Goal: Task Accomplishment & Management: Use online tool/utility

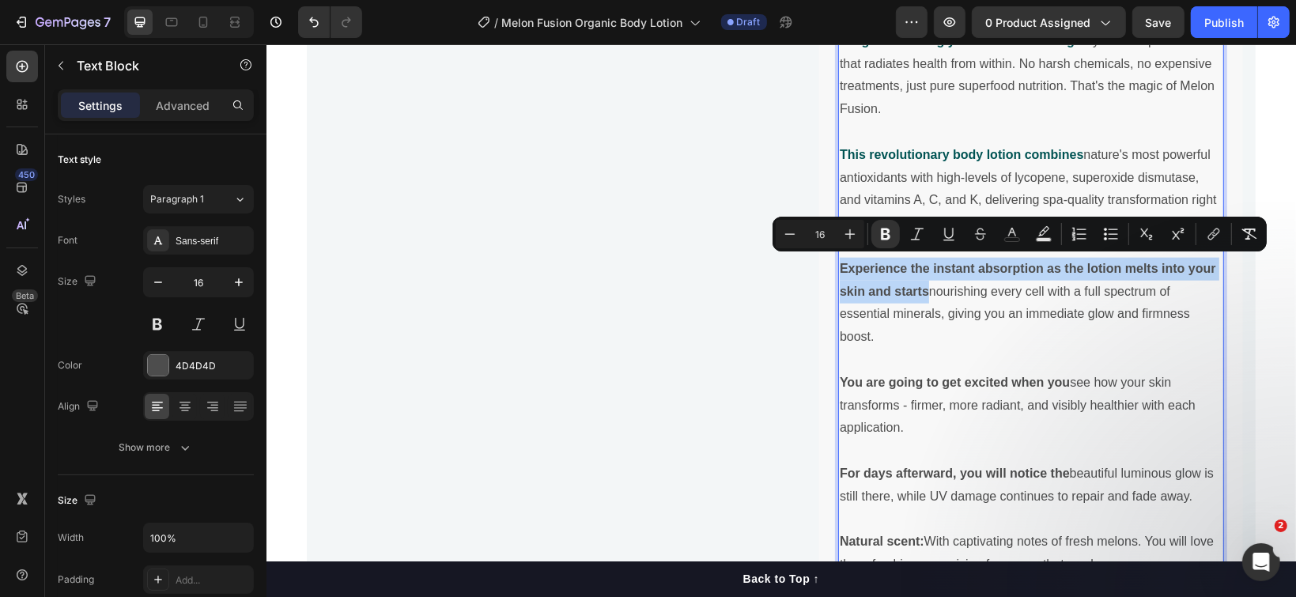
drag, startPoint x: 917, startPoint y: 284, endPoint x: 833, endPoint y: 263, distance: 87.3
click at [839, 263] on strong "Experience the instant absorption as the lotion melts into your skin and starts" at bounding box center [1027, 279] width 376 height 36
click at [1003, 230] on button "color" at bounding box center [1012, 234] width 28 height 28
type input "4D4D4D"
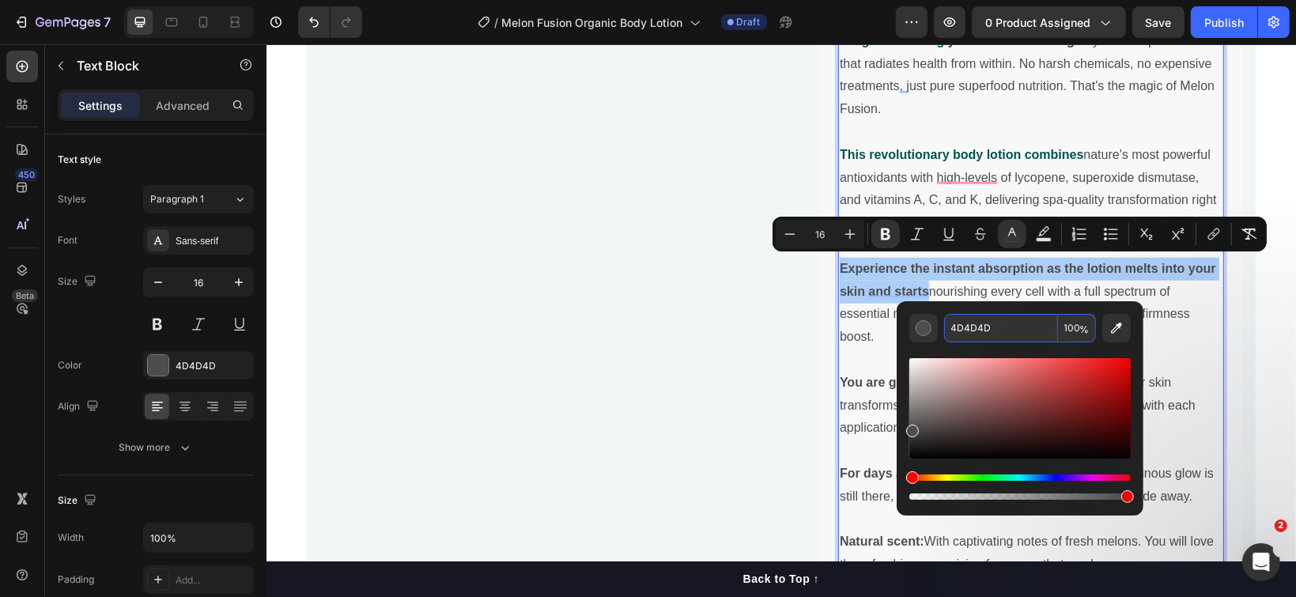
click at [976, 327] on input "4D4D4D" at bounding box center [1001, 328] width 114 height 28
paste input "005353"
type input "005353"
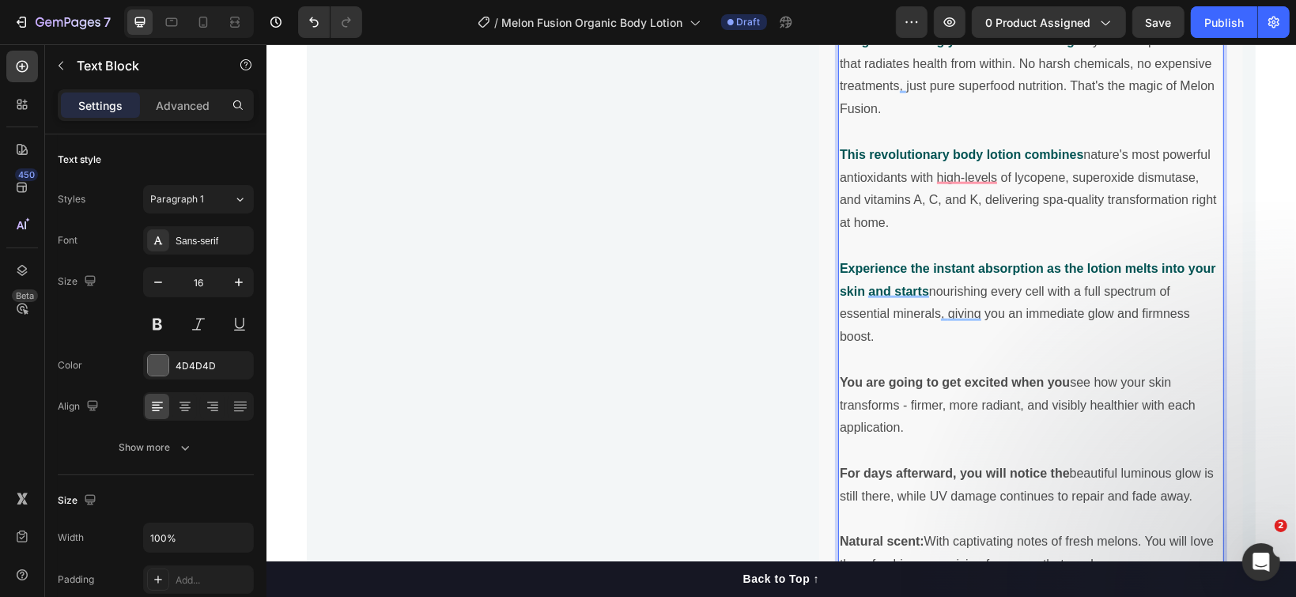
click at [1033, 276] on p "Experience the instant absorption as the lotion melts into your skin and starts…" at bounding box center [1030, 302] width 383 height 91
click at [942, 376] on strong "You are going to get excited when you" at bounding box center [954, 381] width 230 height 13
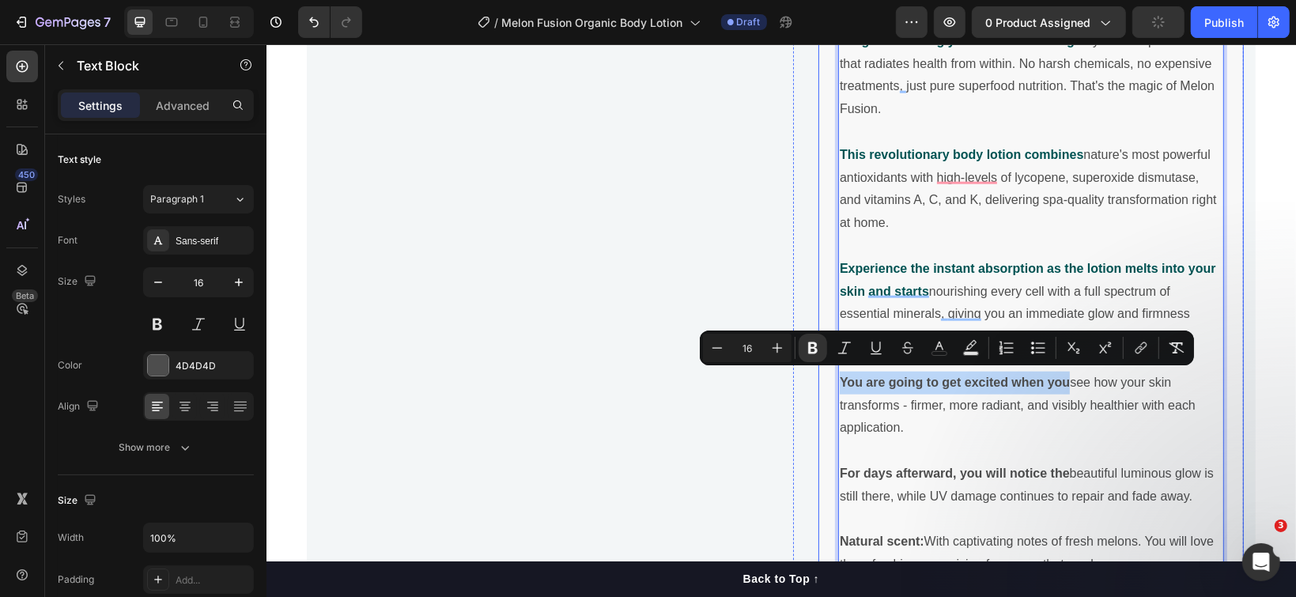
drag, startPoint x: 1061, startPoint y: 373, endPoint x: 826, endPoint y: 376, distance: 234.9
click at [826, 376] on div "Melon Fusion Body Lotion - The All-Natural Skin Transformation Superfood. I mag…" at bounding box center [1031, 307] width 424 height 702
click at [932, 346] on icon "Editor contextual toolbar" at bounding box center [940, 348] width 16 height 16
type input "4D4D4D"
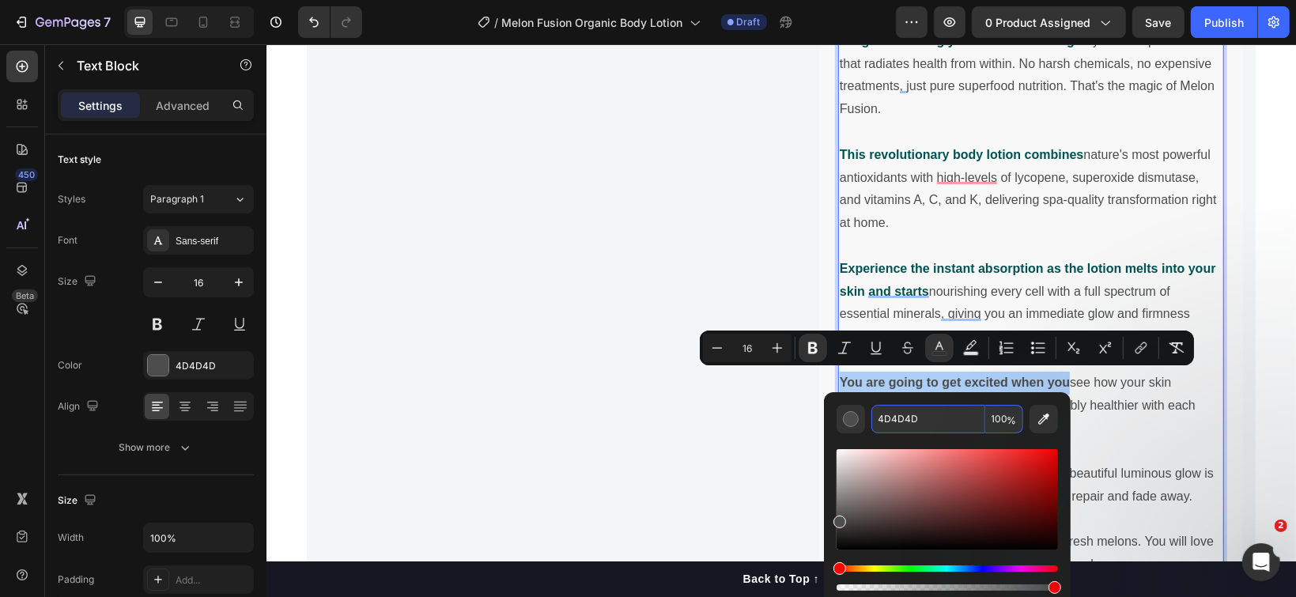
click at [922, 413] on input "4D4D4D" at bounding box center [929, 419] width 114 height 28
paste input "005353"
type input "005353"
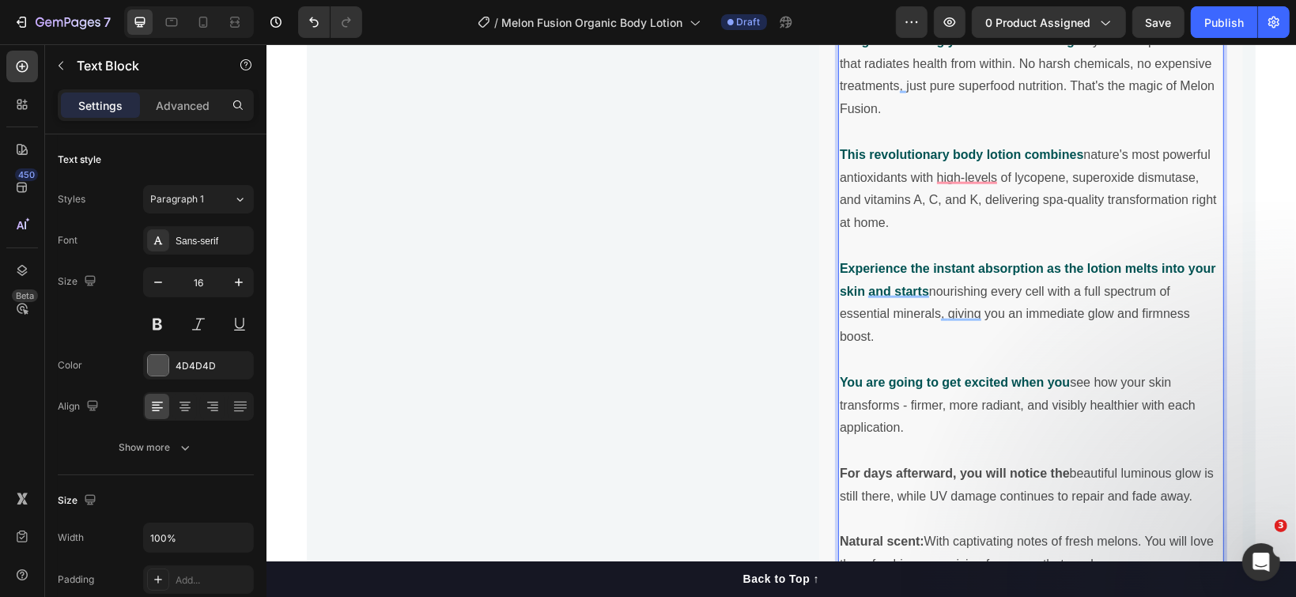
click at [961, 160] on p "This revolutionary body lotion combines nature's most powerful antioxidants wit…" at bounding box center [1030, 188] width 383 height 91
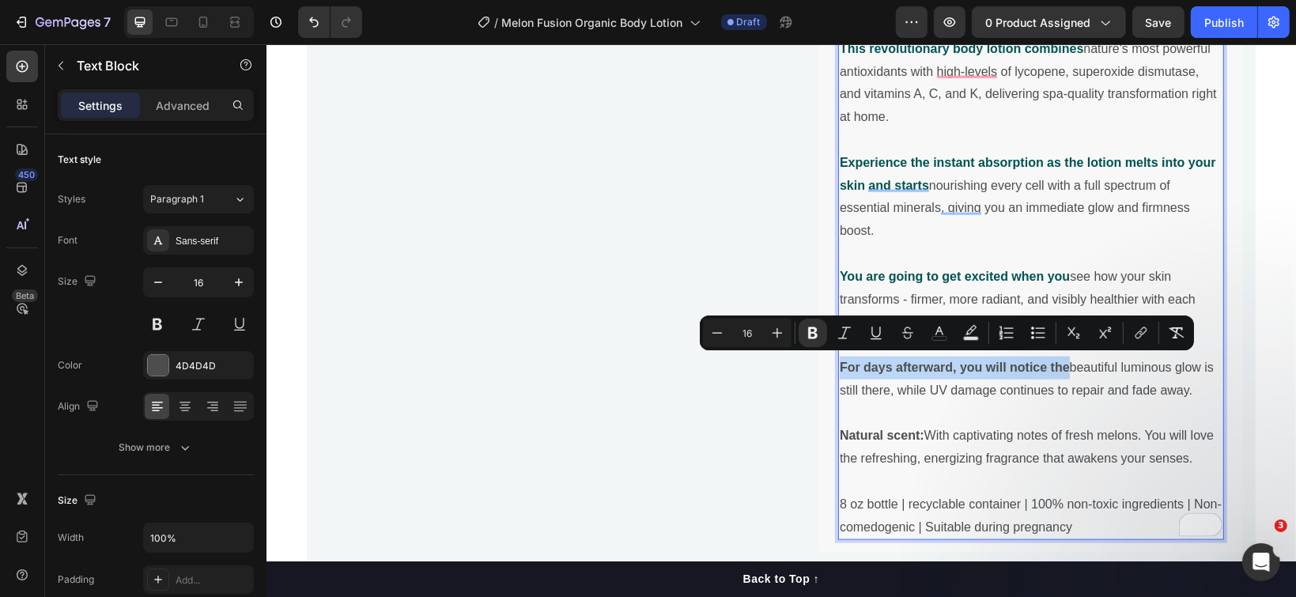
drag, startPoint x: 1058, startPoint y: 358, endPoint x: 831, endPoint y: 363, distance: 227.0
click at [839, 363] on strong "For days afterward, you will notice the" at bounding box center [954, 366] width 230 height 13
click at [934, 334] on icon "Editor contextual toolbar" at bounding box center [940, 333] width 16 height 16
type input "4D4D4D"
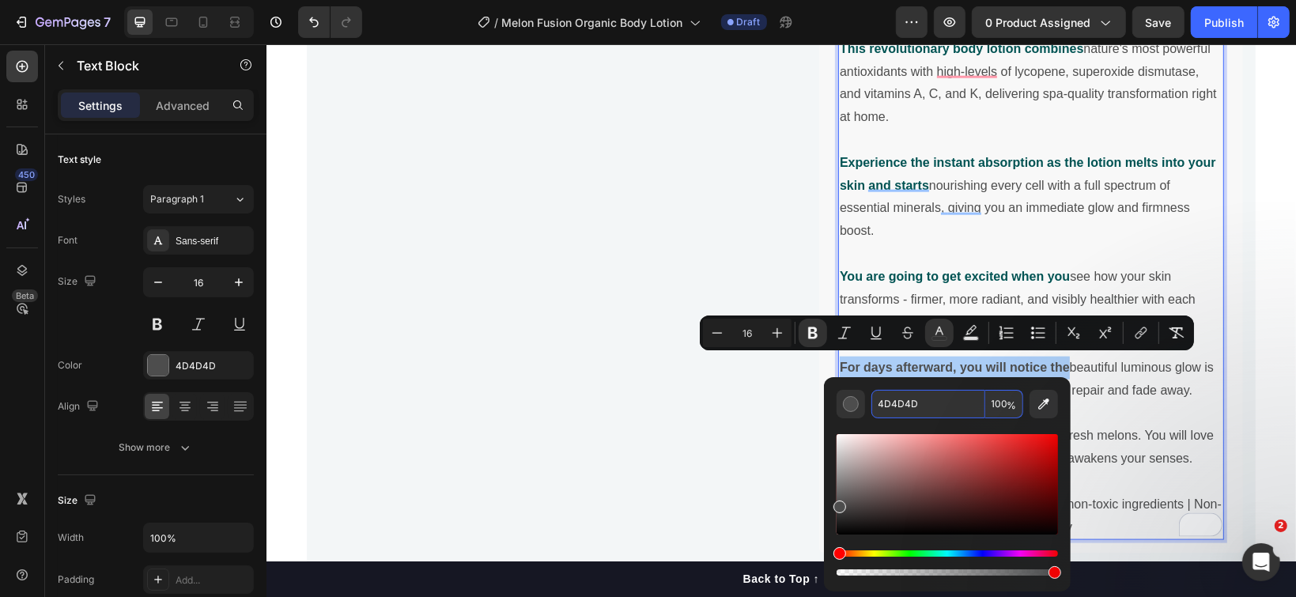
click at [914, 400] on input "4D4D4D" at bounding box center [929, 404] width 114 height 28
paste input "005353"
type input "005353"
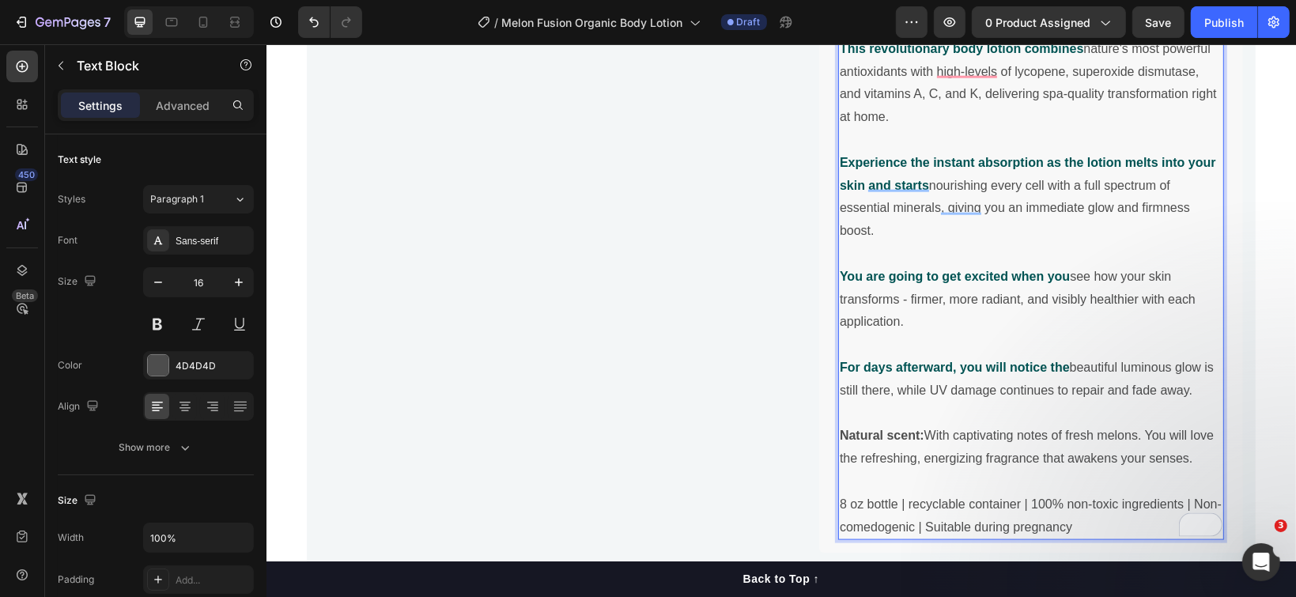
click at [968, 156] on strong "Experience the instant absorption as the lotion melts into your skin and starts" at bounding box center [1027, 173] width 376 height 36
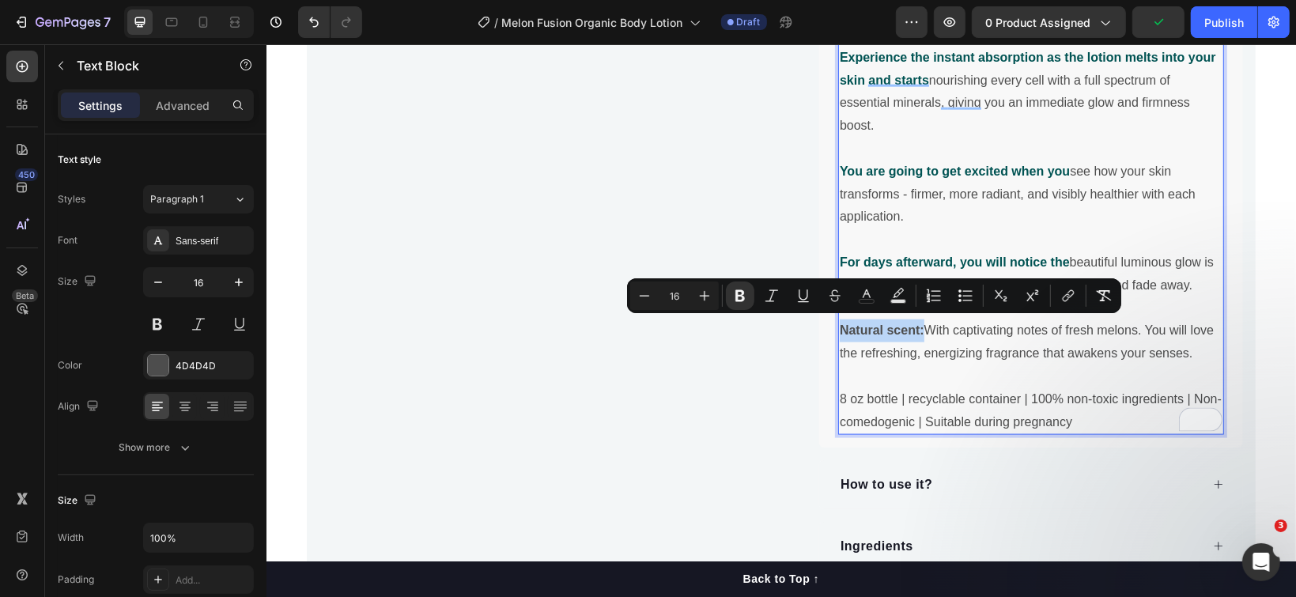
drag, startPoint x: 916, startPoint y: 326, endPoint x: 835, endPoint y: 326, distance: 80.7
click at [839, 326] on p "Natural scent: With captivating notes of fresh melons. You will love the refres…" at bounding box center [1030, 342] width 383 height 46
click at [869, 300] on icon "Editor contextual toolbar" at bounding box center [867, 296] width 16 height 16
type input "4D4D4D"
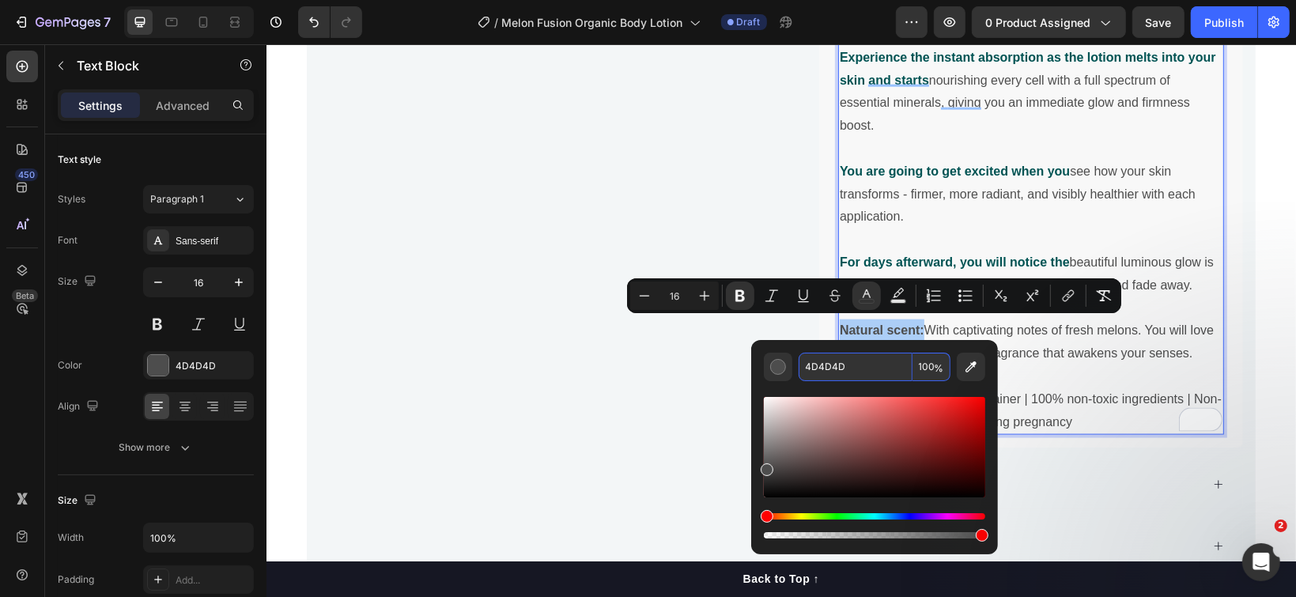
click at [857, 359] on input "4D4D4D" at bounding box center [856, 367] width 114 height 28
paste input "005353"
type input "005353"
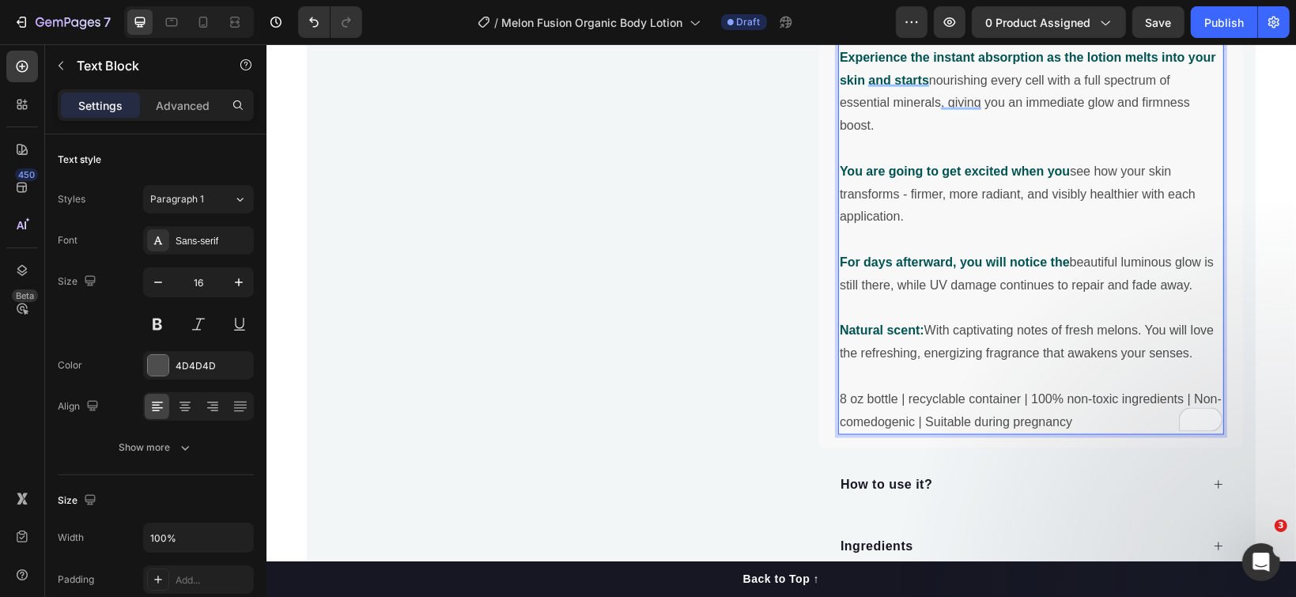
click at [883, 151] on p "Rich Text Editor. Editing area: main" at bounding box center [1030, 148] width 383 height 23
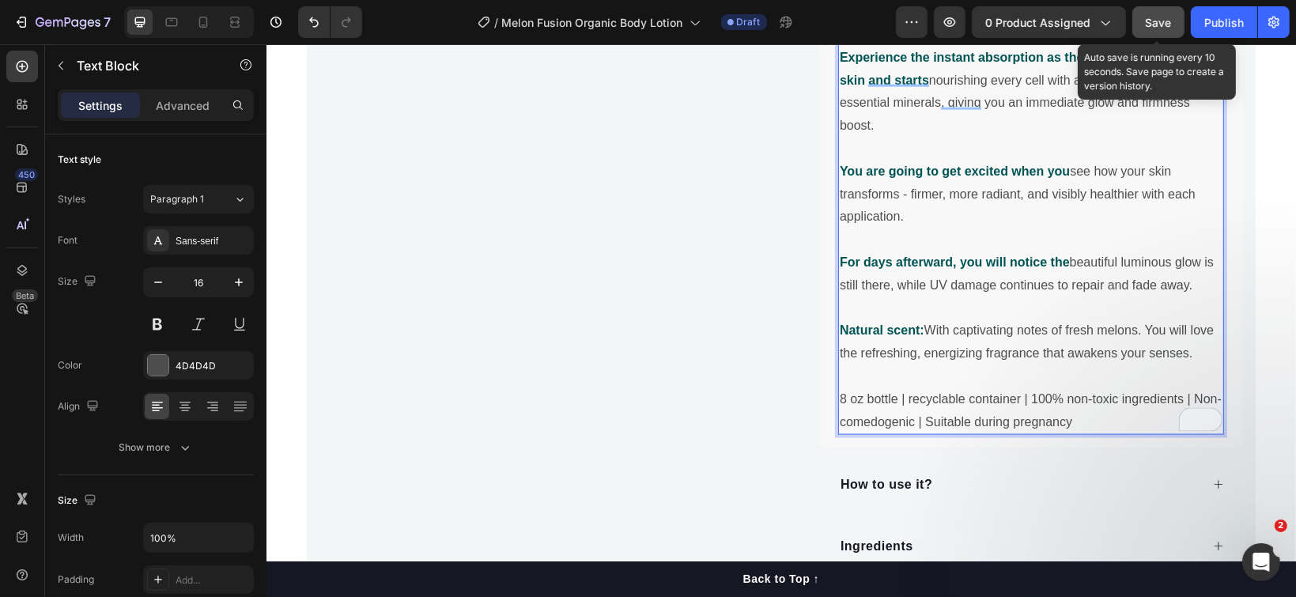
click at [1151, 13] on button "Save" at bounding box center [1159, 22] width 52 height 32
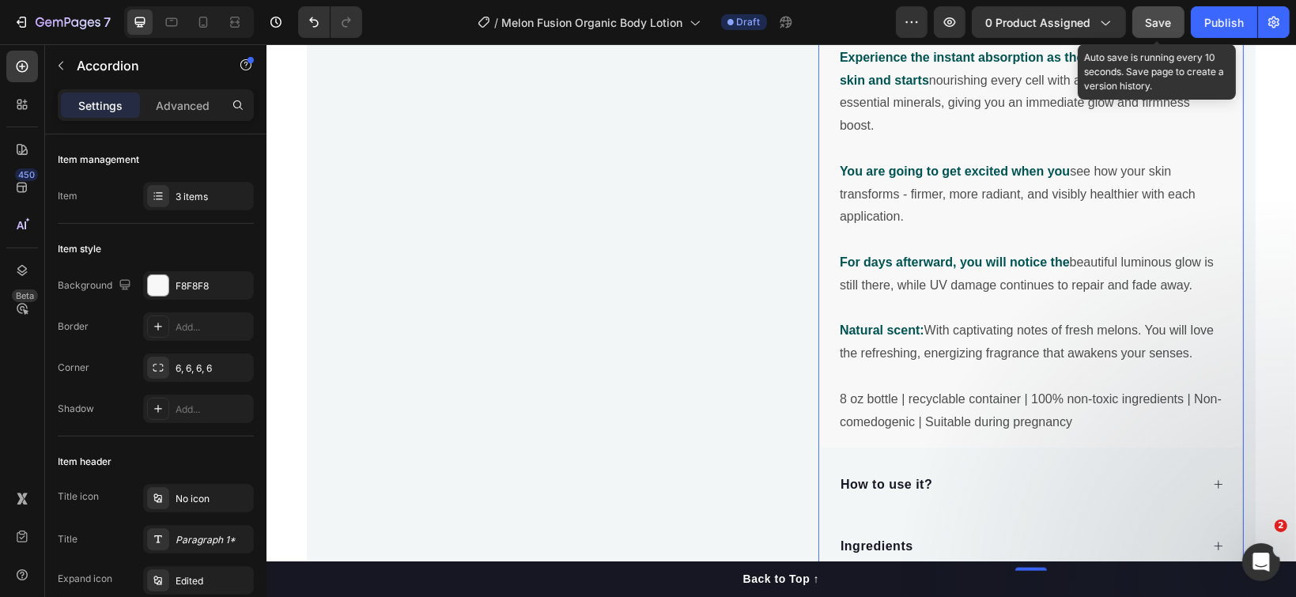
click at [1159, 24] on span "Save" at bounding box center [1159, 22] width 26 height 13
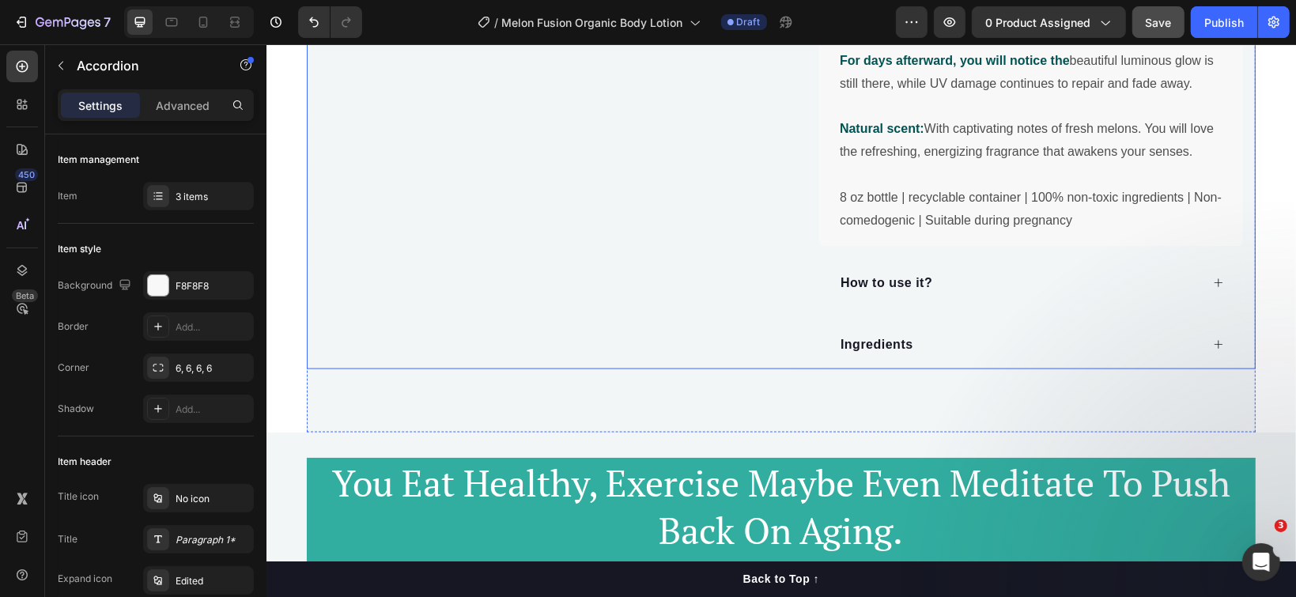
scroll to position [1790, 0]
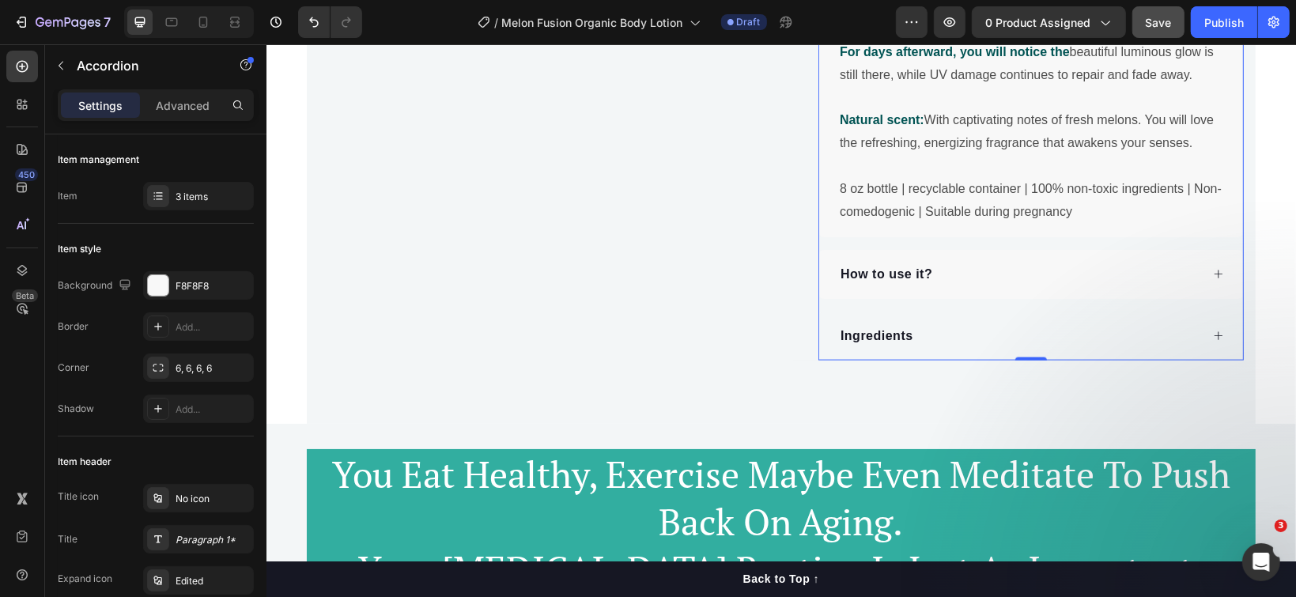
click at [937, 269] on div "How to use it?" at bounding box center [1019, 274] width 362 height 24
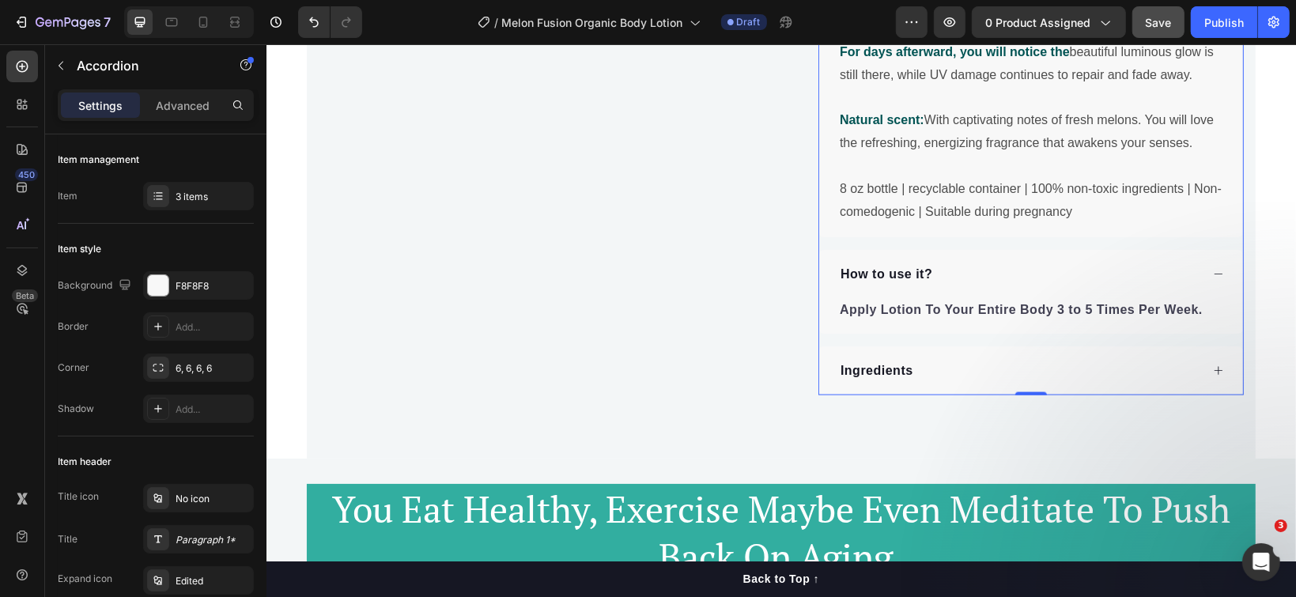
click at [917, 361] on div "Ingredients" at bounding box center [1019, 370] width 362 height 24
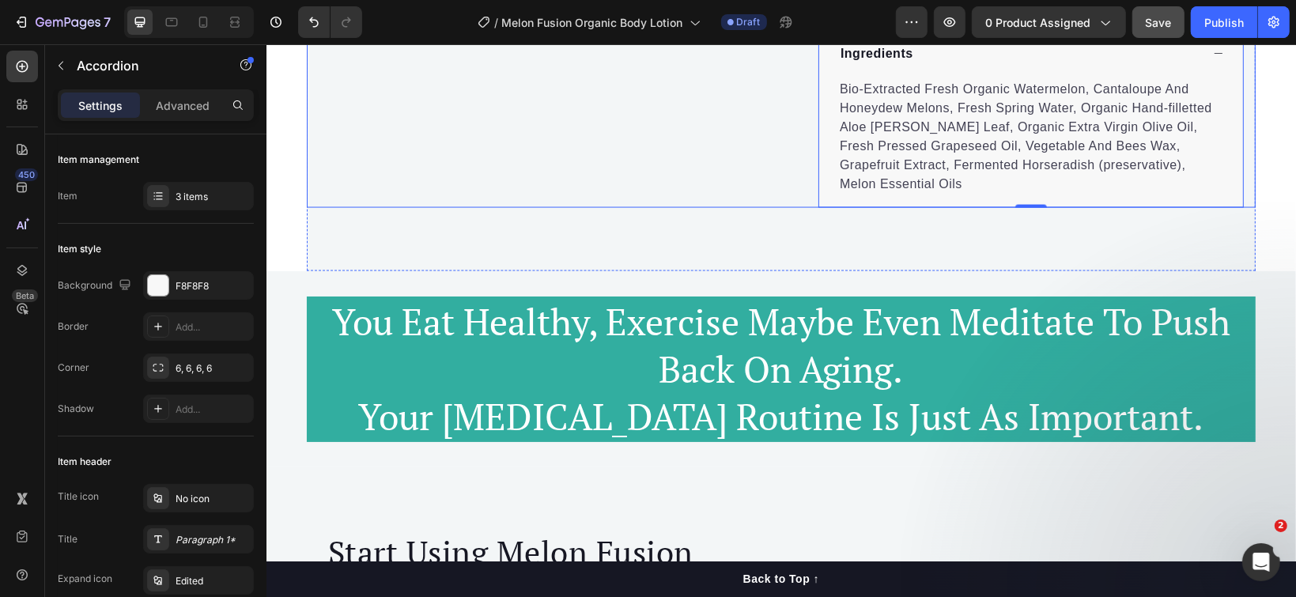
scroll to position [2423, 0]
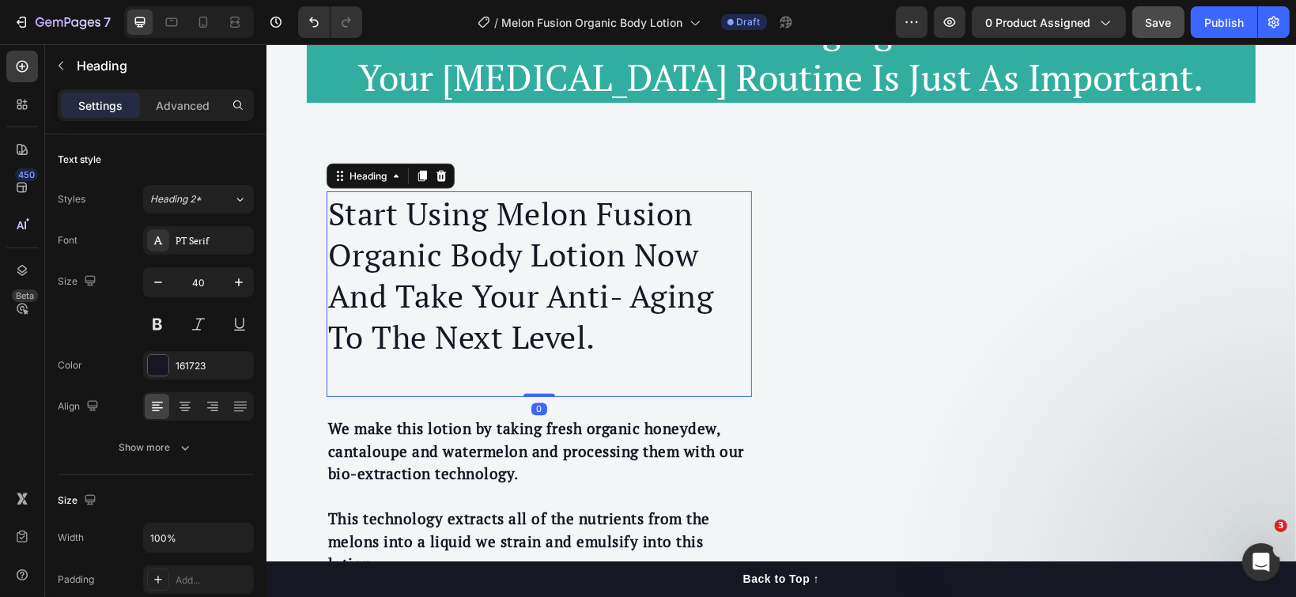
click at [599, 338] on h2 "Start Using Melon Fusion Organic Body Lotion Now And Take Your Anti- Aging To T…" at bounding box center [538, 275] width 425 height 168
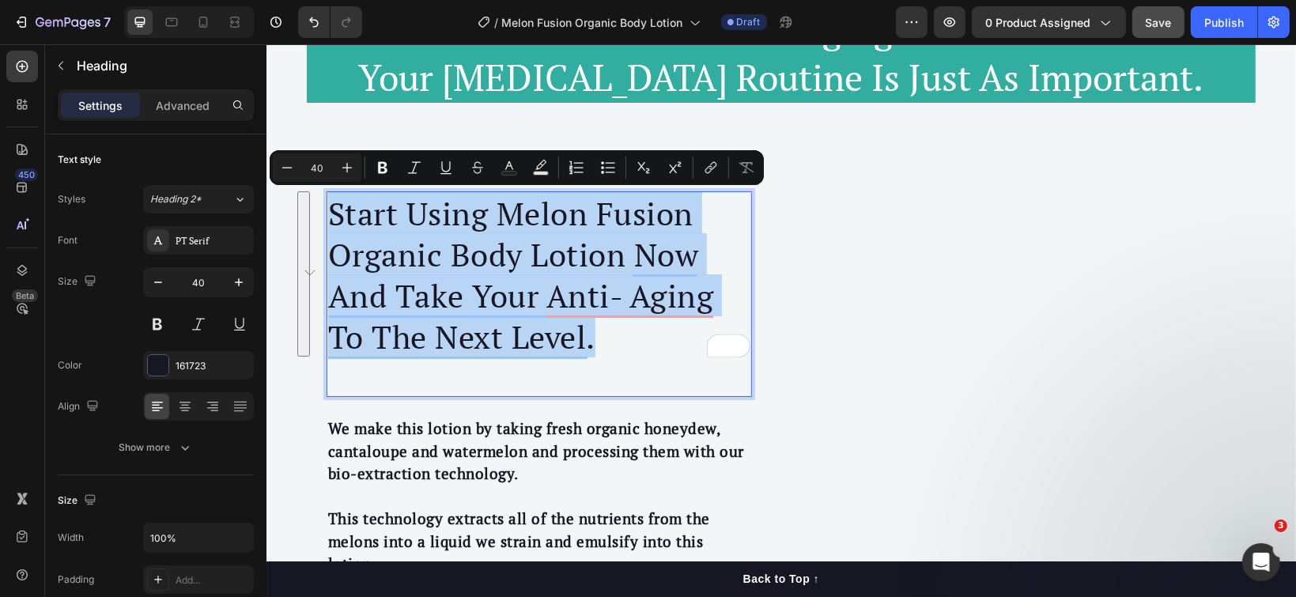
drag, startPoint x: 599, startPoint y: 338, endPoint x: 320, endPoint y: 210, distance: 306.8
click at [327, 210] on p "Start Using Melon Fusion Organic Body Lotion Now And Take Your Anti- Aging To T…" at bounding box center [538, 274] width 422 height 164
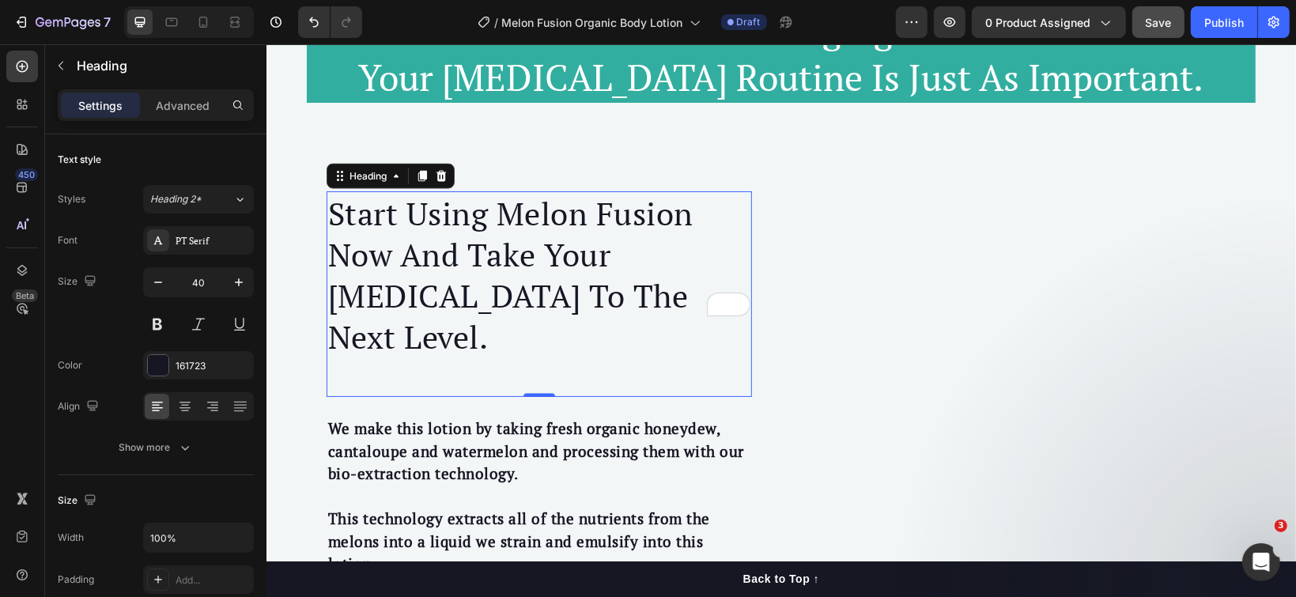
click at [391, 331] on div "Start Using Melon Fusion Now And Take Your [MEDICAL_DATA] To The Next Level. He…" at bounding box center [538, 294] width 425 height 206
click at [393, 331] on div "Start Using Melon Fusion Now And Take Your [MEDICAL_DATA] To The Next Level. He…" at bounding box center [538, 294] width 425 height 206
click at [671, 299] on p "Start Using Melon Fusion Now And Take Your [MEDICAL_DATA] To The Next Level." at bounding box center [538, 274] width 422 height 164
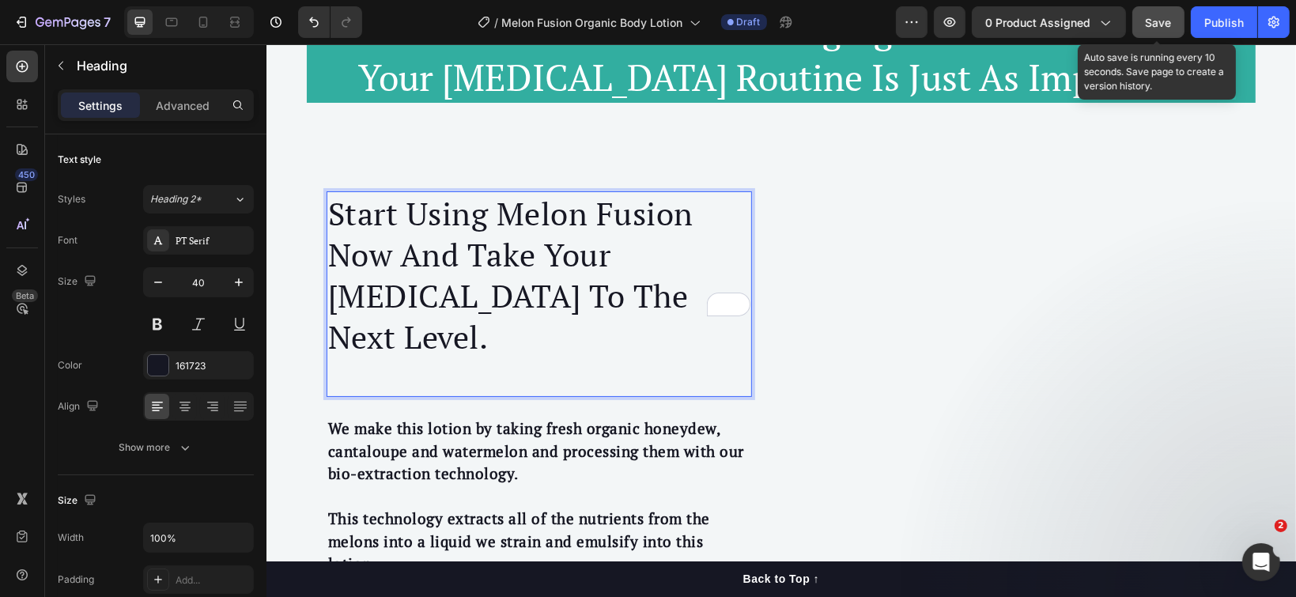
click at [1155, 23] on span "Save" at bounding box center [1159, 22] width 26 height 13
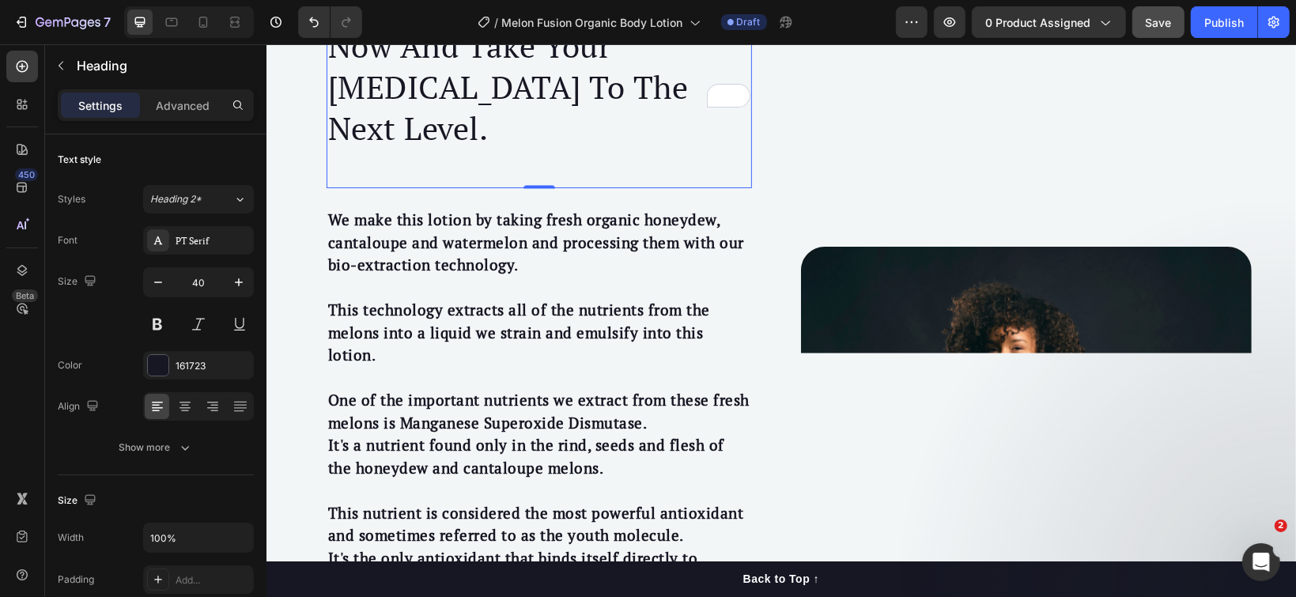
scroll to position [2634, 0]
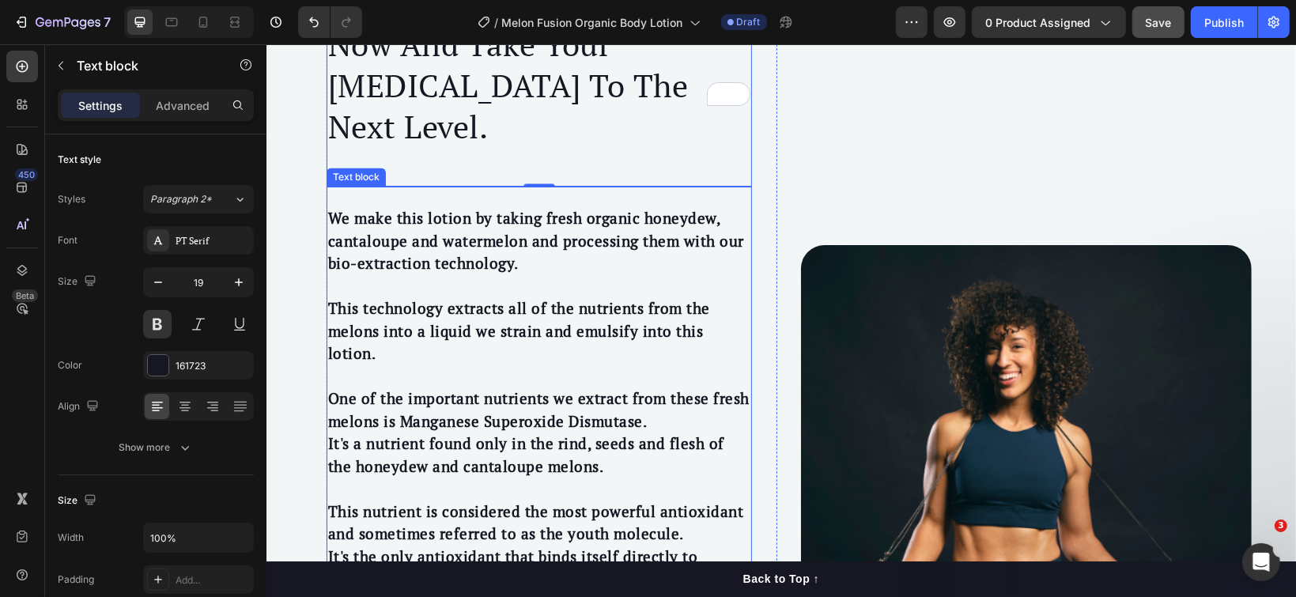
click at [389, 274] on p "This technology extracts all of the nutrients from the melons into a liquid we …" at bounding box center [538, 319] width 422 height 90
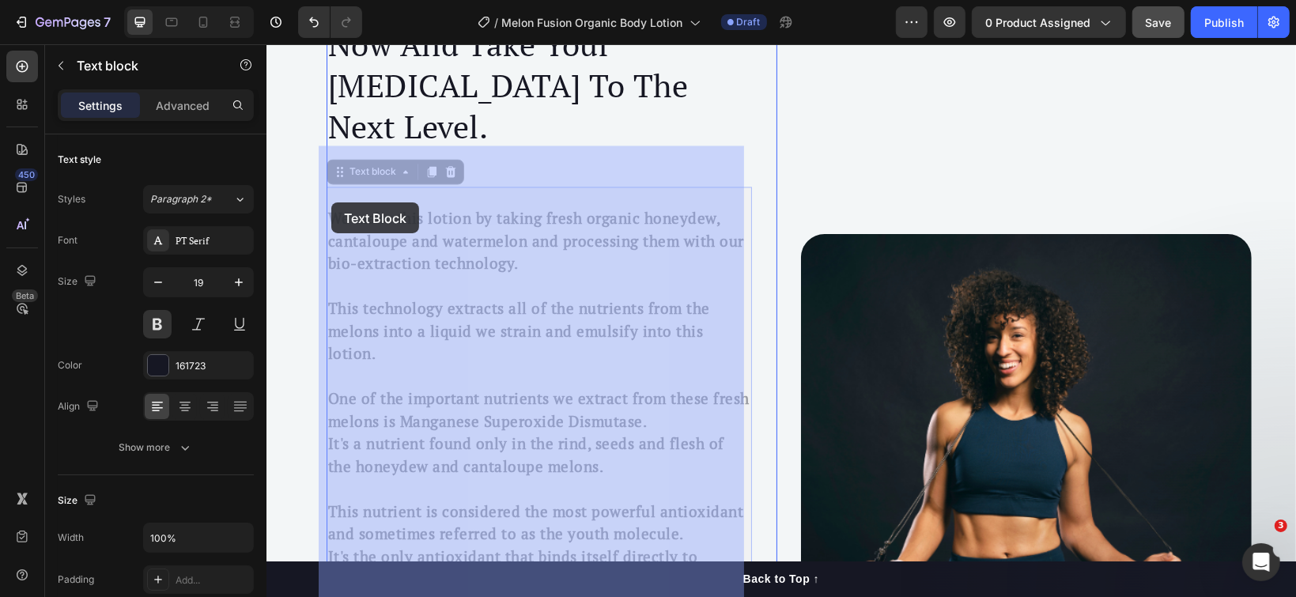
drag, startPoint x: 323, startPoint y: 174, endPoint x: 331, endPoint y: 201, distance: 27.8
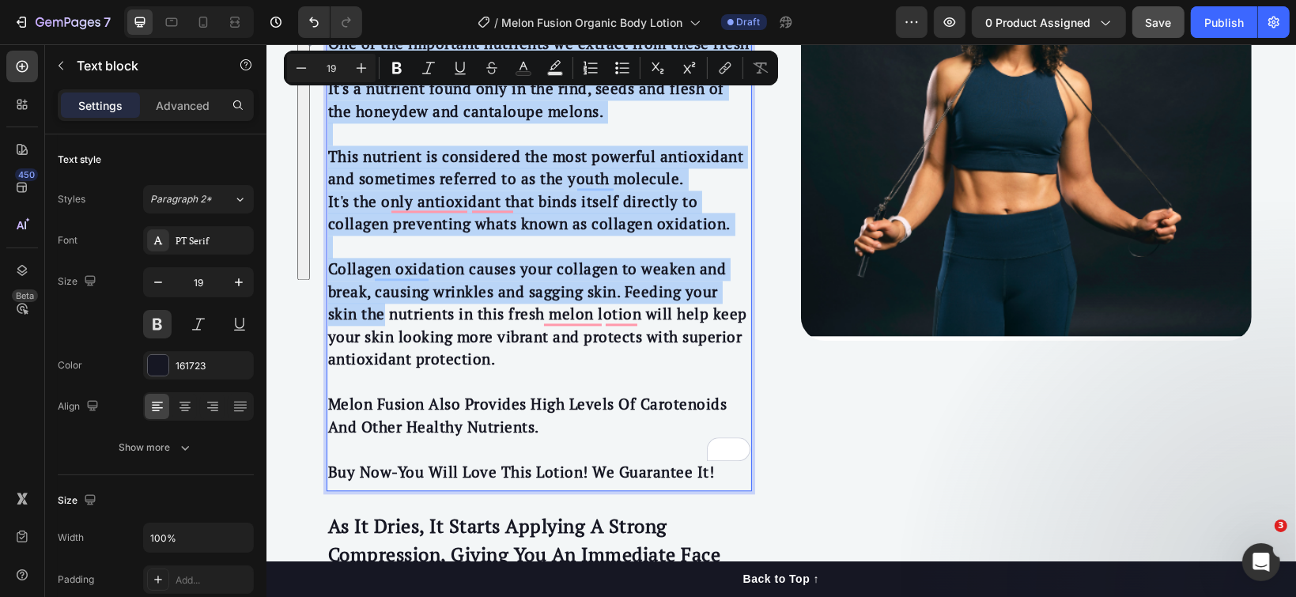
scroll to position [3055, 0]
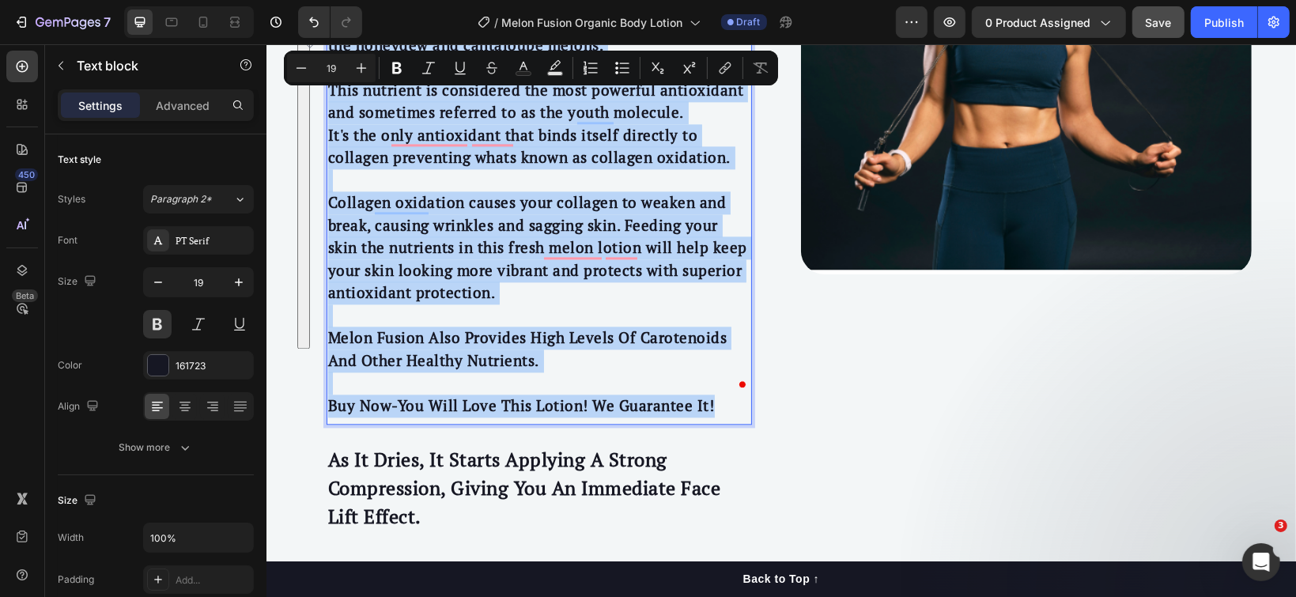
drag, startPoint x: 320, startPoint y: 173, endPoint x: 698, endPoint y: 338, distance: 412.3
click at [710, 339] on div "We make this lotion by taking fresh organic honeydew, cantaloupe and watermelon…" at bounding box center [538, 100] width 425 height 634
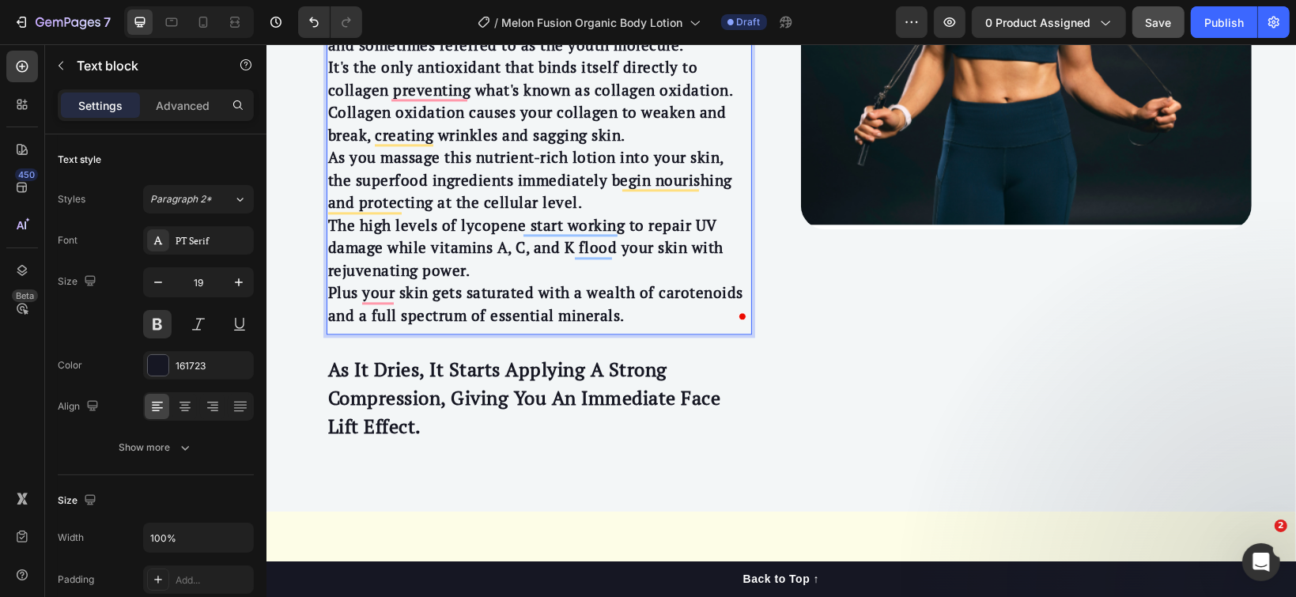
click at [463, 226] on p "The high levels of lycopene start working to repair UV damage while vitamins A,…" at bounding box center [538, 248] width 422 height 68
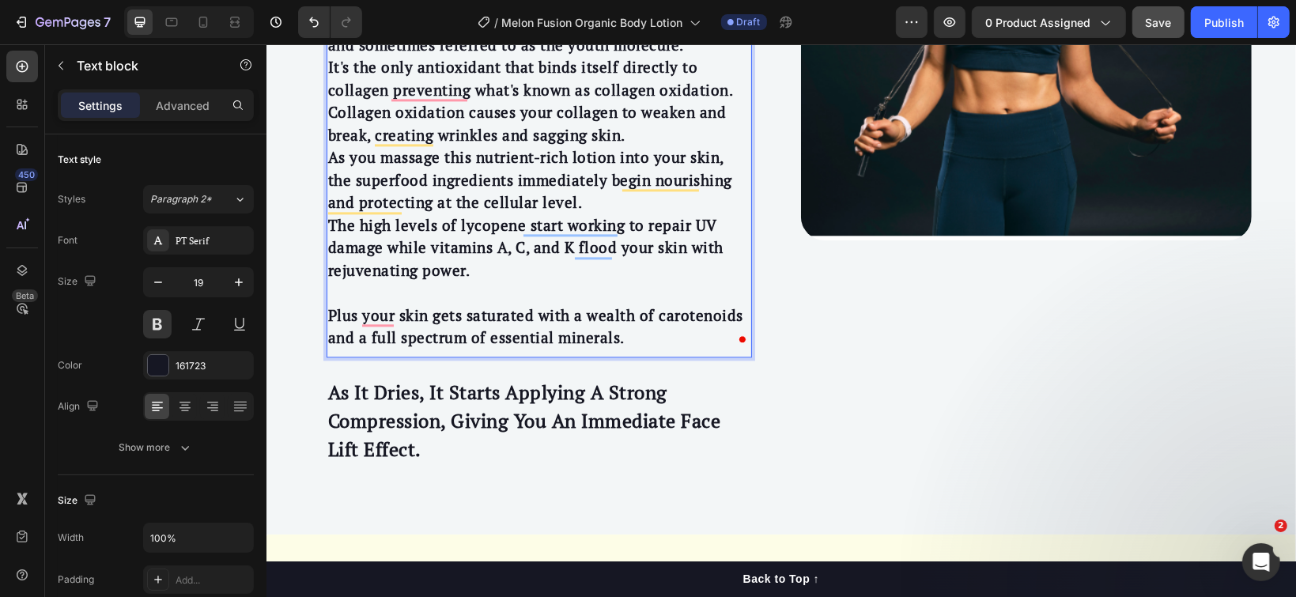
click at [549, 161] on p "As you massage this nutrient-rich lotion into your skin, the superfood ingredie…" at bounding box center [538, 180] width 422 height 68
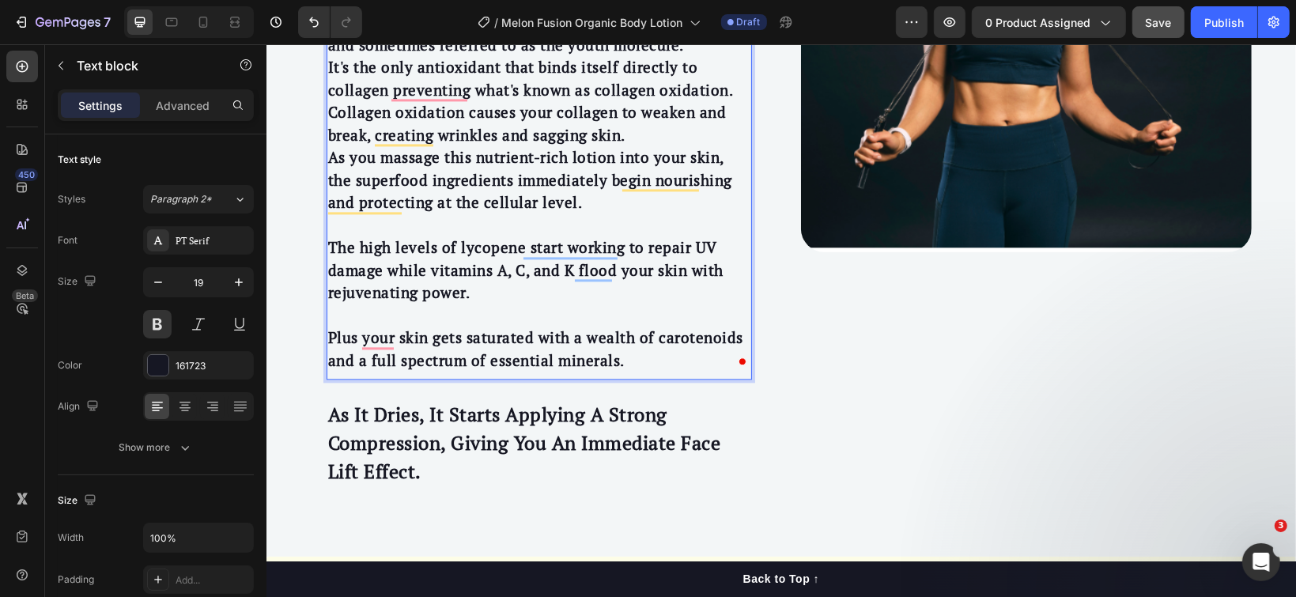
click at [621, 100] on p "Collagen oxidation causes your collagen to weaken and break, creating wrinkles …" at bounding box center [538, 122] width 422 height 45
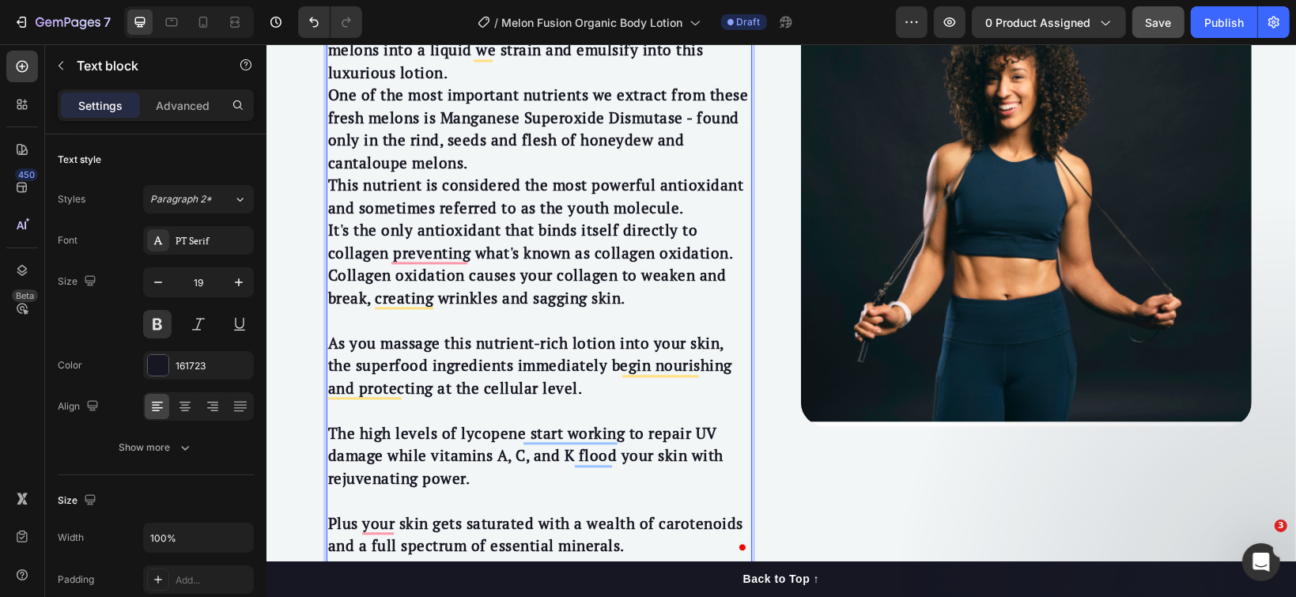
scroll to position [2845, 0]
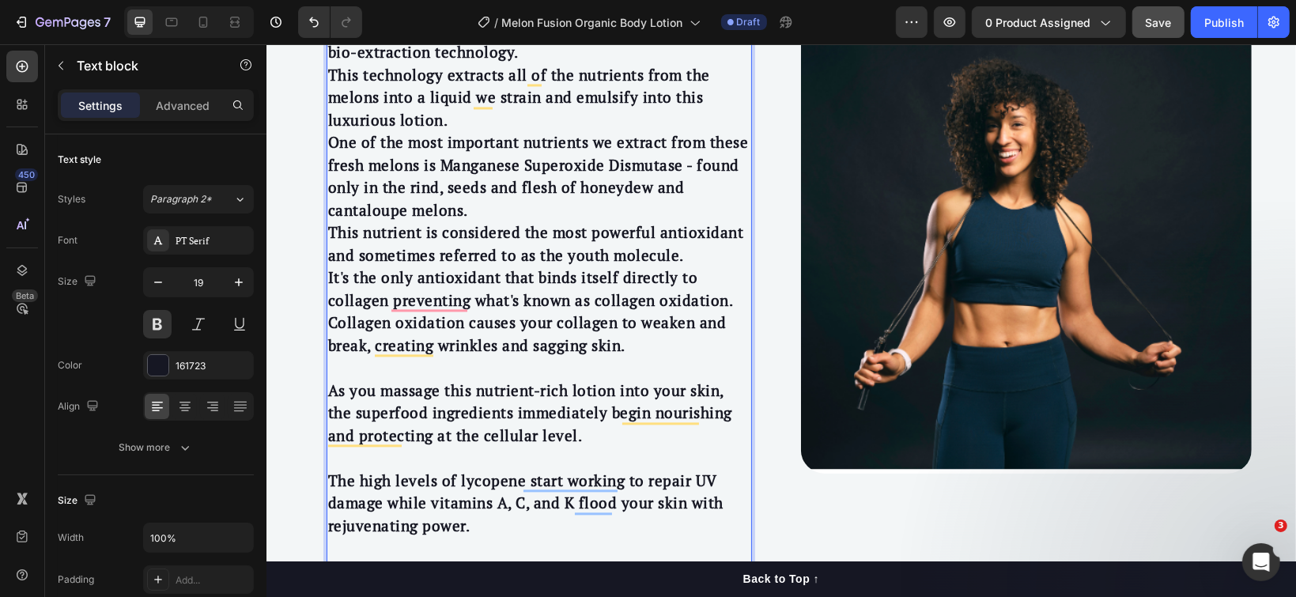
click at [532, 166] on p "One of the most important nutrients we extract from these fresh melons is Manga…" at bounding box center [538, 175] width 422 height 90
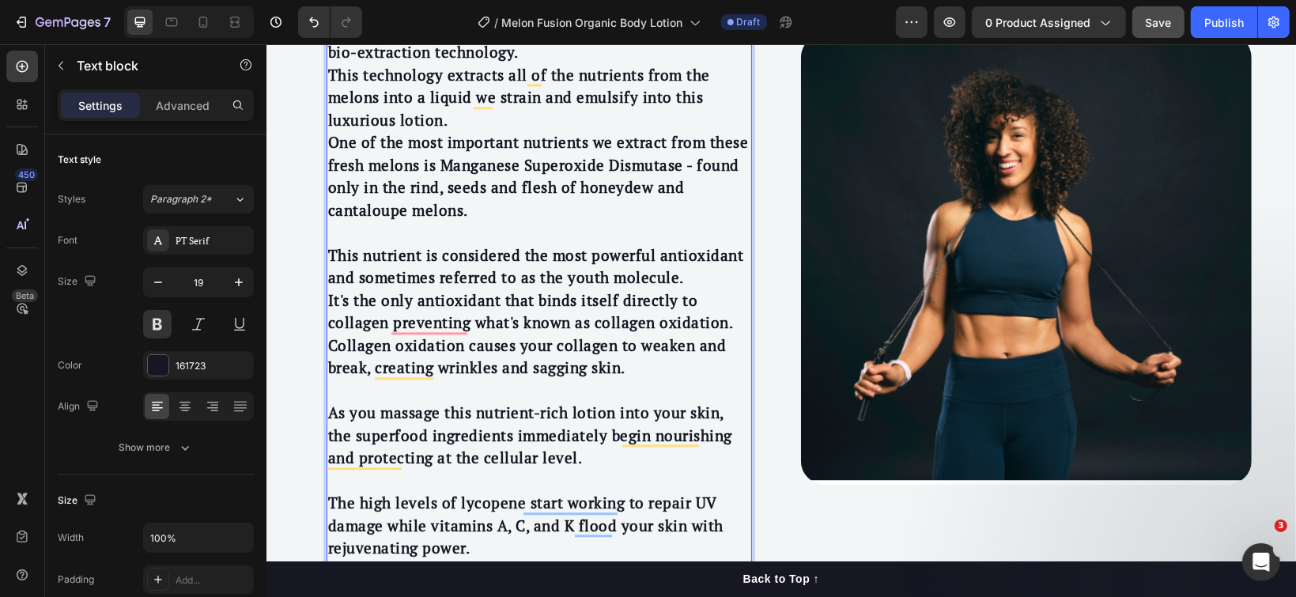
click at [500, 77] on p "This technology extracts all of the nutrients from the melons into a liquid we …" at bounding box center [538, 97] width 422 height 68
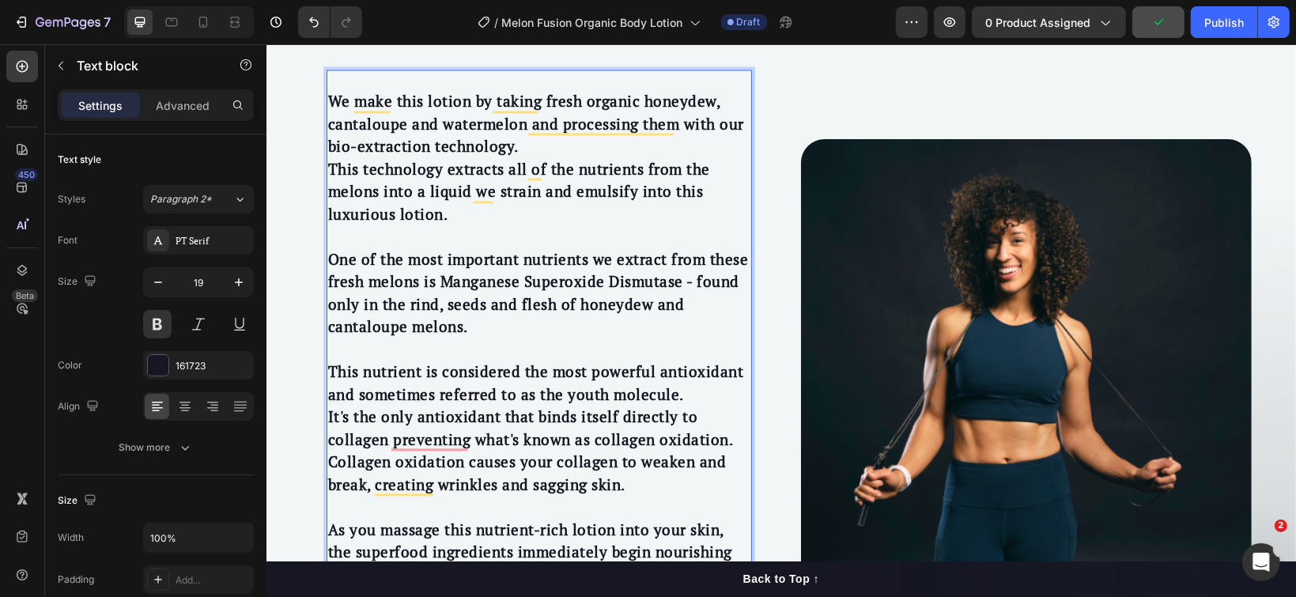
scroll to position [2740, 0]
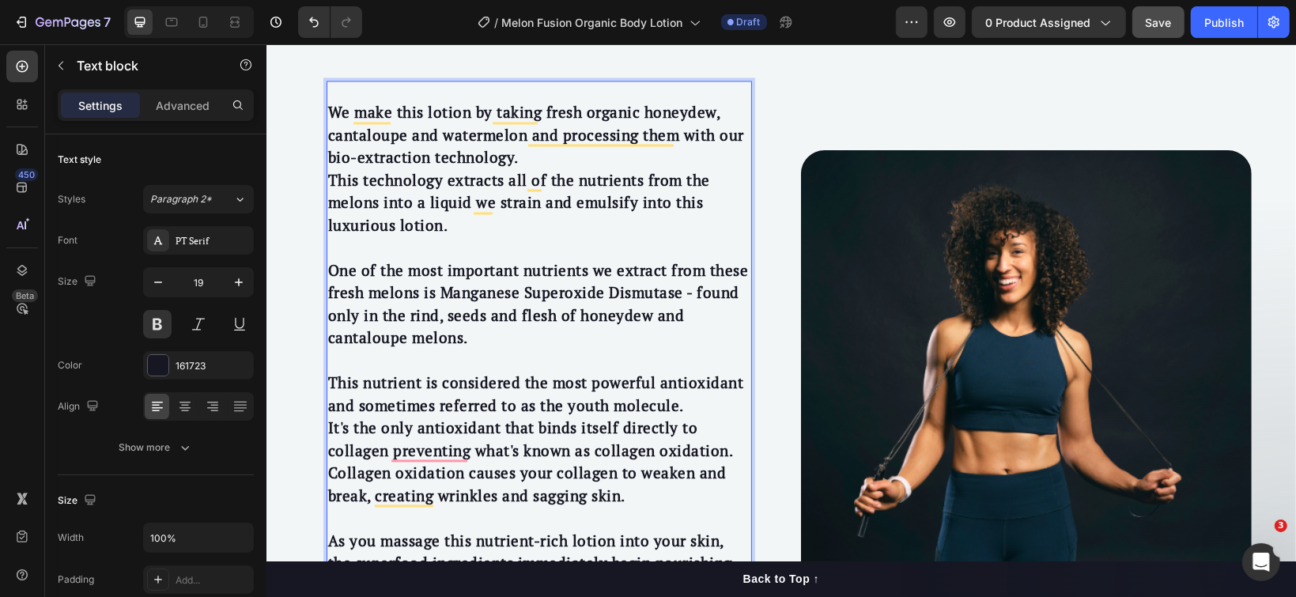
click at [513, 113] on p "We make this lotion by taking fresh organic honeydew, cantaloupe and watermelon…" at bounding box center [538, 134] width 422 height 68
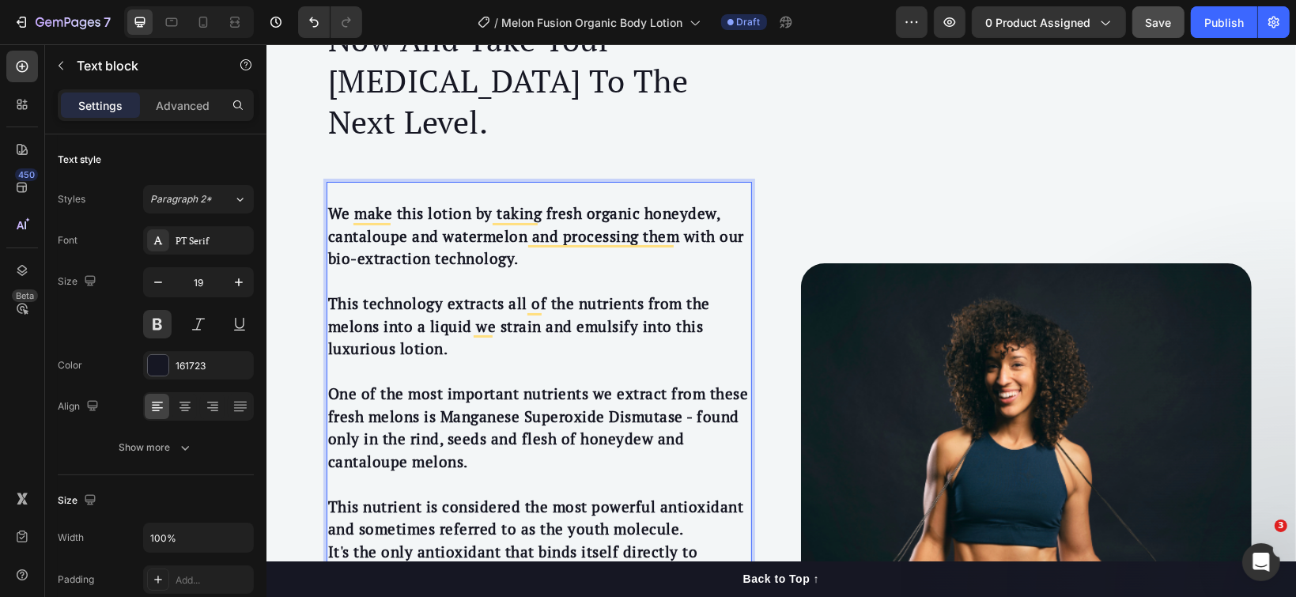
scroll to position [2634, 0]
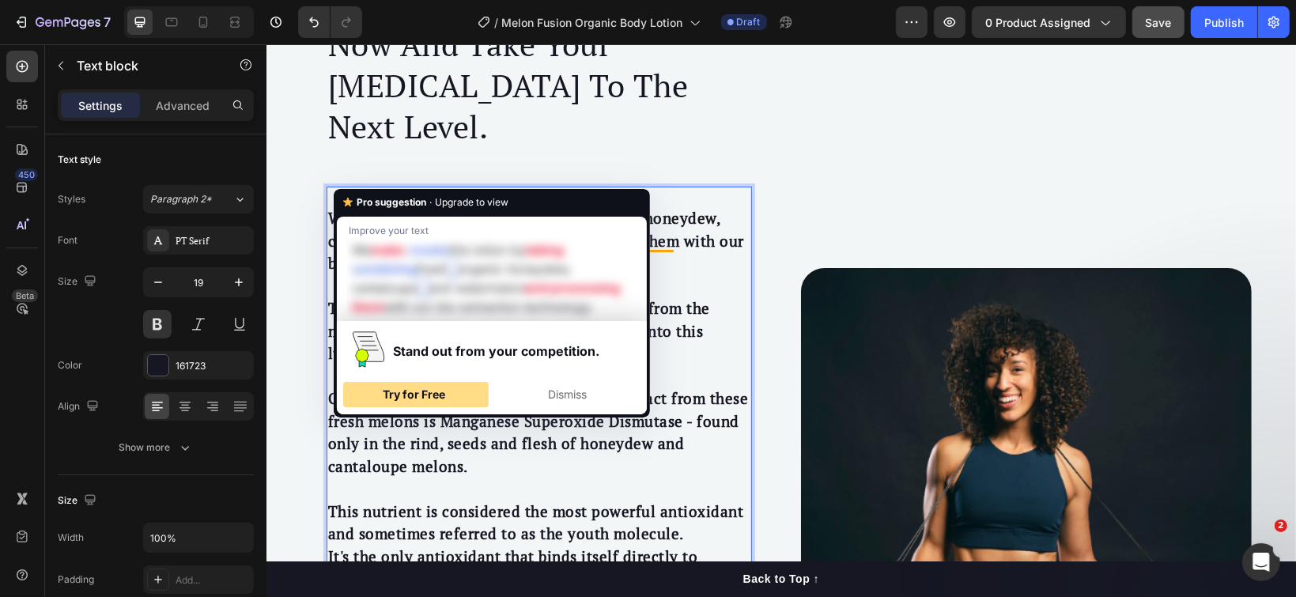
click at [436, 392] on span "Try for Free" at bounding box center [414, 394] width 62 height 13
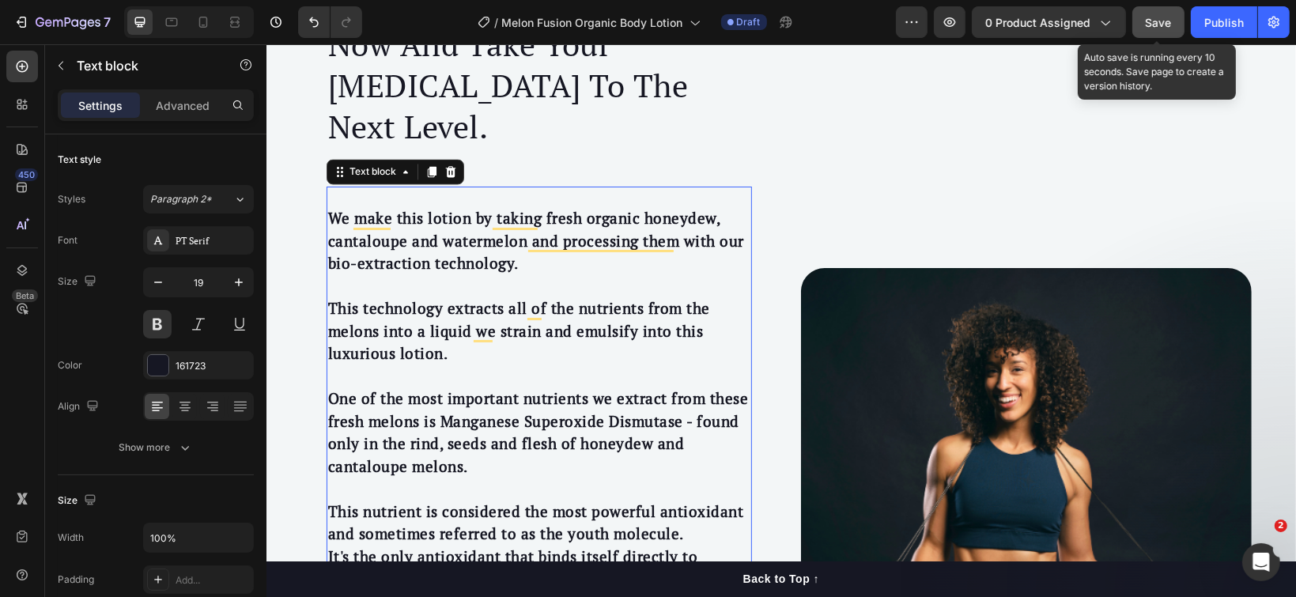
click at [1148, 20] on span "Save" at bounding box center [1159, 22] width 26 height 13
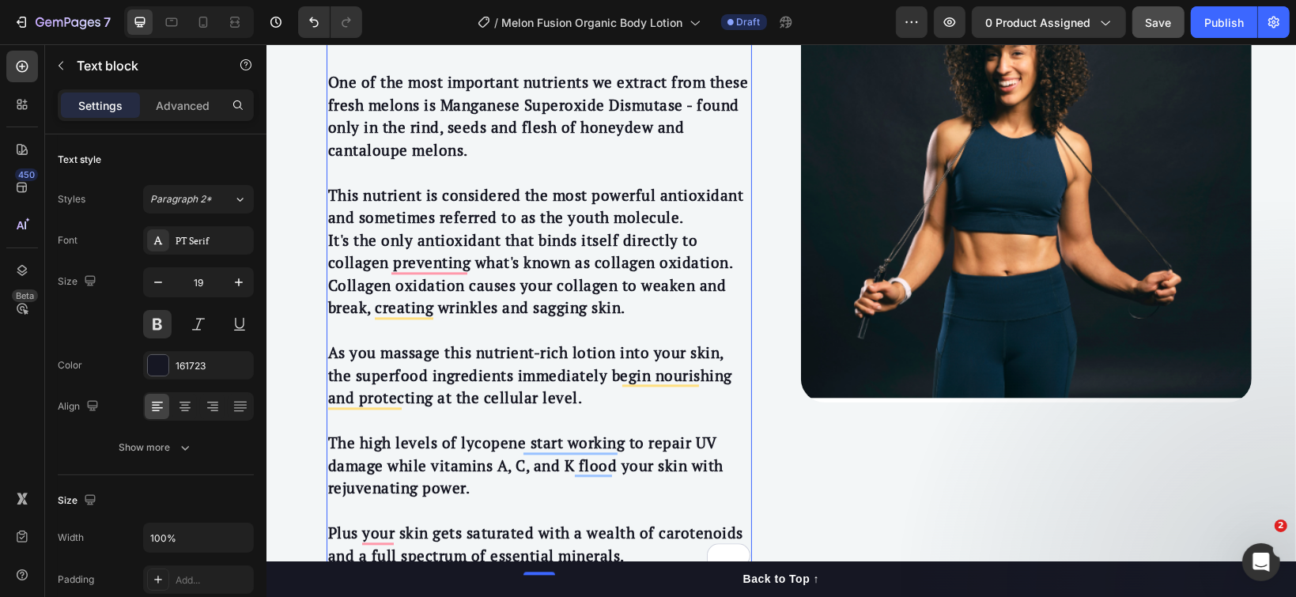
scroll to position [3161, 0]
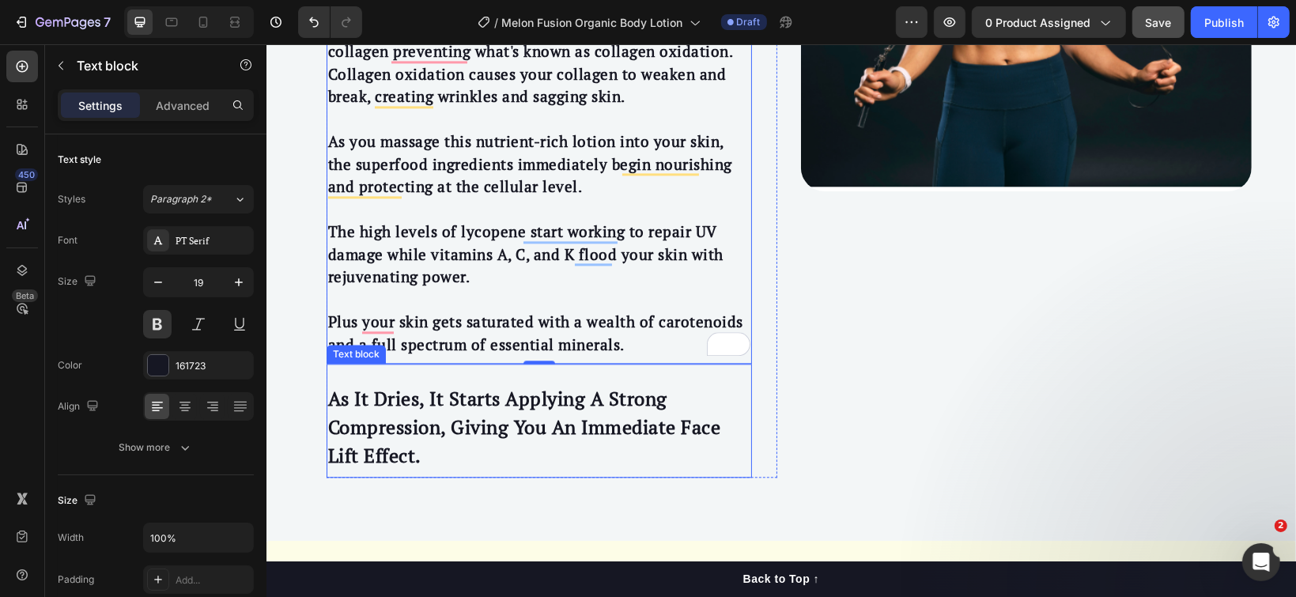
click at [376, 384] on p "As It Dries, It Starts Applying A Strong Compression, Giving You An Immediate F…" at bounding box center [538, 426] width 422 height 85
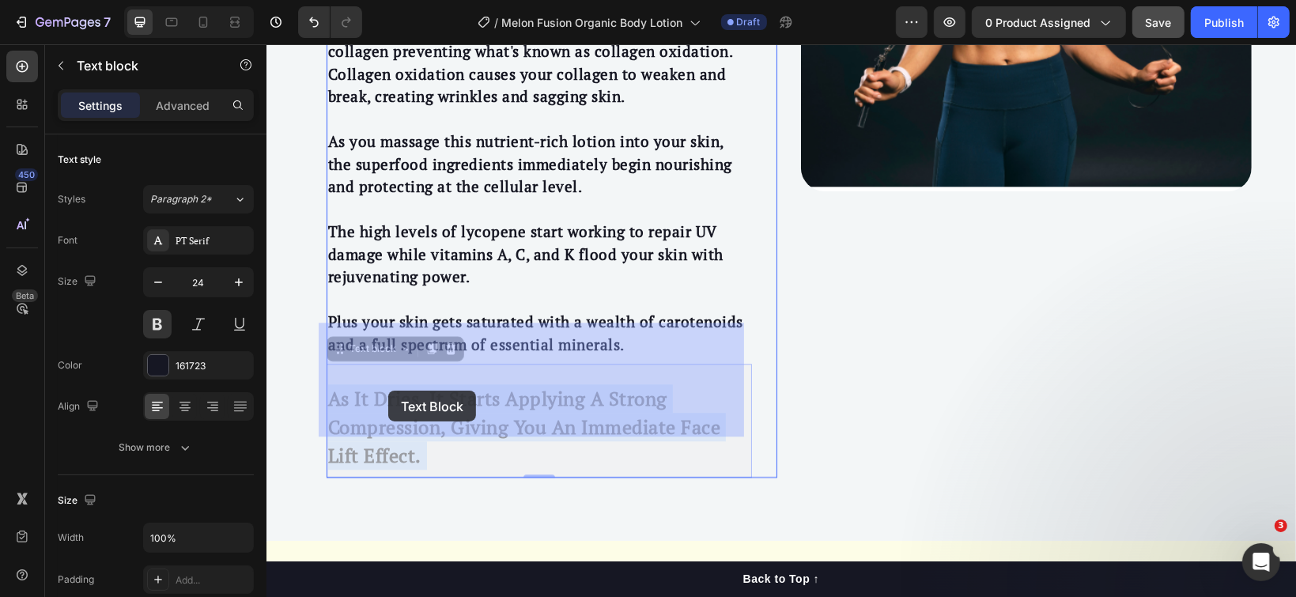
drag, startPoint x: 412, startPoint y: 409, endPoint x: 388, endPoint y: 390, distance: 31.0
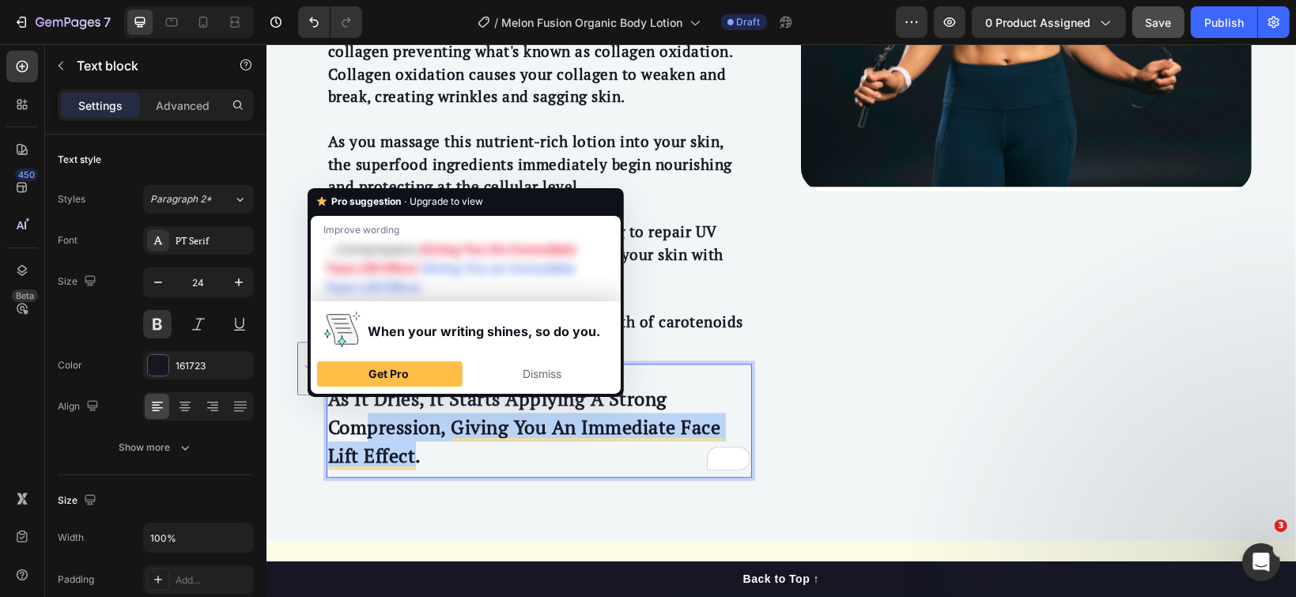
drag, startPoint x: 410, startPoint y: 409, endPoint x: 354, endPoint y: 372, distance: 66.7
click at [354, 384] on p "As It Dries, It Starts Applying A Strong Compression, Giving You An Immediate F…" at bounding box center [538, 426] width 422 height 85
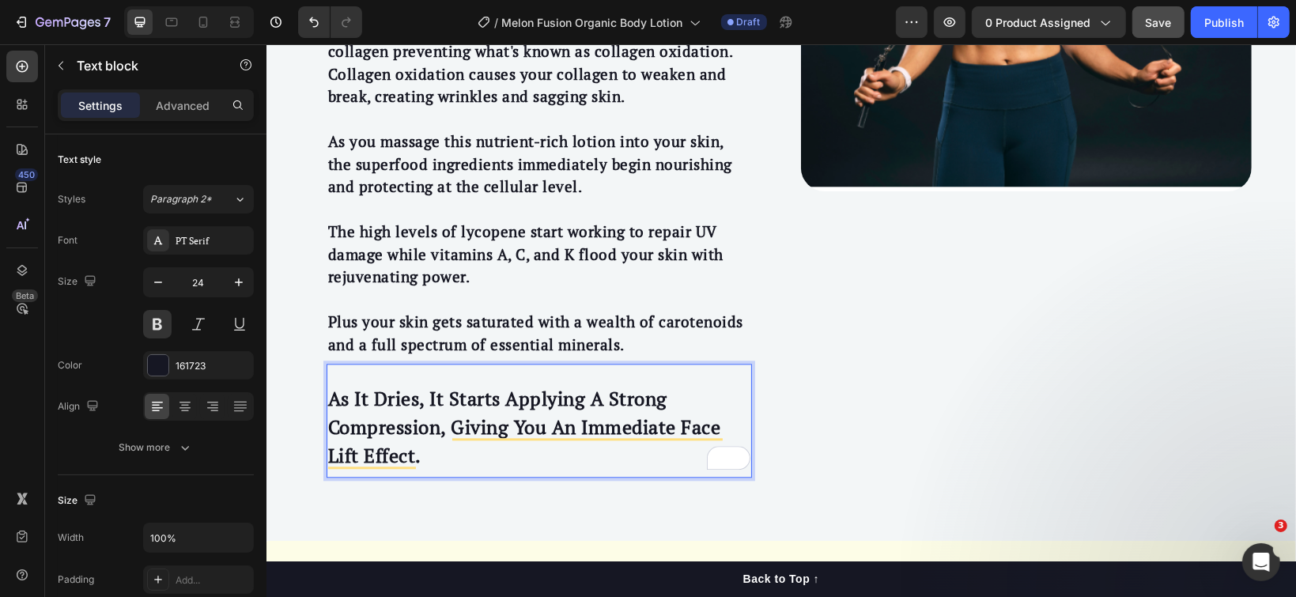
click at [427, 414] on p "As It Dries, It Starts Applying A Strong Compression, Giving You An Immediate F…" at bounding box center [538, 426] width 422 height 85
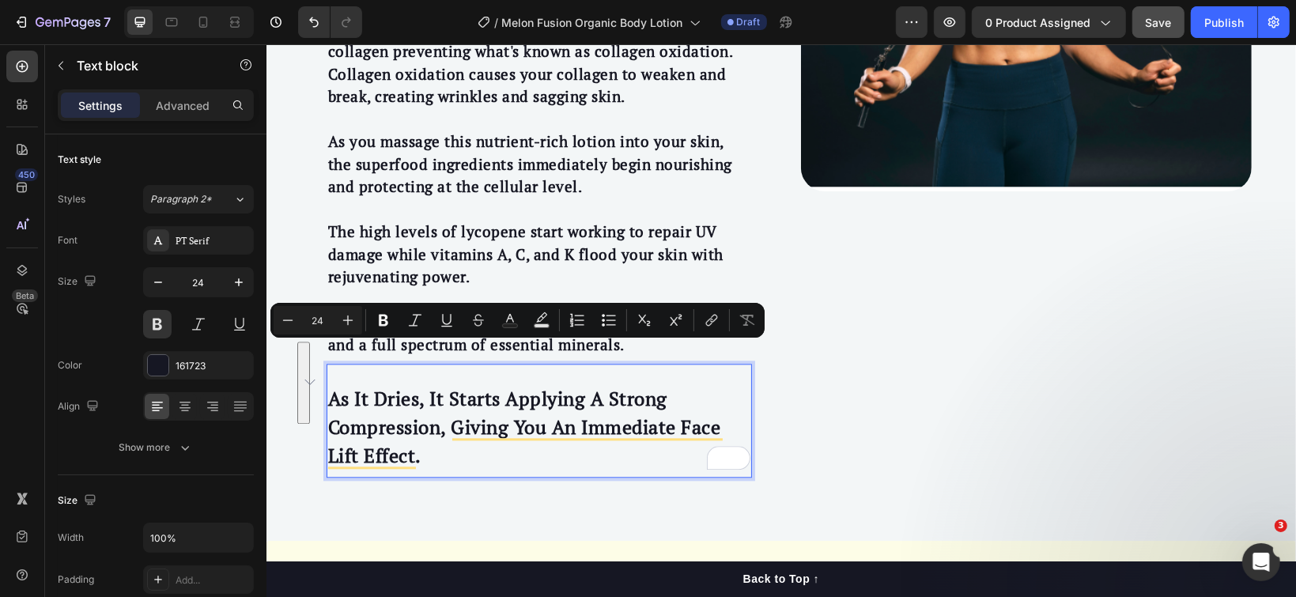
drag, startPoint x: 419, startPoint y: 410, endPoint x: 320, endPoint y: 358, distance: 111.4
click at [327, 384] on p "As It Dries, It Starts Applying A Strong Compression, Giving You An Immediate F…" at bounding box center [538, 426] width 422 height 85
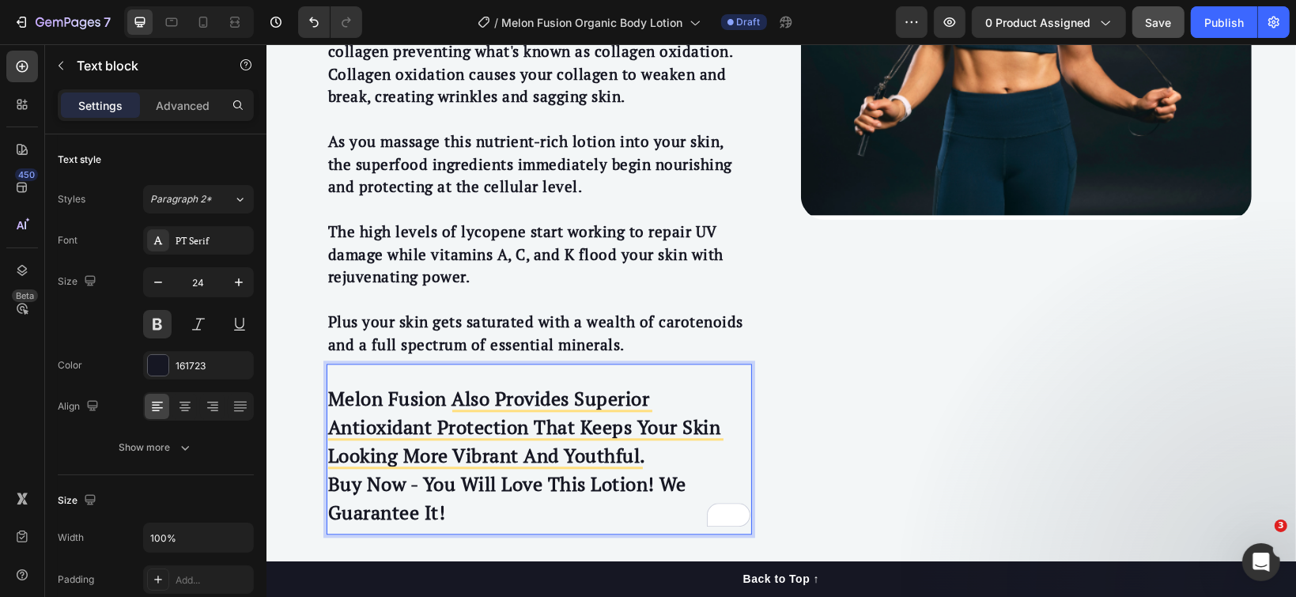
click at [643, 418] on p "Melon Fusion Also Provides Superior Antioxidant Protection That Keeps Your Skin…" at bounding box center [538, 455] width 422 height 142
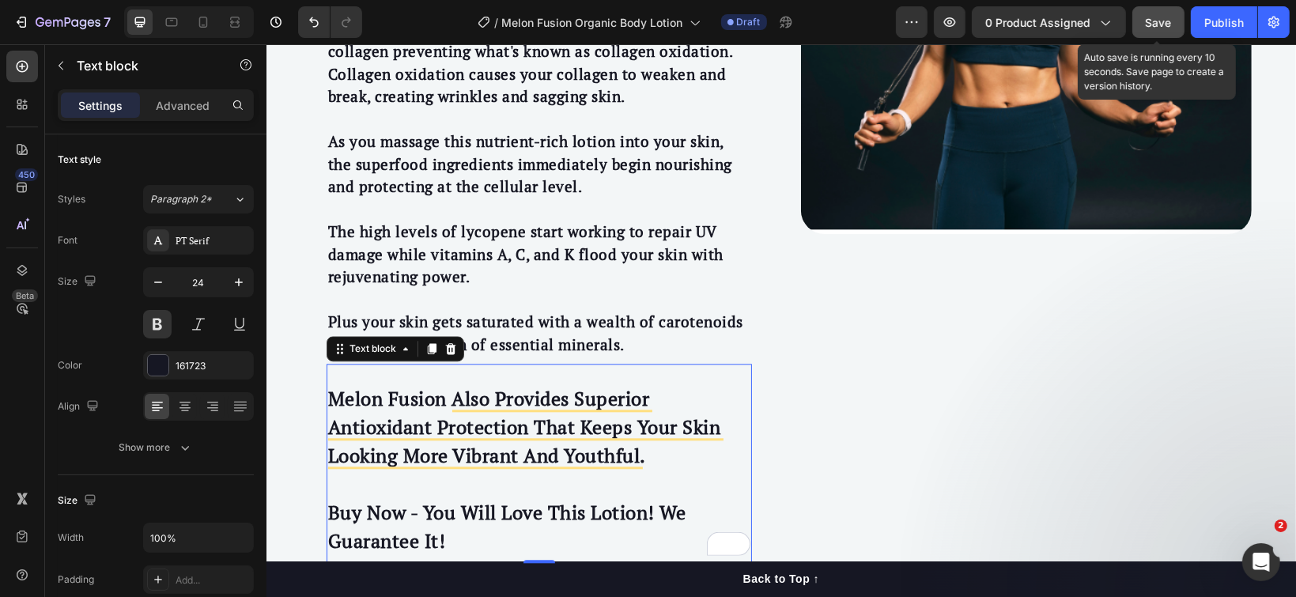
click at [1150, 25] on span "Save" at bounding box center [1159, 22] width 26 height 13
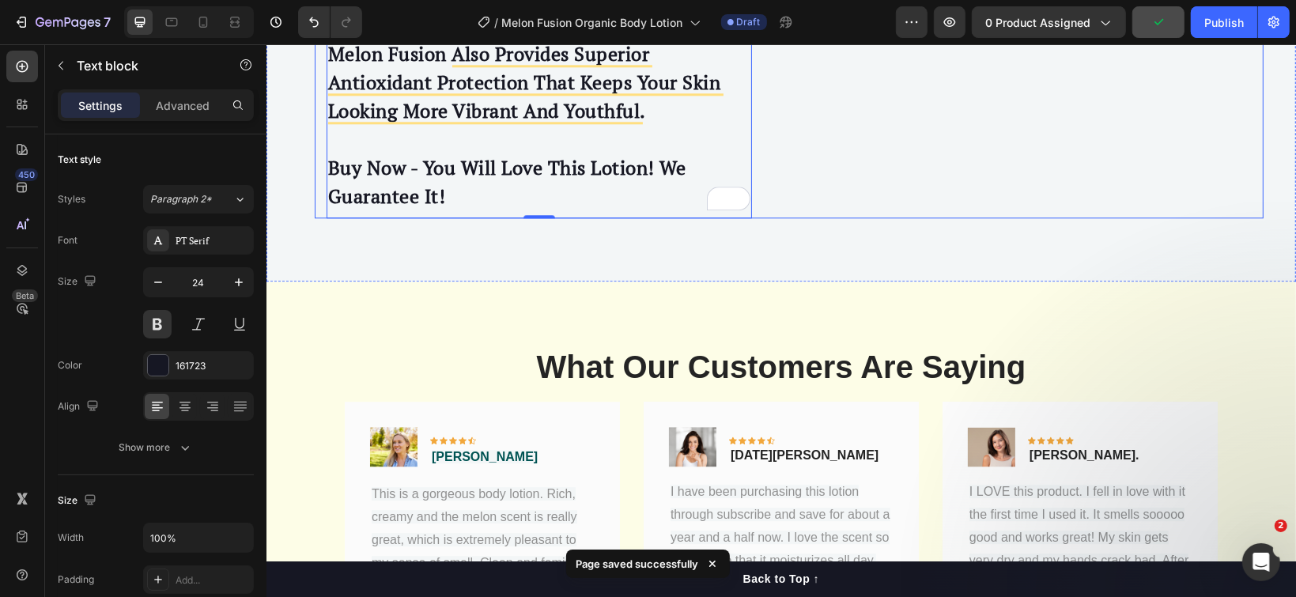
scroll to position [3583, 0]
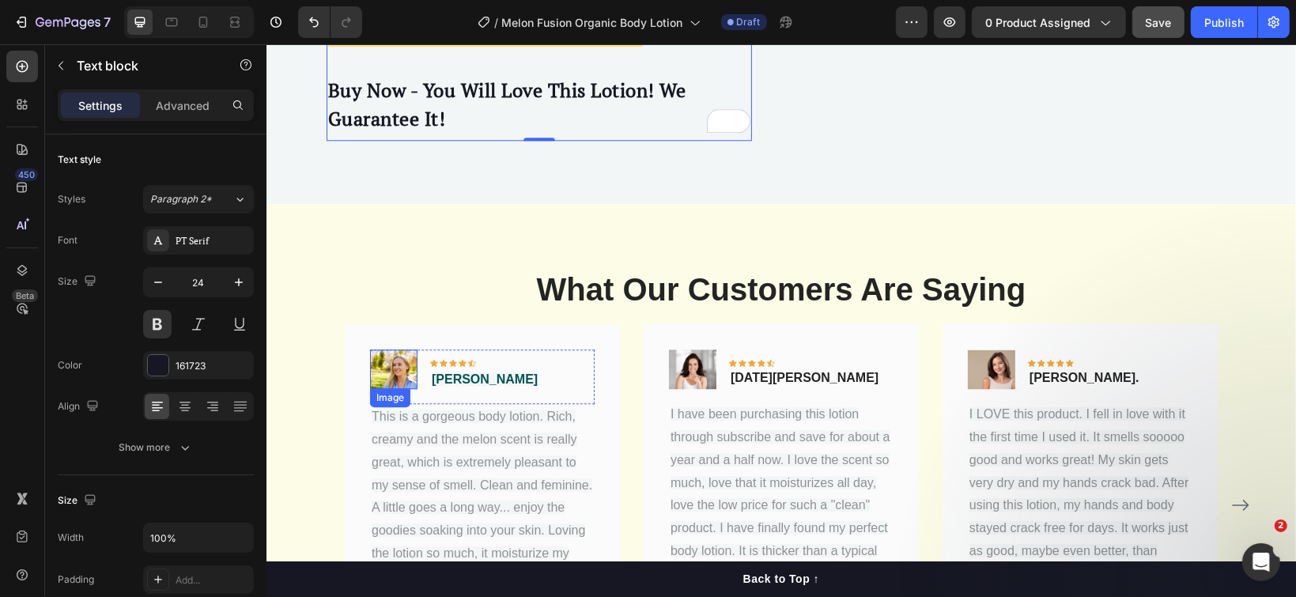
click at [393, 349] on img at bounding box center [392, 369] width 47 height 40
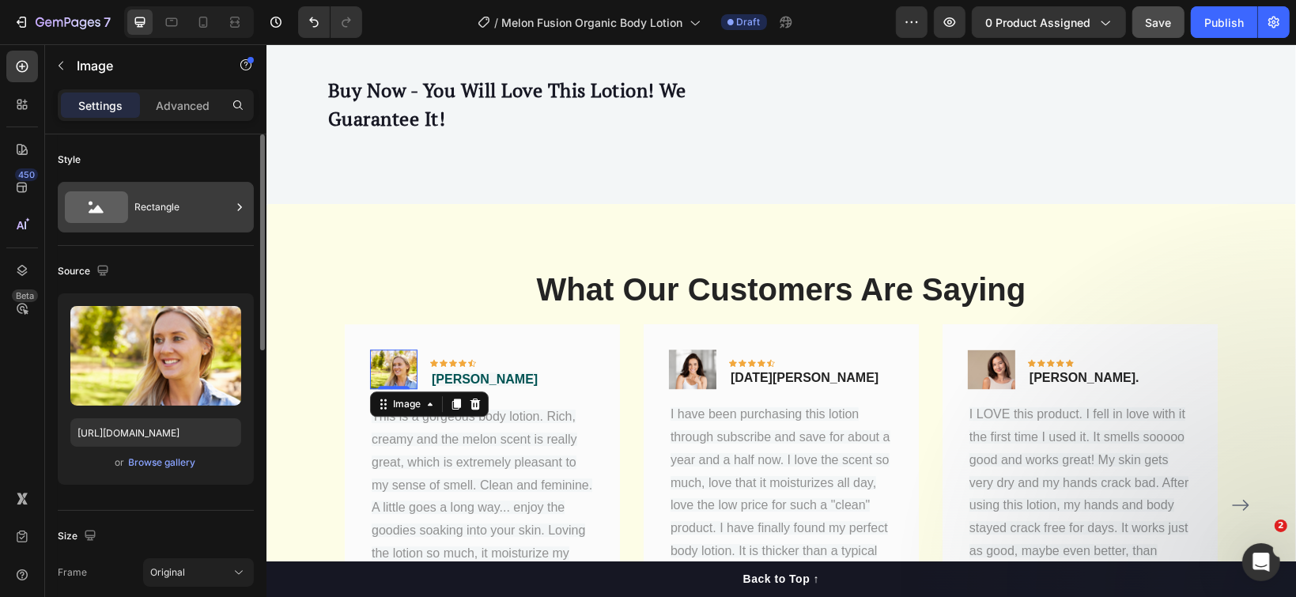
click at [182, 212] on div "Rectangle" at bounding box center [182, 207] width 96 height 36
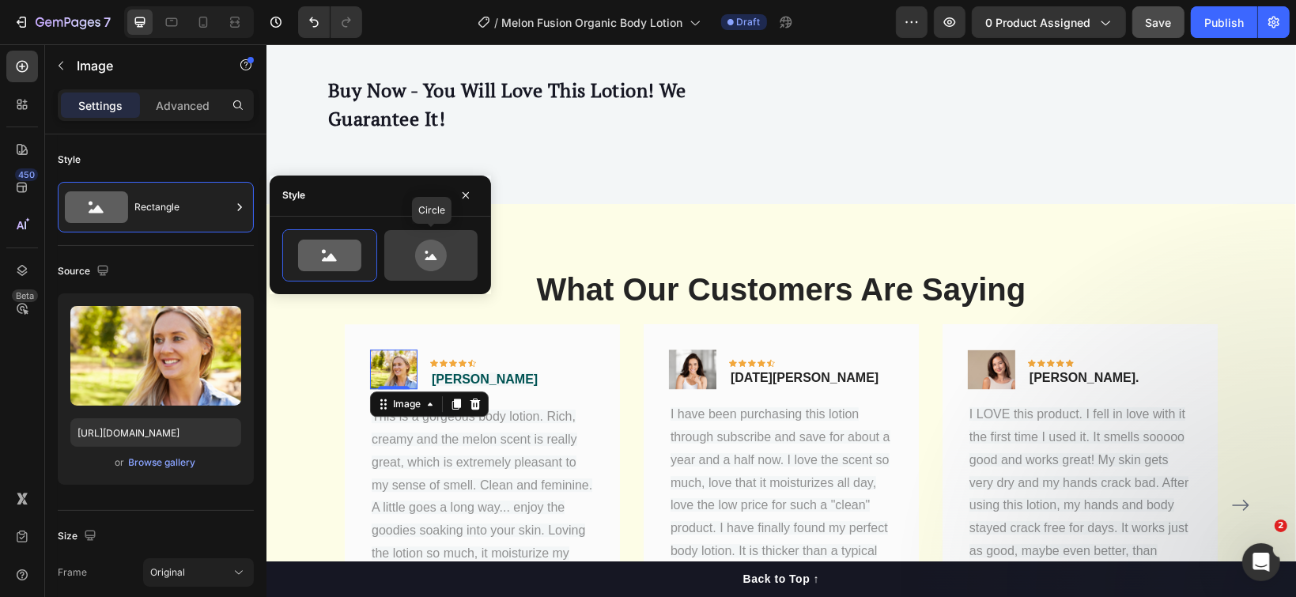
click at [433, 263] on icon at bounding box center [431, 256] width 32 height 32
type input "80"
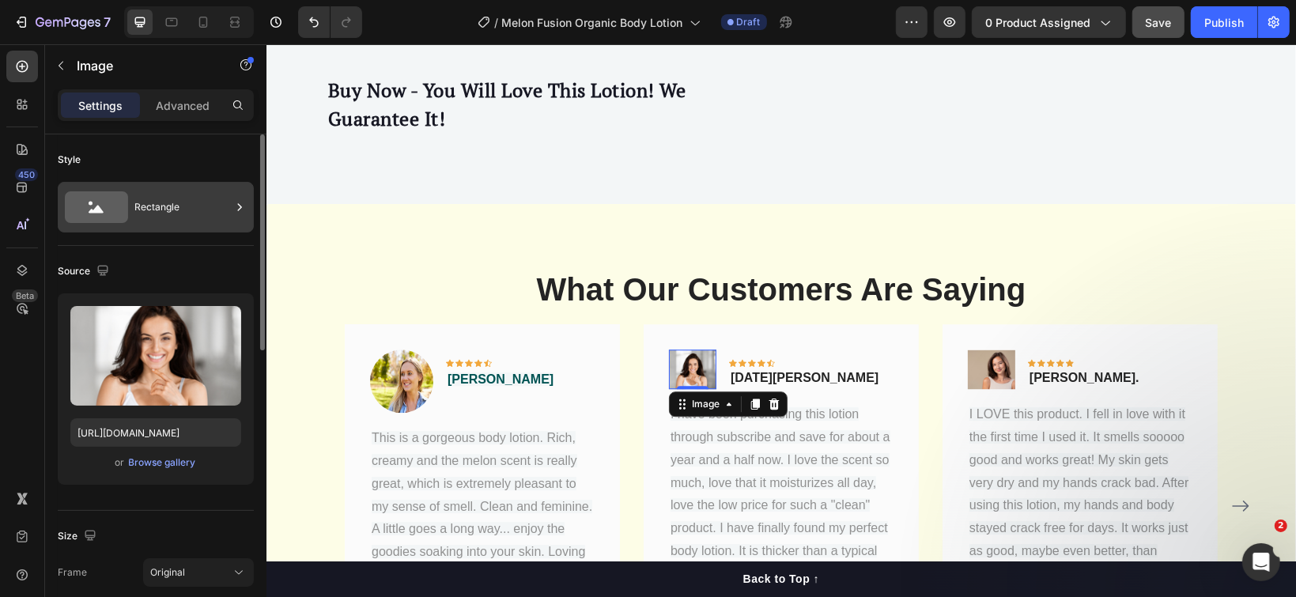
click at [206, 219] on div "Rectangle" at bounding box center [182, 207] width 96 height 36
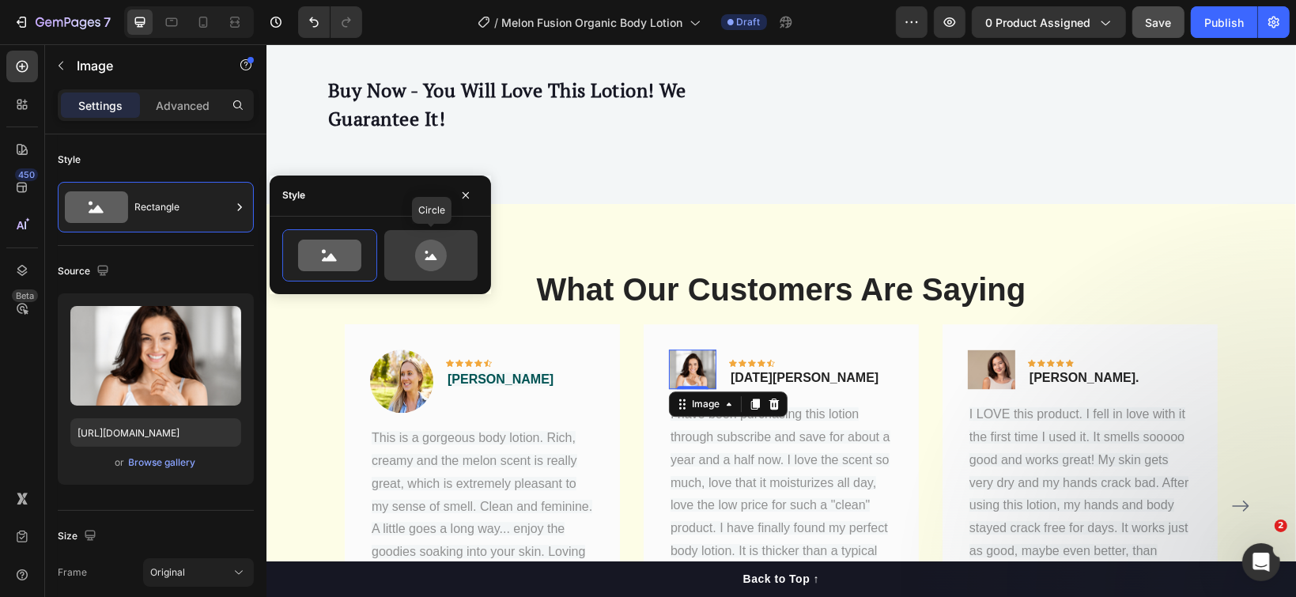
click at [422, 250] on icon at bounding box center [431, 256] width 32 height 32
type input "80"
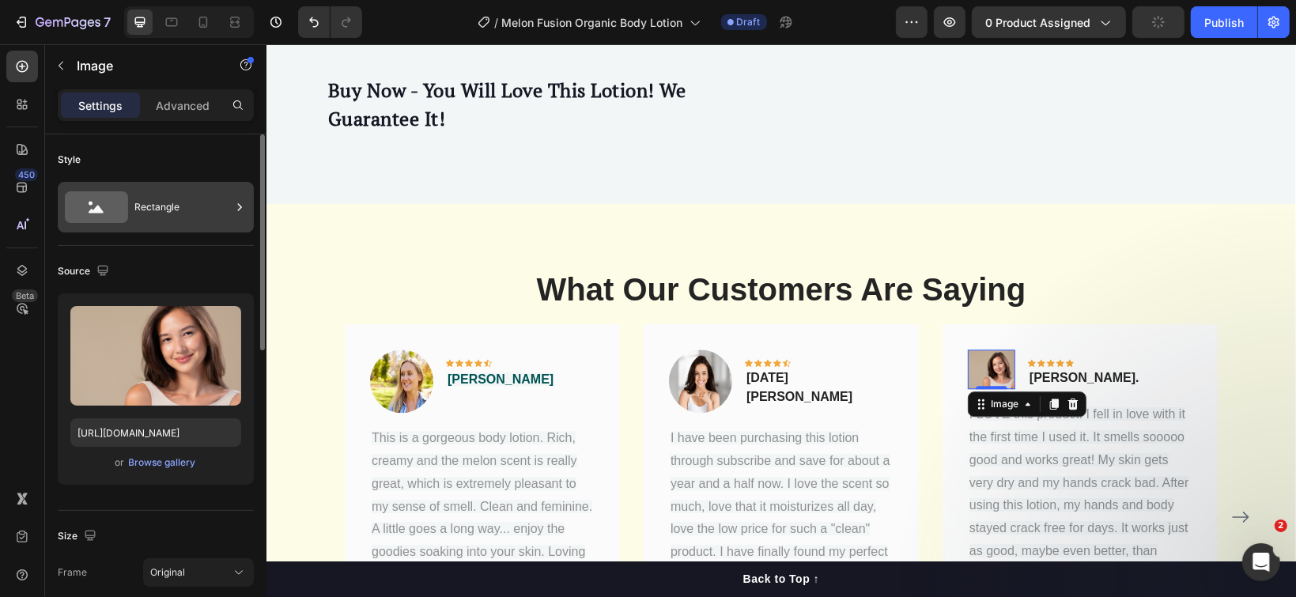
click at [183, 214] on div "Rectangle" at bounding box center [182, 207] width 96 height 36
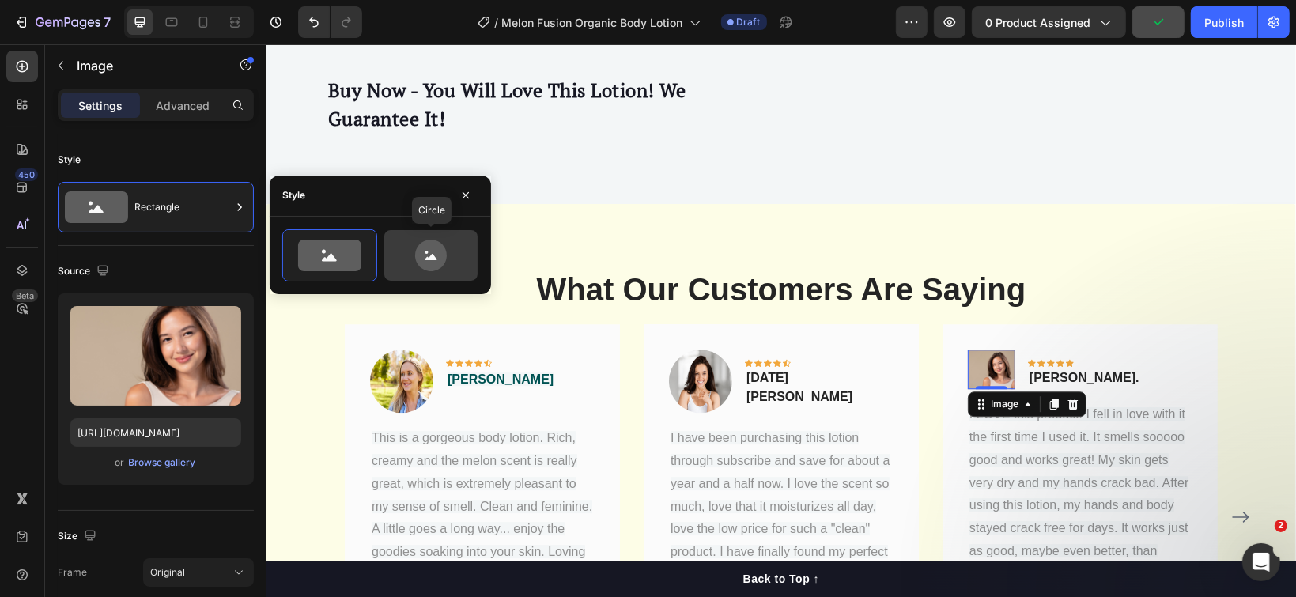
click at [413, 248] on icon at bounding box center [431, 256] width 74 height 32
type input "80"
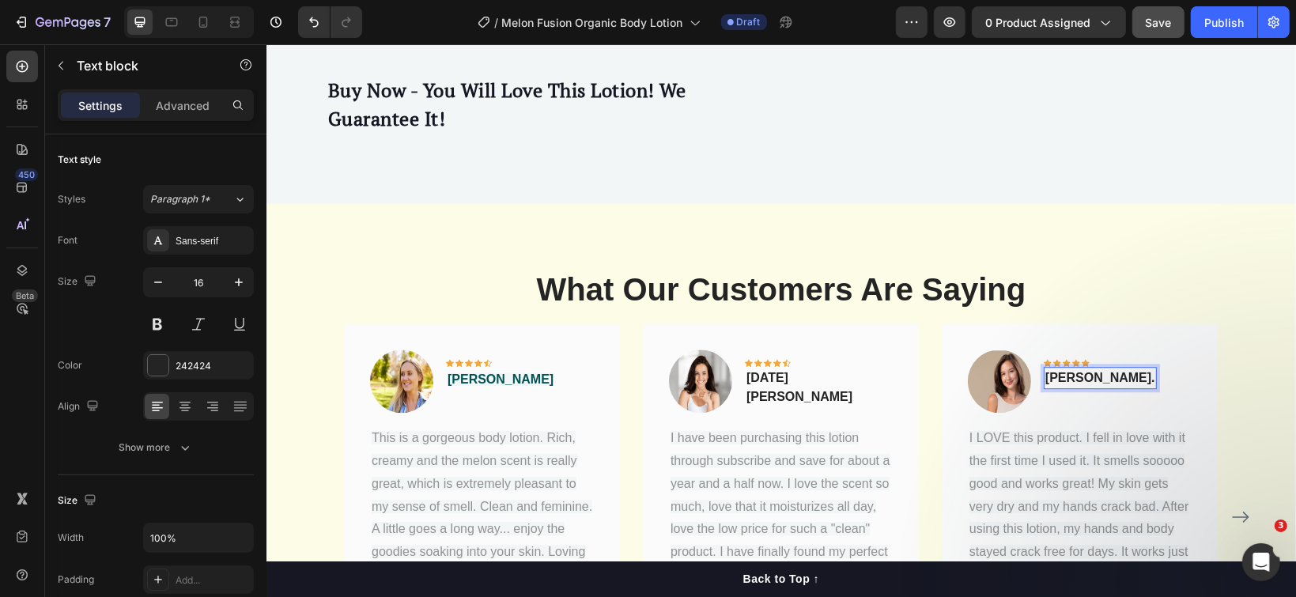
click at [1077, 368] on p "[PERSON_NAME]." at bounding box center [1100, 377] width 110 height 19
click at [1084, 368] on p "[PERSON_NAME]." at bounding box center [1100, 377] width 110 height 19
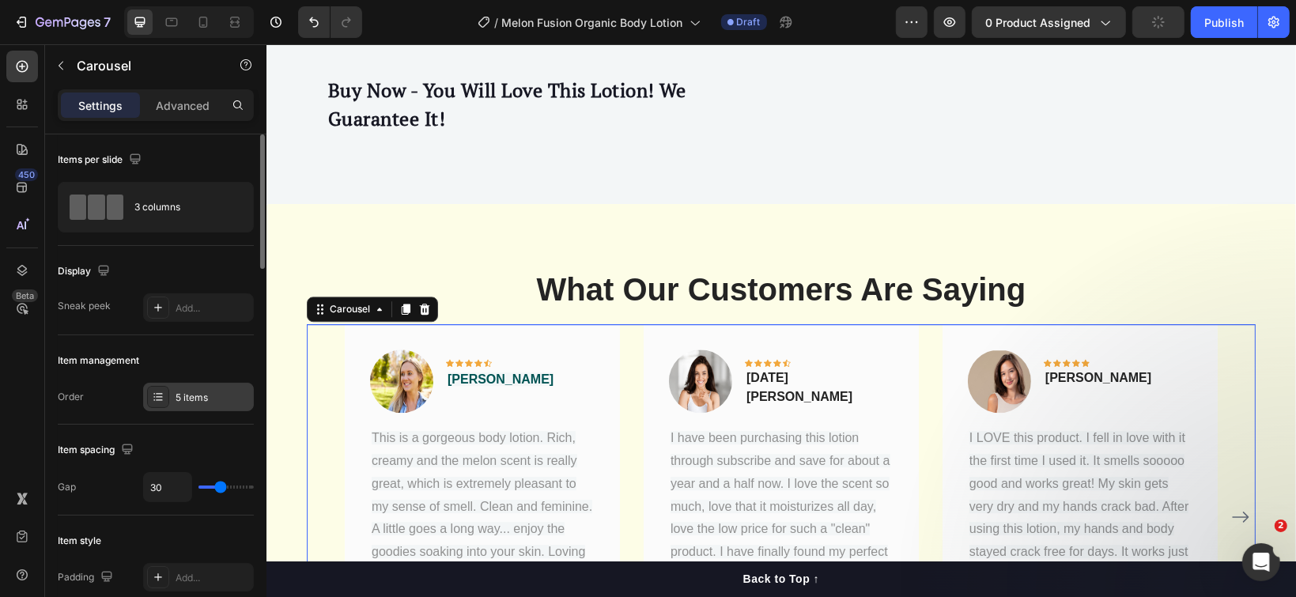
click at [206, 391] on div "5 items" at bounding box center [213, 398] width 74 height 14
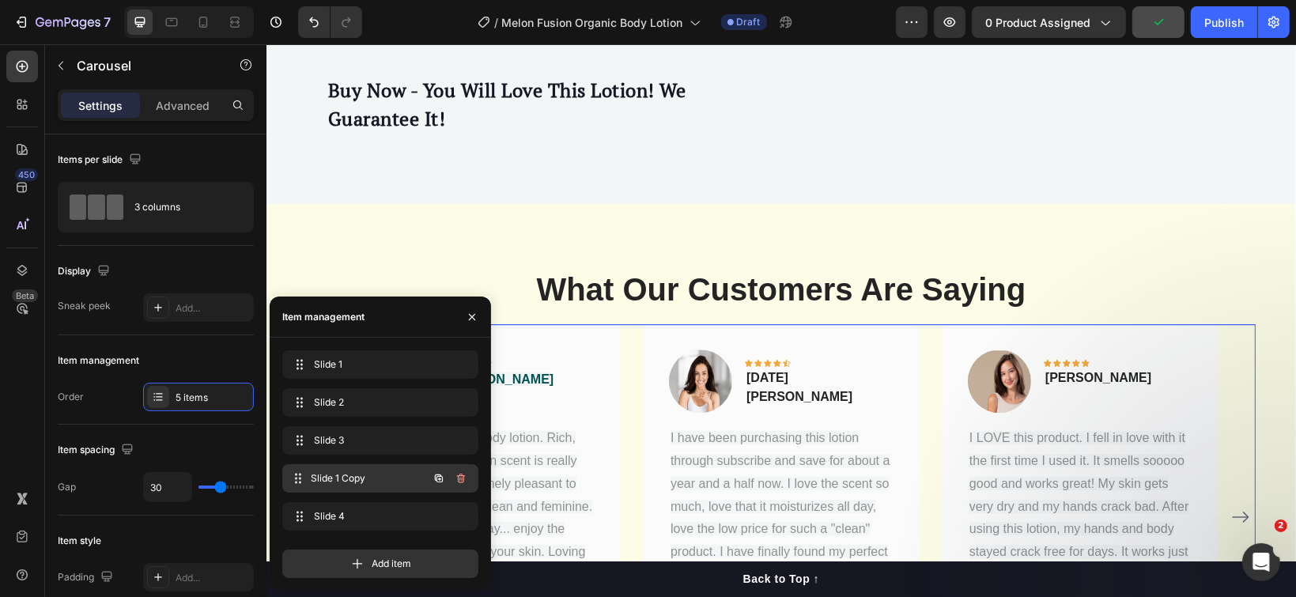
click at [339, 473] on span "Slide 1 Copy" at bounding box center [369, 478] width 117 height 14
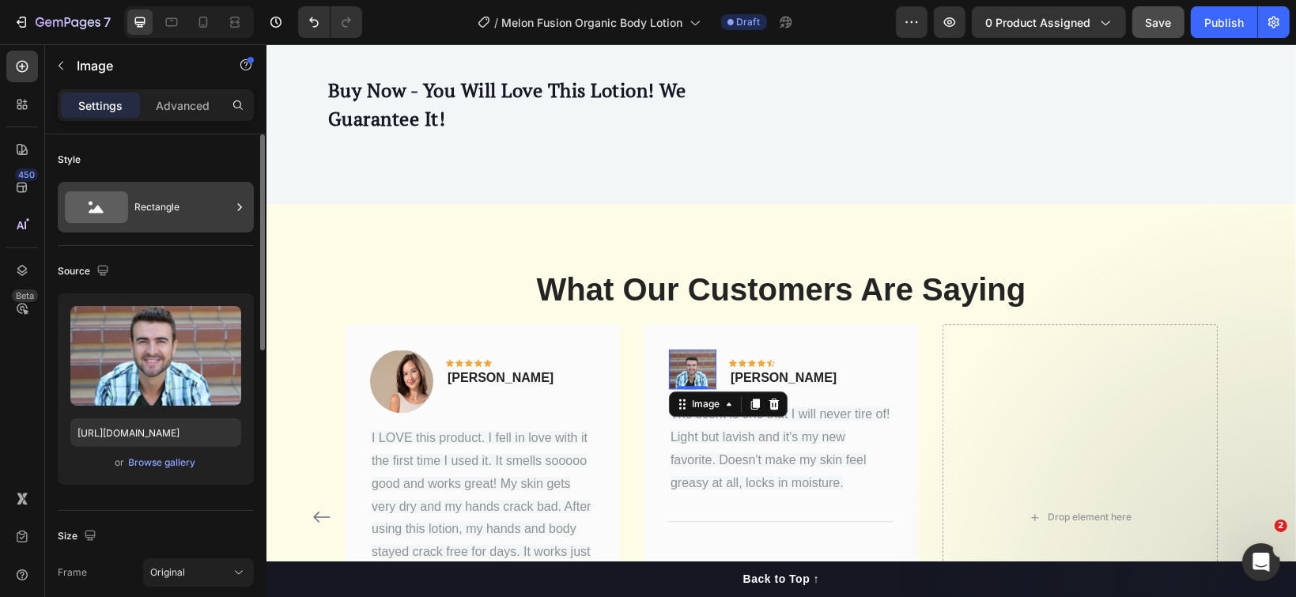
click at [198, 214] on div "Rectangle" at bounding box center [182, 207] width 96 height 36
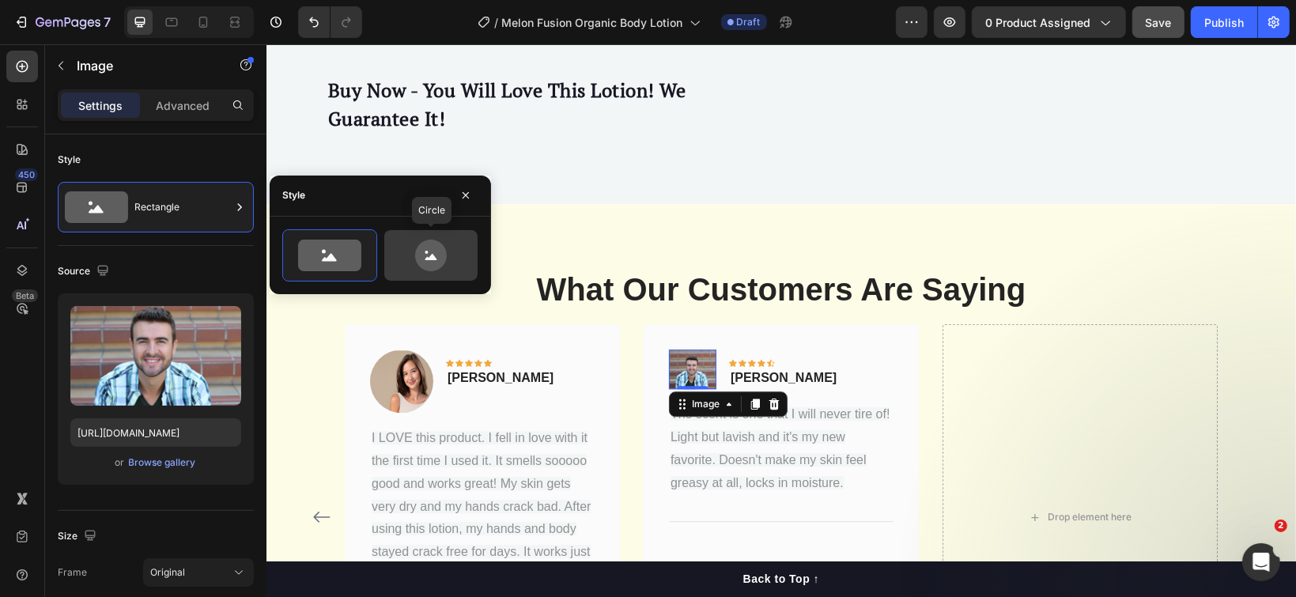
click at [418, 254] on icon at bounding box center [431, 256] width 32 height 32
type input "80"
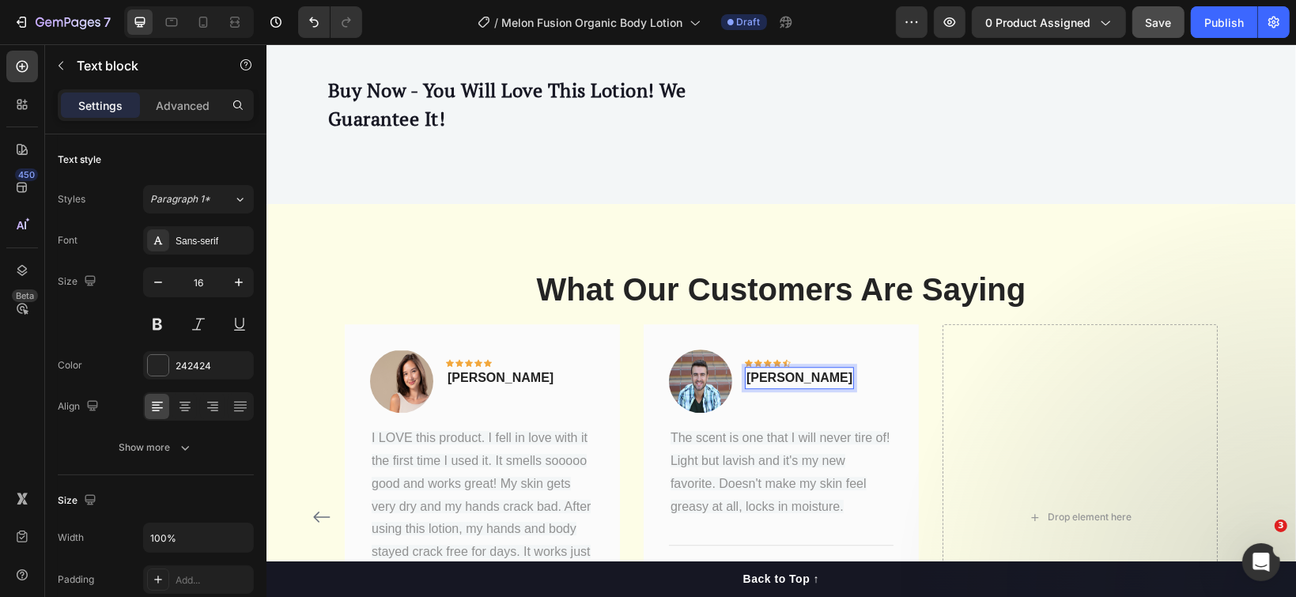
click at [792, 368] on p "[PERSON_NAME]" at bounding box center [799, 377] width 106 height 19
click at [803, 368] on p "[PERSON_NAME]" at bounding box center [799, 377] width 106 height 19
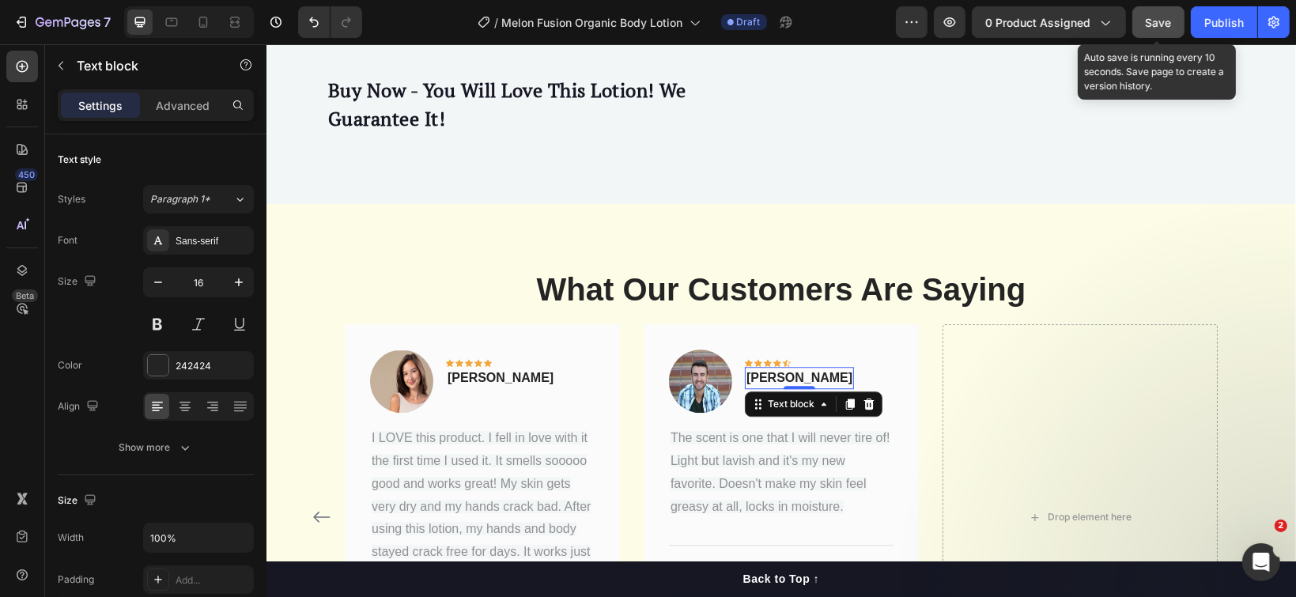
click at [1148, 17] on span "Save" at bounding box center [1159, 22] width 26 height 13
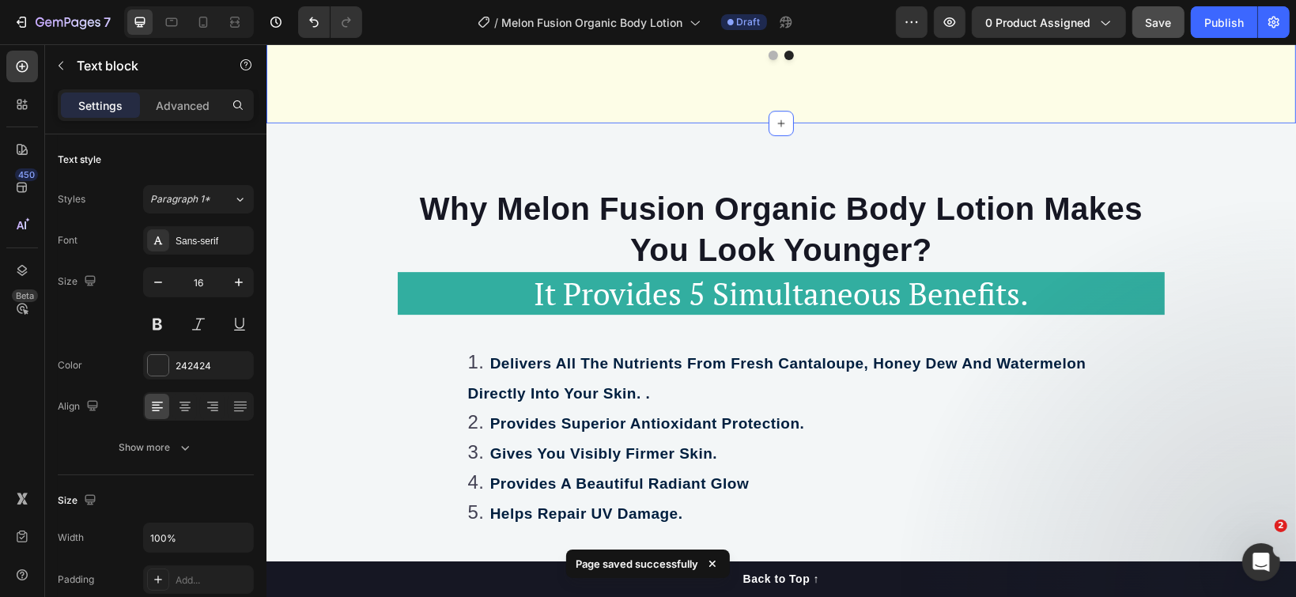
scroll to position [4320, 0]
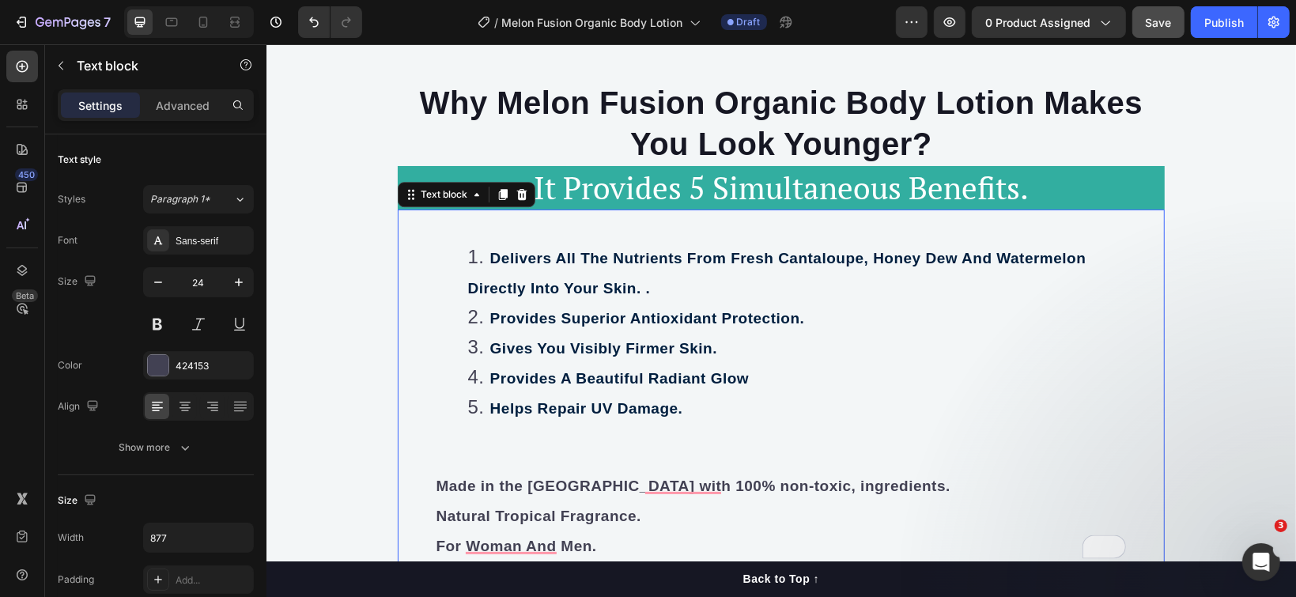
click at [490, 309] on strong "Provides Superior Antioxidant Protection." at bounding box center [647, 317] width 315 height 17
click at [660, 284] on li "Delivers All The Nutrients From Fresh Cantaloupe, Honey Dew And Watermelon Dire…" at bounding box center [796, 272] width 659 height 60
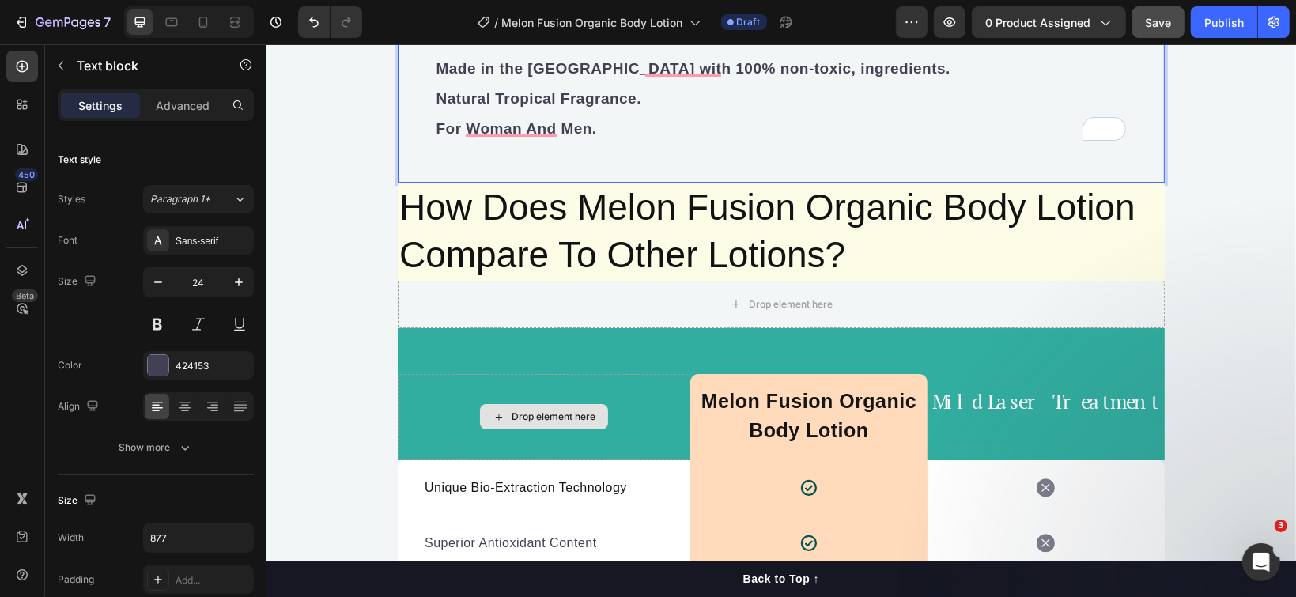
scroll to position [4743, 0]
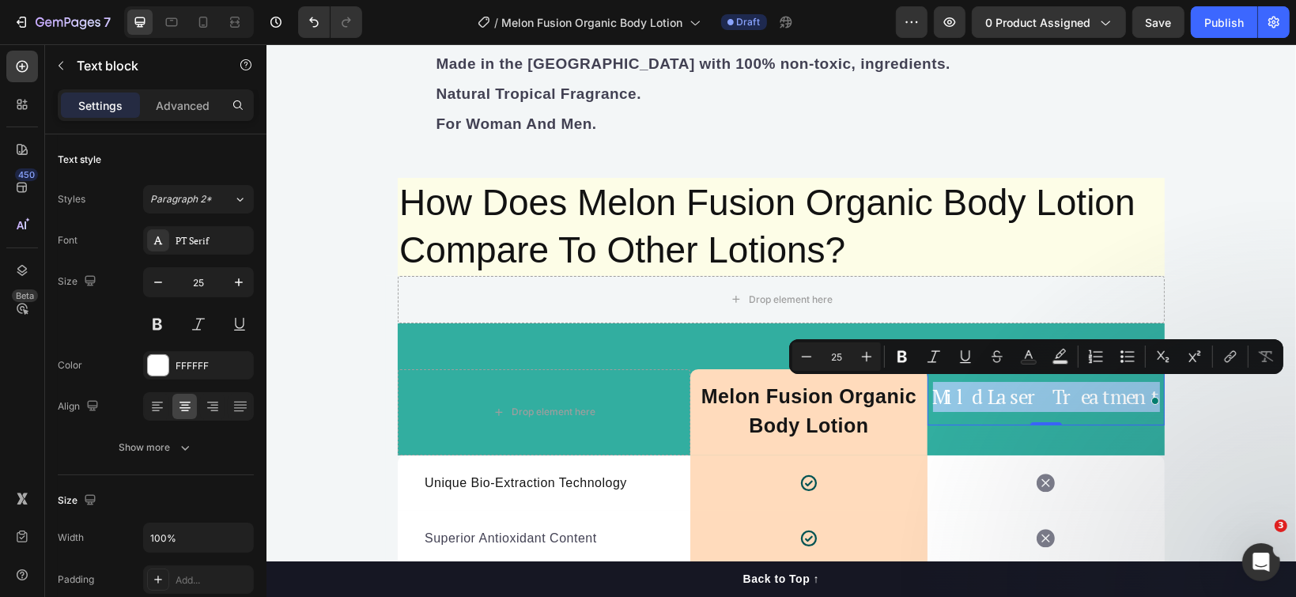
click at [1136, 395] on p "Mild Laser Treatment" at bounding box center [1045, 396] width 234 height 30
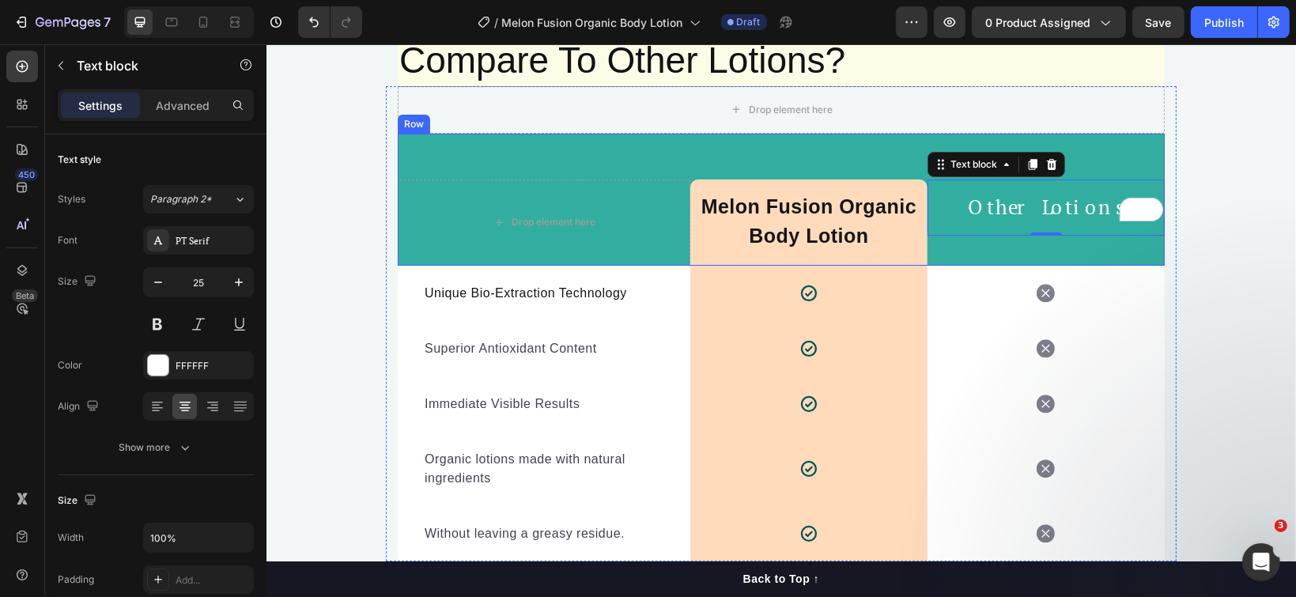
scroll to position [4954, 0]
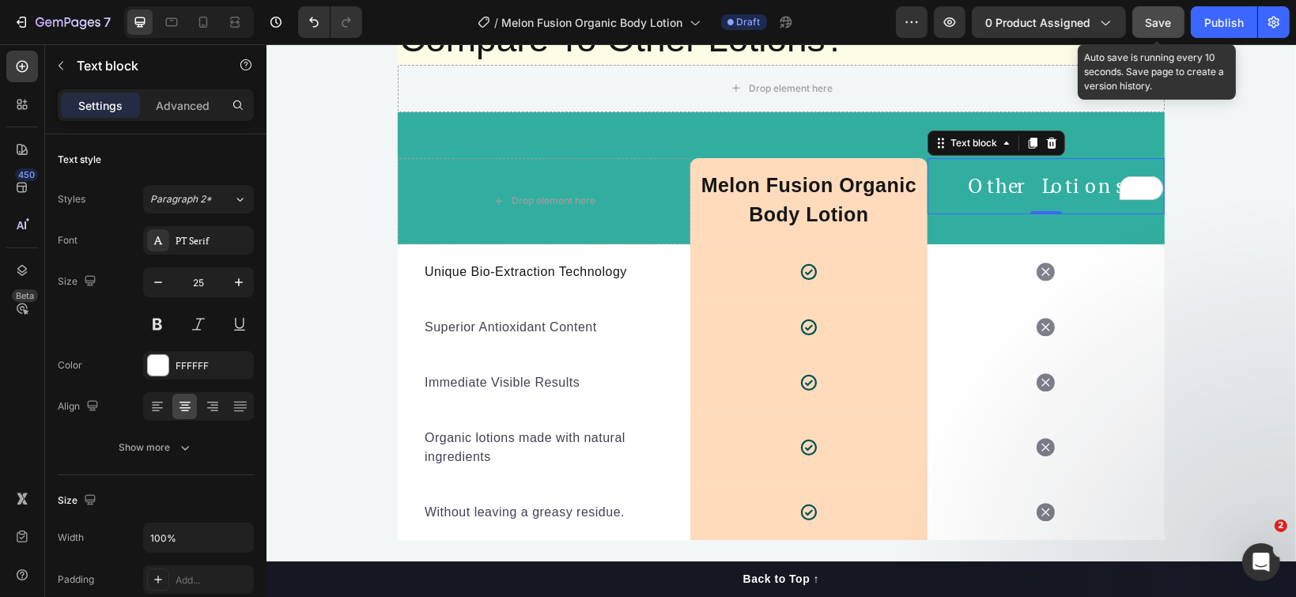
click at [1148, 20] on span "Save" at bounding box center [1159, 22] width 26 height 13
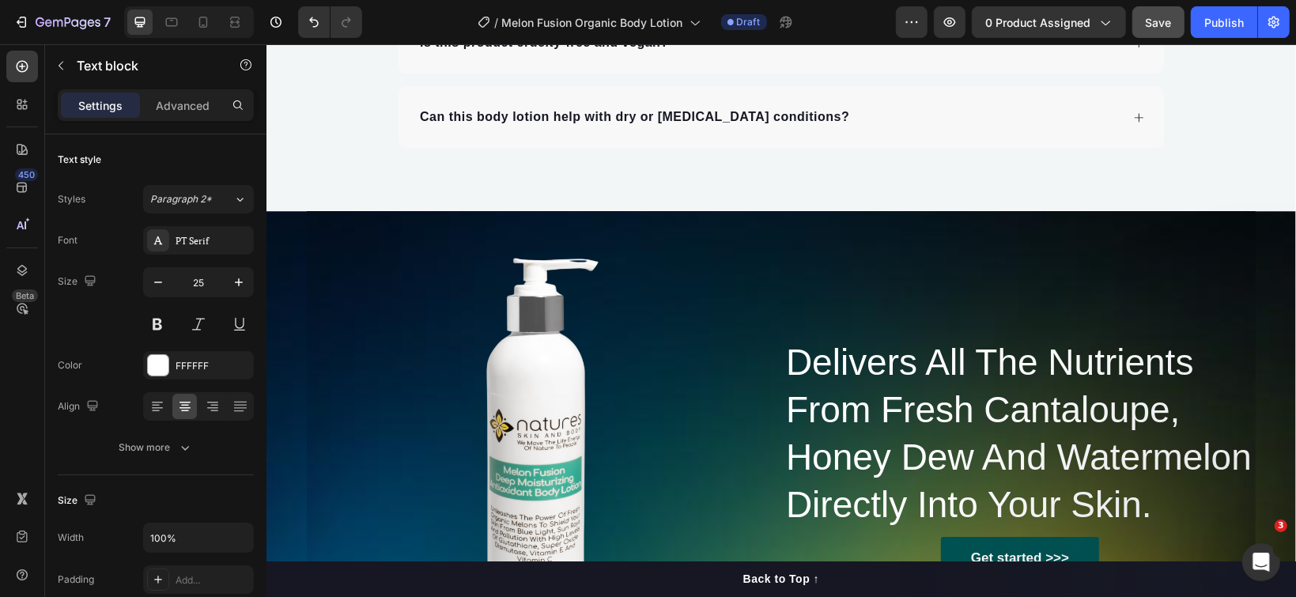
scroll to position [8117, 0]
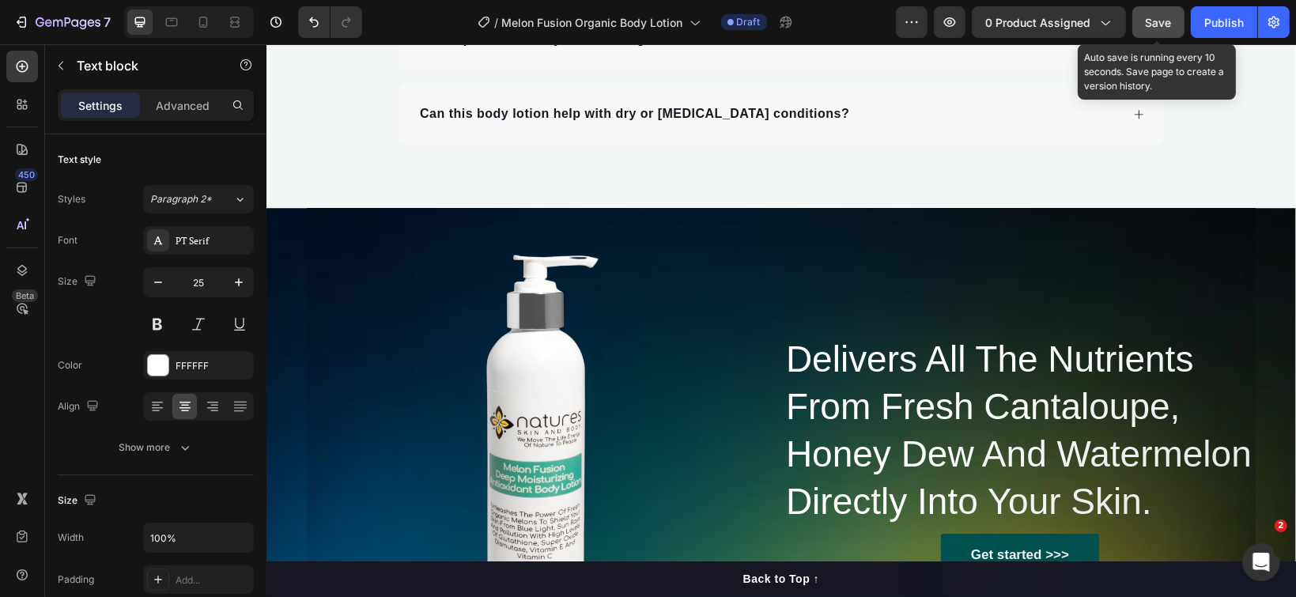
click at [1150, 21] on span "Save" at bounding box center [1159, 22] width 26 height 13
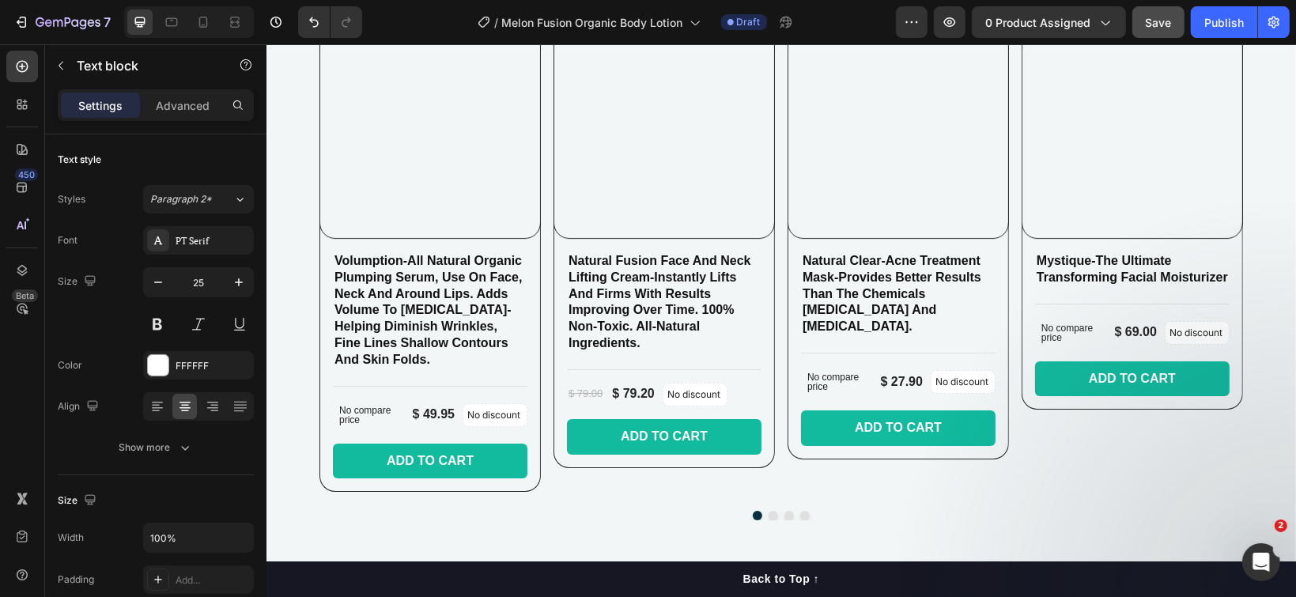
scroll to position [9488, 0]
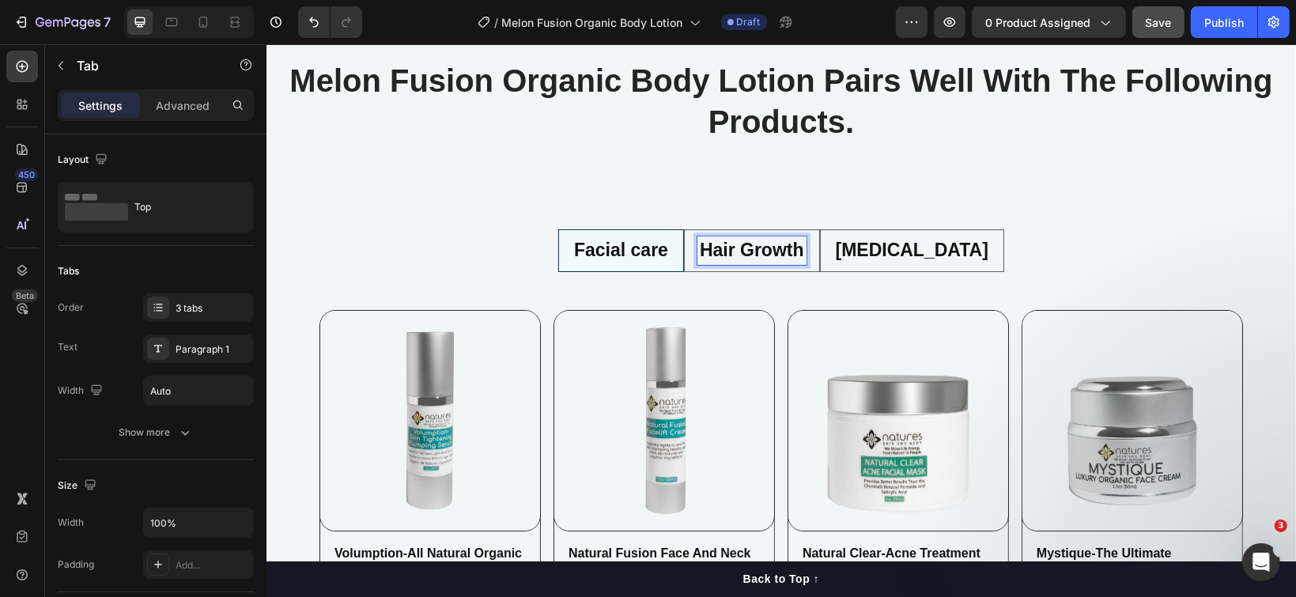
click at [781, 251] on p "Hair Growth" at bounding box center [751, 250] width 104 height 24
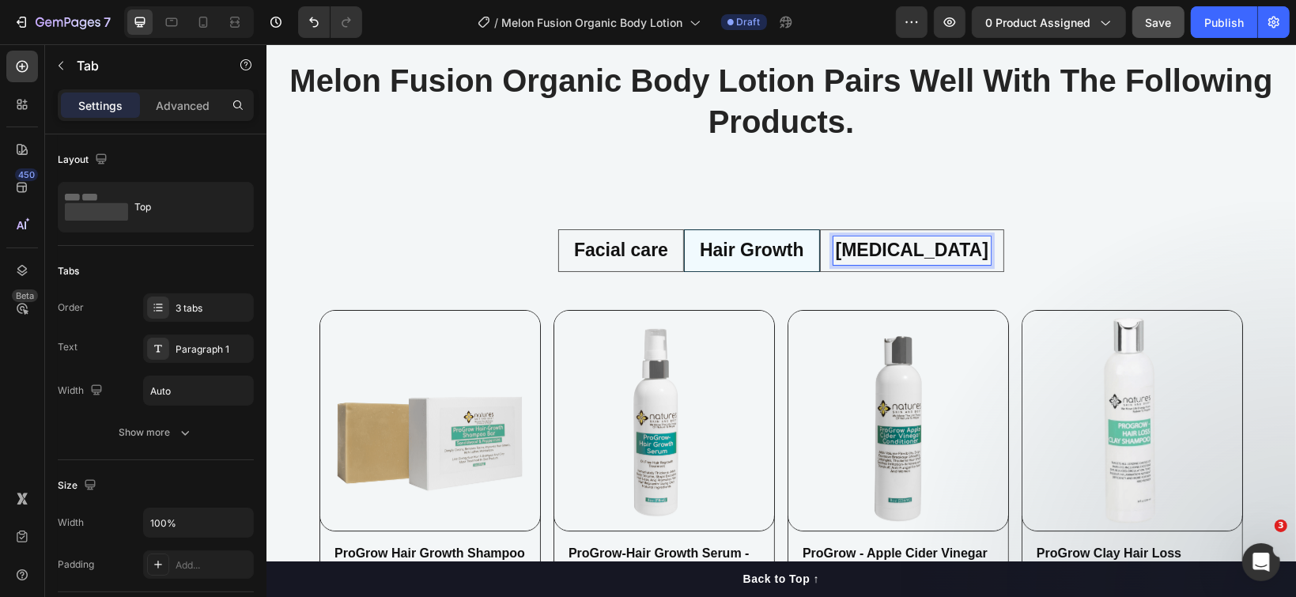
click at [895, 248] on p "Skin care" at bounding box center [911, 250] width 153 height 24
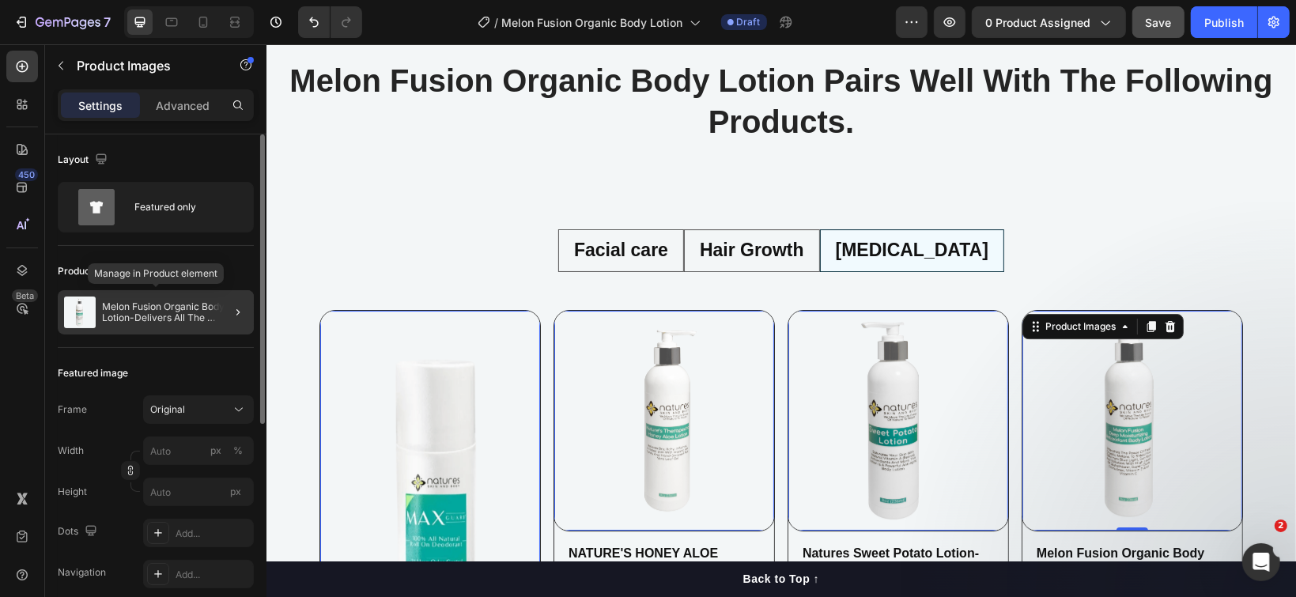
click at [129, 316] on p "Melon Fusion Organic Body Lotion-Delivers All The Nutrients From Fresh Cantalou…" at bounding box center [175, 312] width 146 height 22
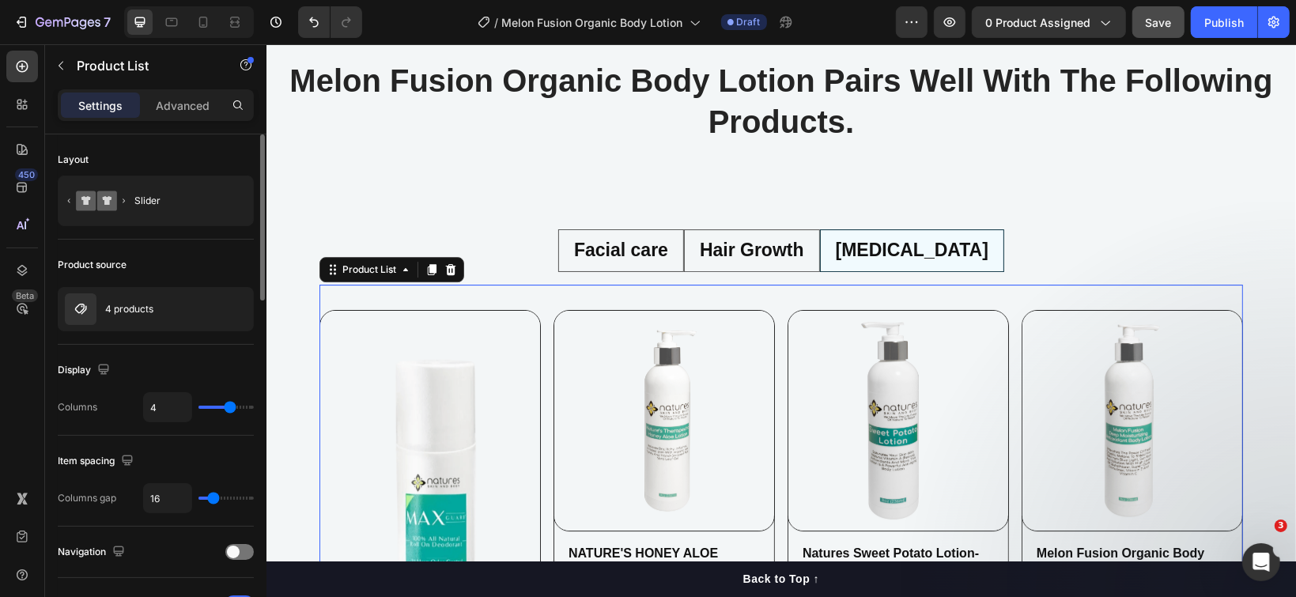
click at [129, 316] on div "4 products" at bounding box center [156, 309] width 196 height 44
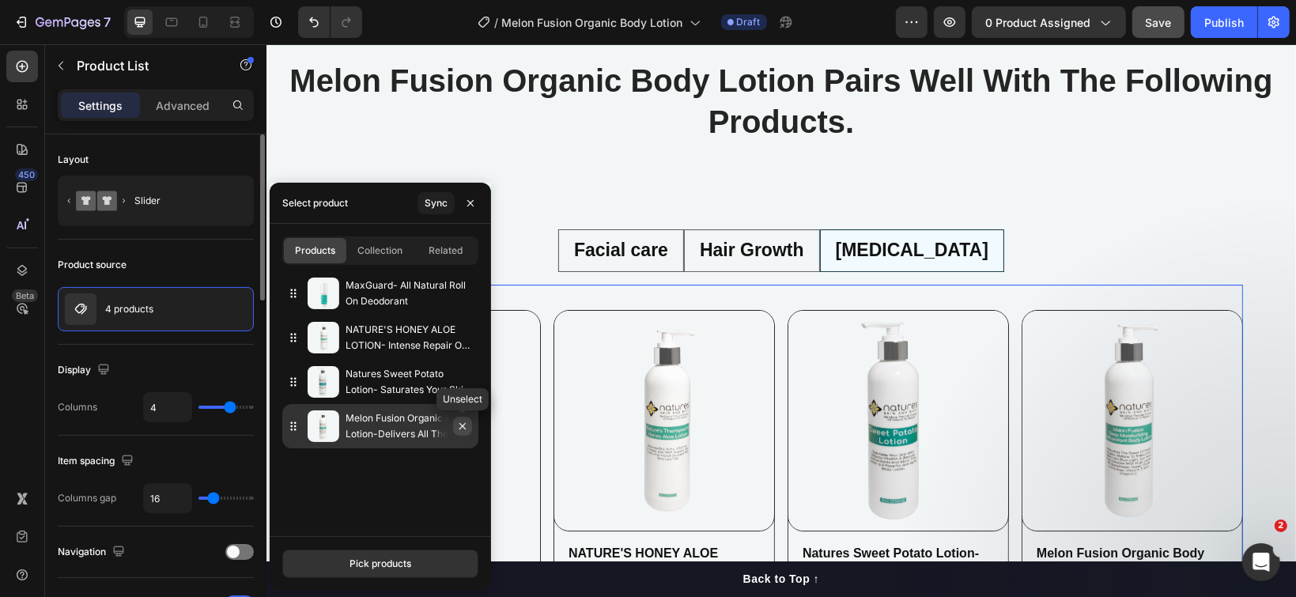
click at [459, 430] on icon "button" at bounding box center [462, 426] width 13 height 13
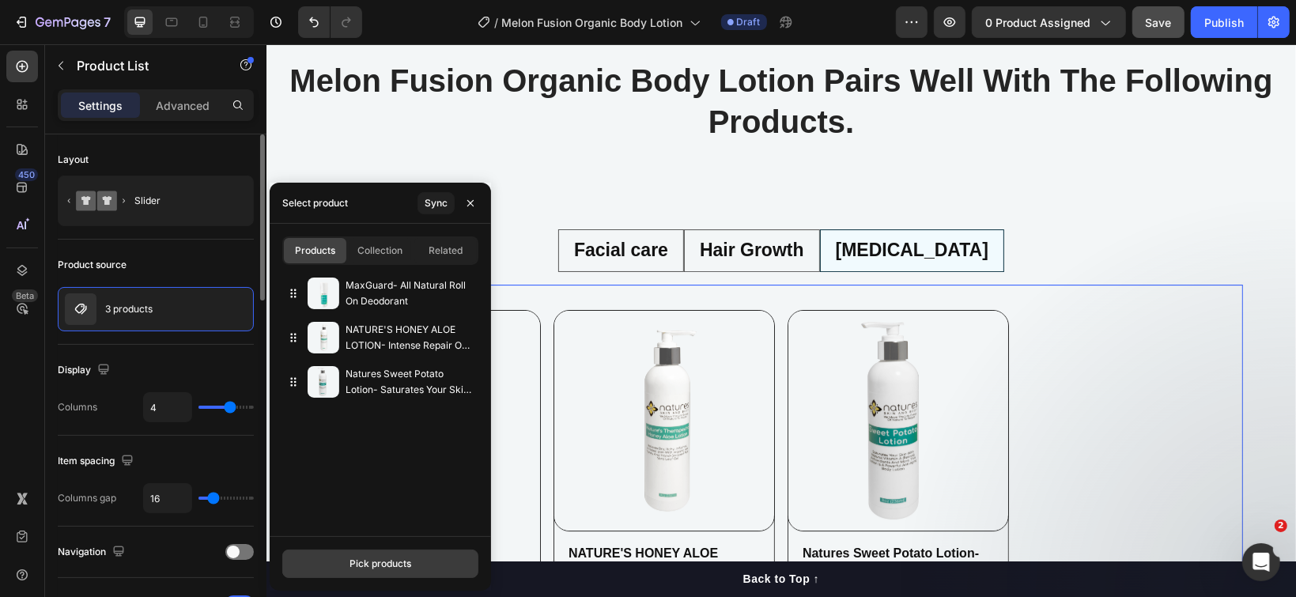
click at [368, 557] on div "Pick products" at bounding box center [381, 564] width 62 height 14
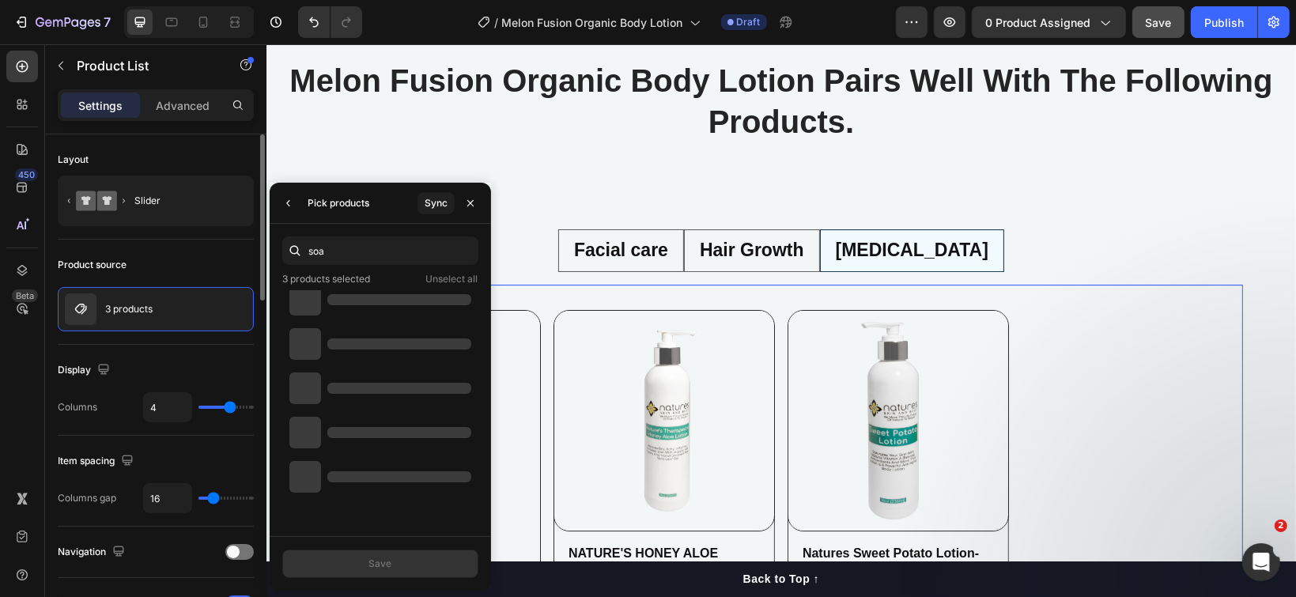
scroll to position [0, 0]
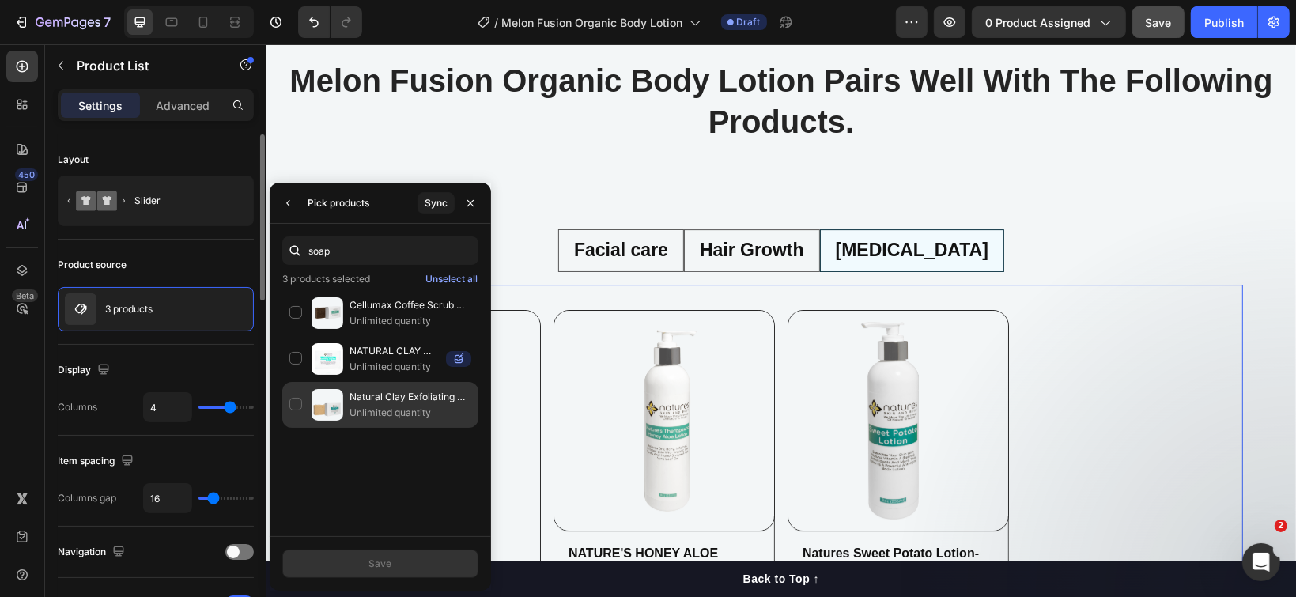
type input "soap"
click at [372, 395] on p "Natural Clay Exfoliating Soap Bar Citrus-Luxurious organic moisturizing soap wi…" at bounding box center [411, 397] width 122 height 16
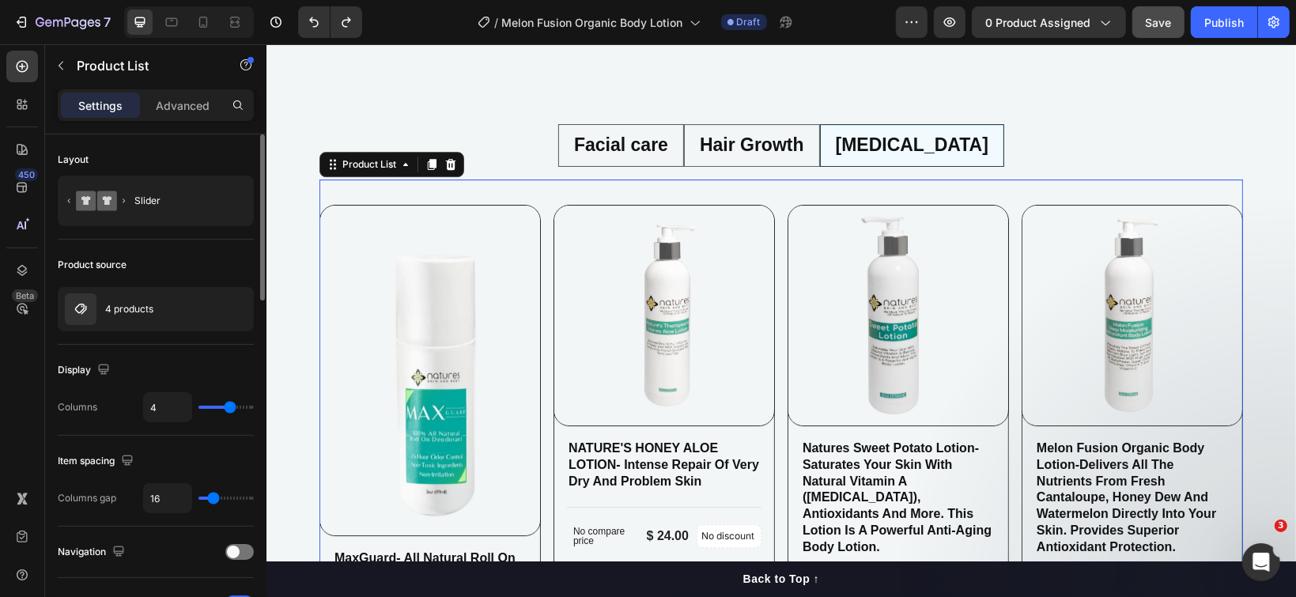
scroll to position [9699, 0]
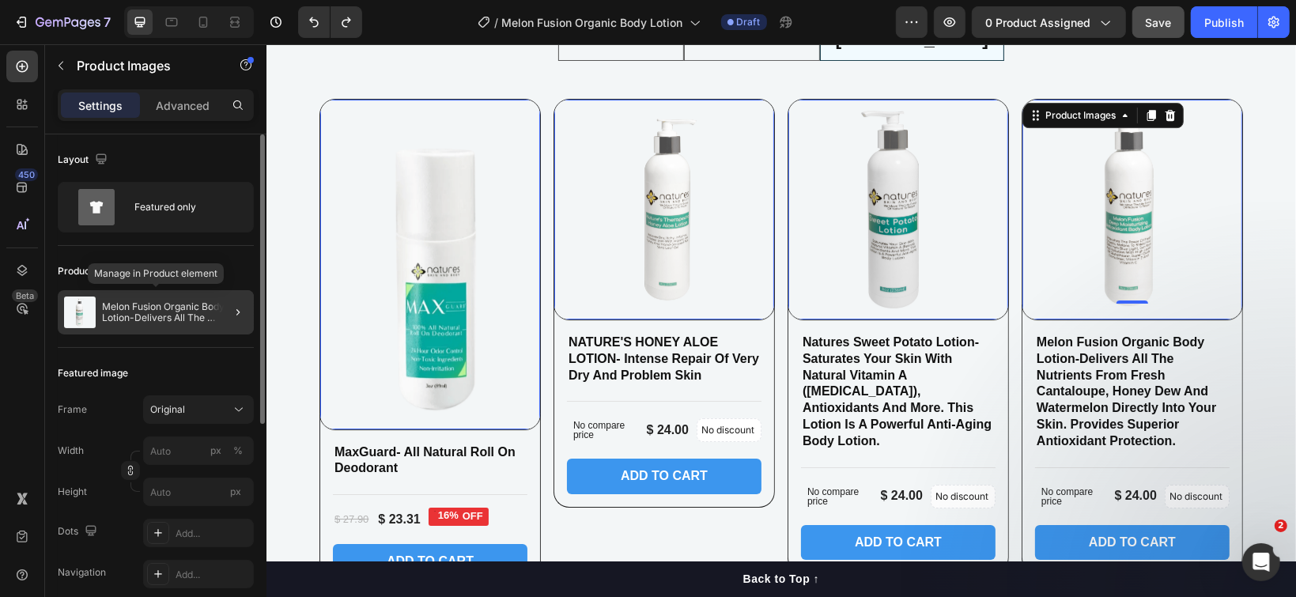
click at [193, 304] on p "Melon Fusion Organic Body Lotion-Delivers All The Nutrients From Fresh Cantalou…" at bounding box center [175, 312] width 146 height 22
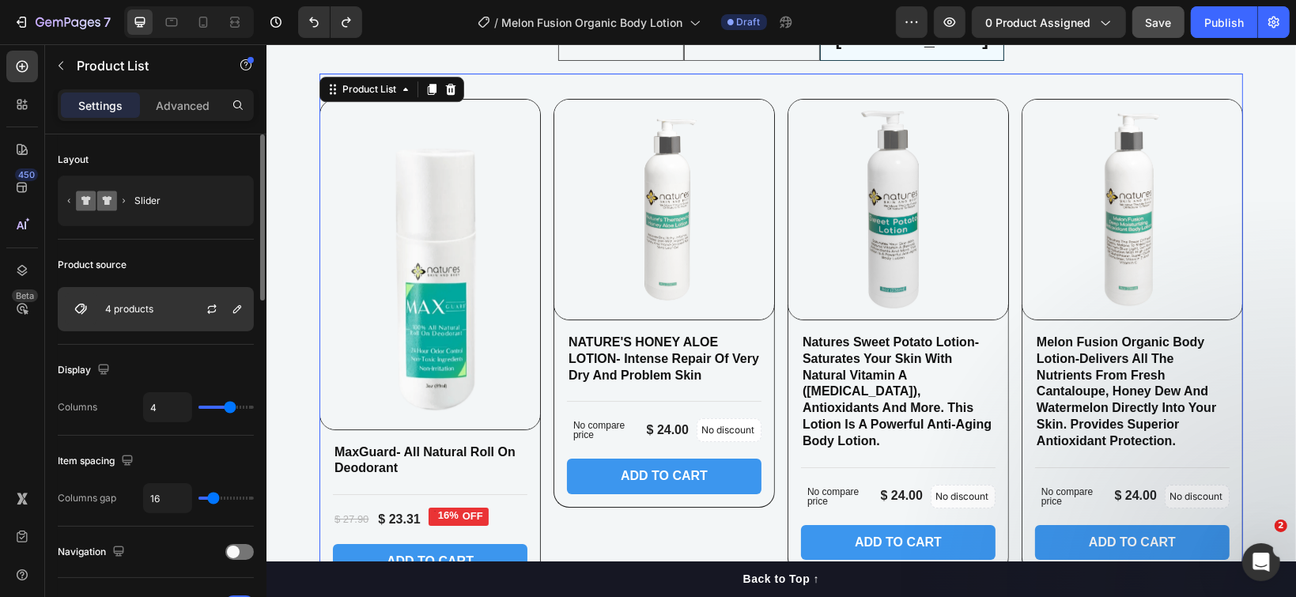
click at [177, 304] on div "4 products" at bounding box center [156, 309] width 196 height 44
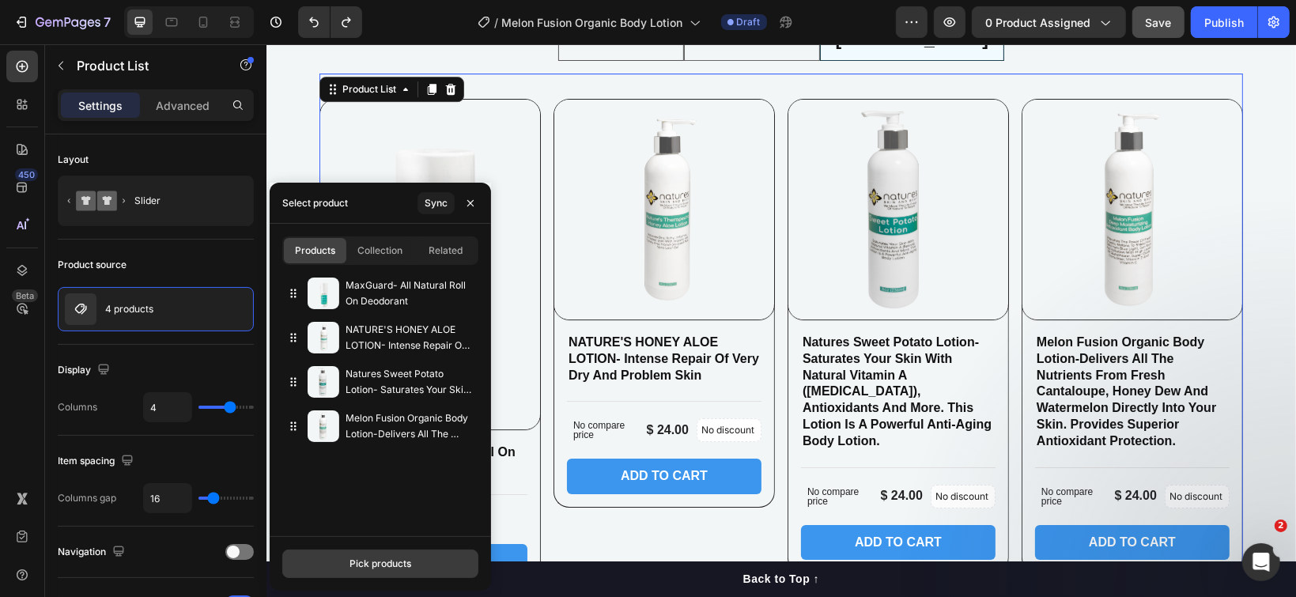
click at [346, 555] on button "Pick products" at bounding box center [380, 564] width 196 height 28
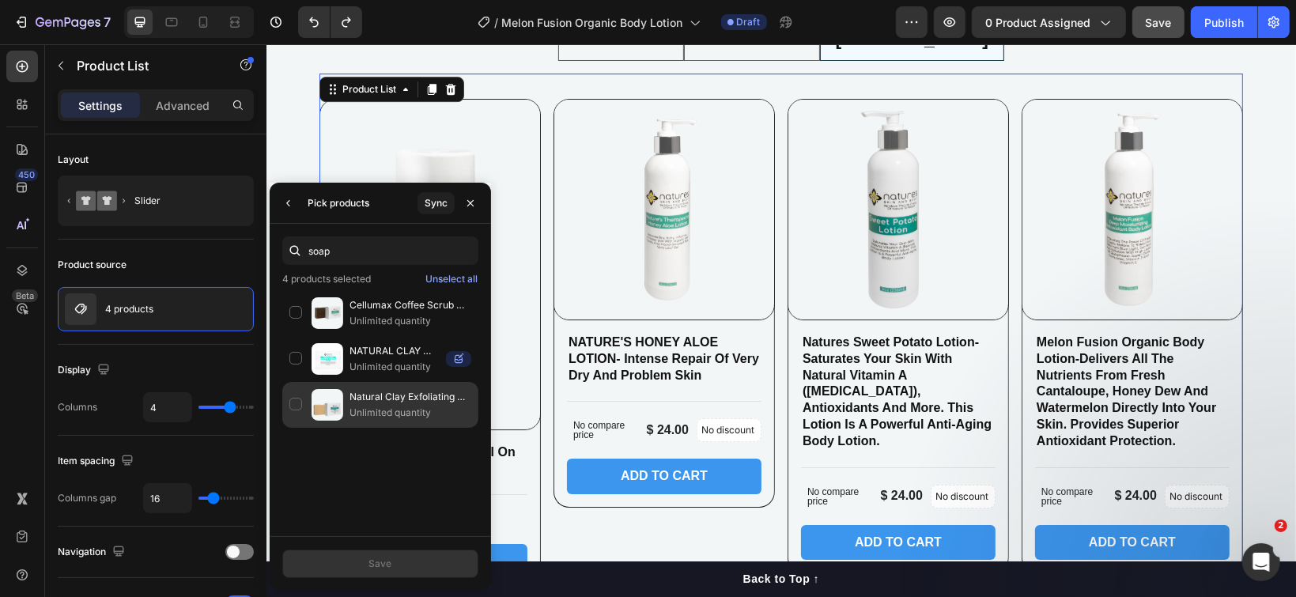
type input "soap"
click at [395, 403] on p "Natural Clay Exfoliating Soap Bar Citrus-Luxurious organic moisturizing soap wi…" at bounding box center [411, 397] width 122 height 16
click at [381, 566] on div "Save" at bounding box center [380, 564] width 23 height 14
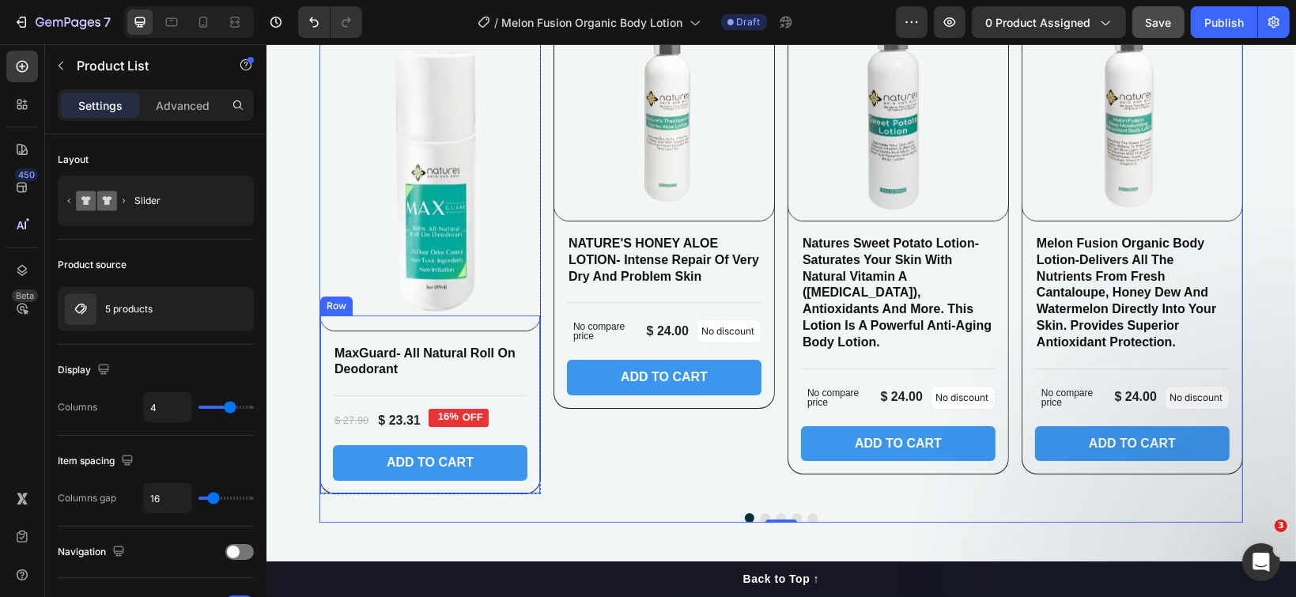
scroll to position [9804, 0]
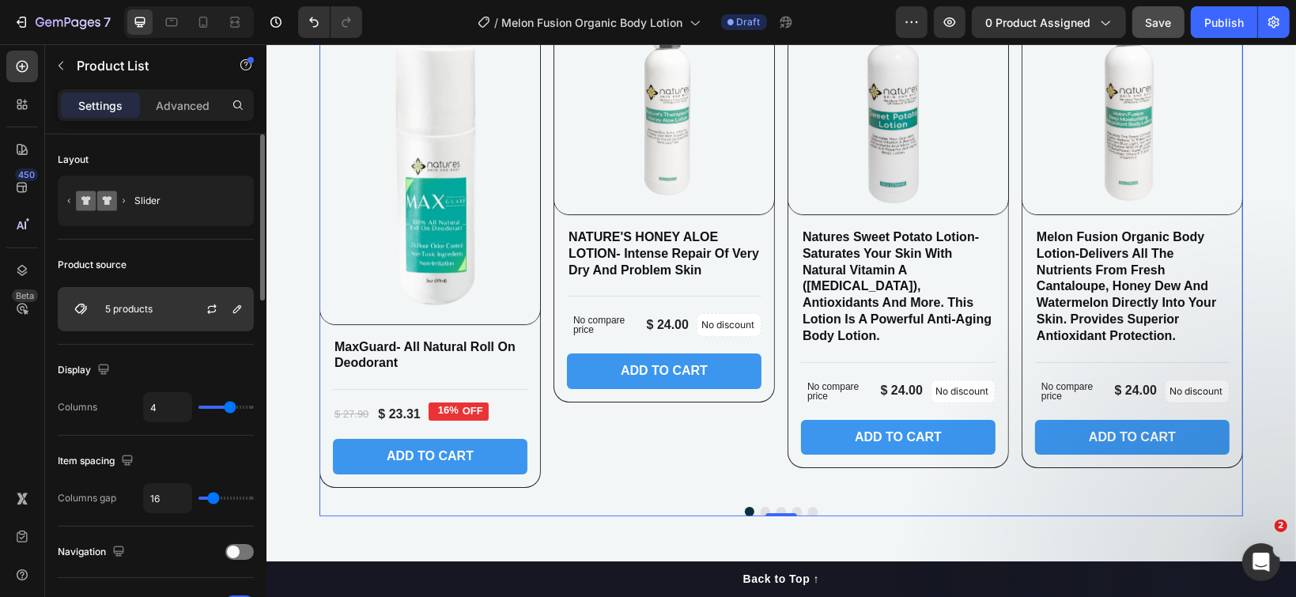
click at [168, 305] on div "5 products" at bounding box center [156, 309] width 196 height 44
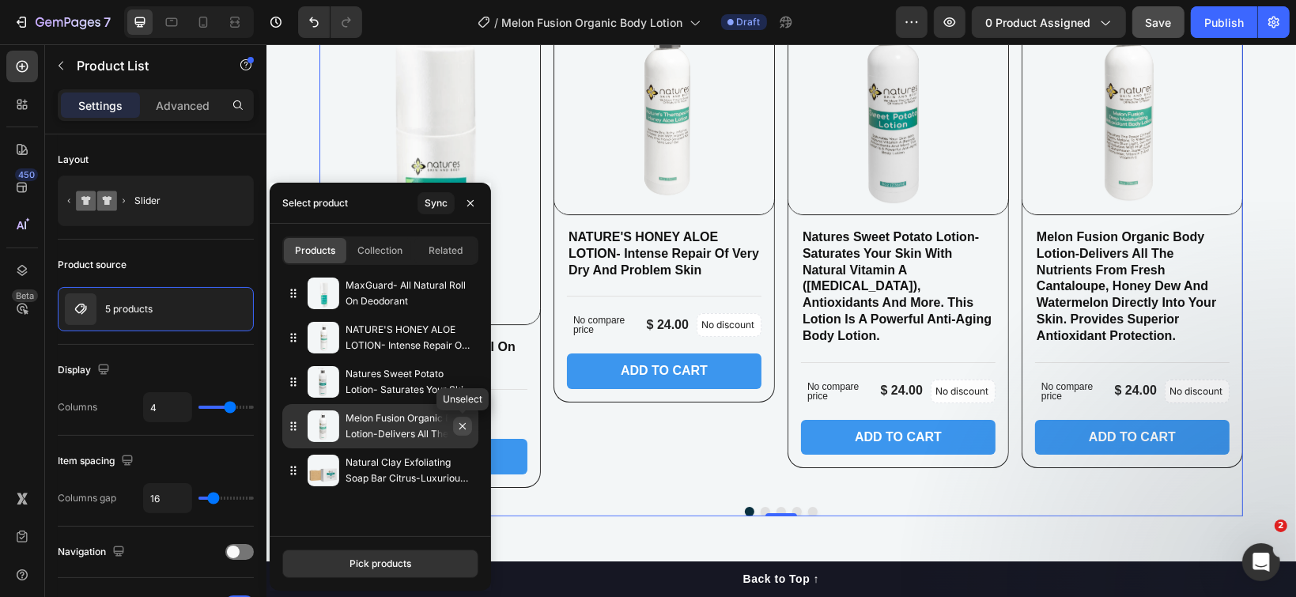
click at [462, 426] on icon "button" at bounding box center [462, 426] width 6 height 6
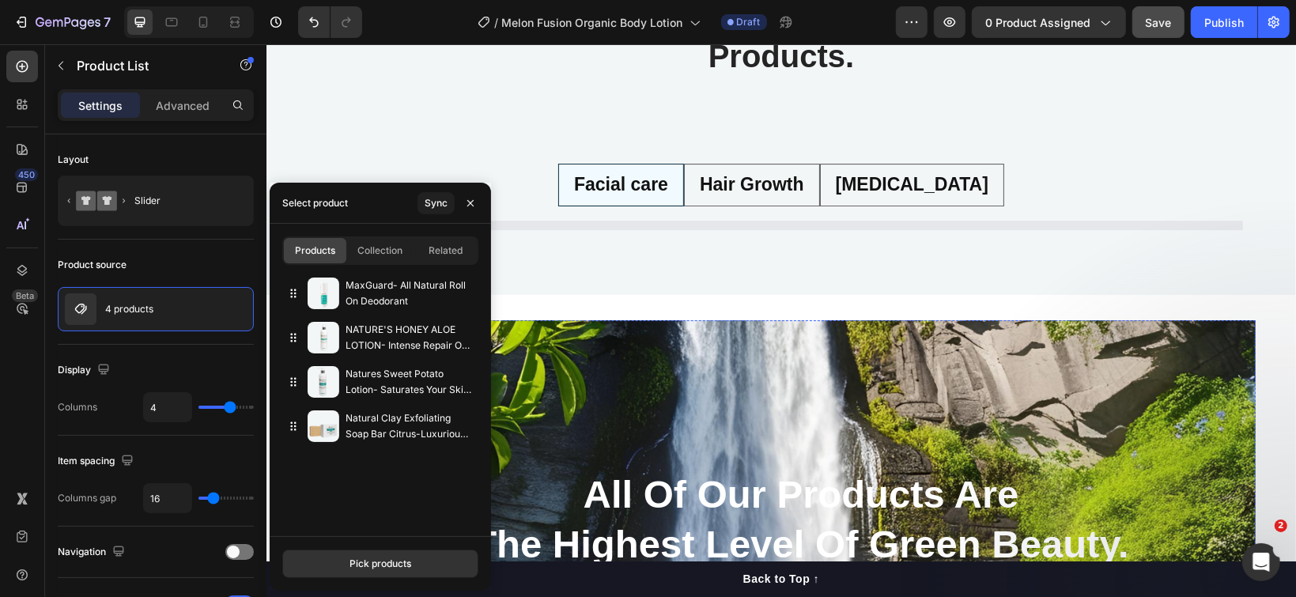
scroll to position [9491, 0]
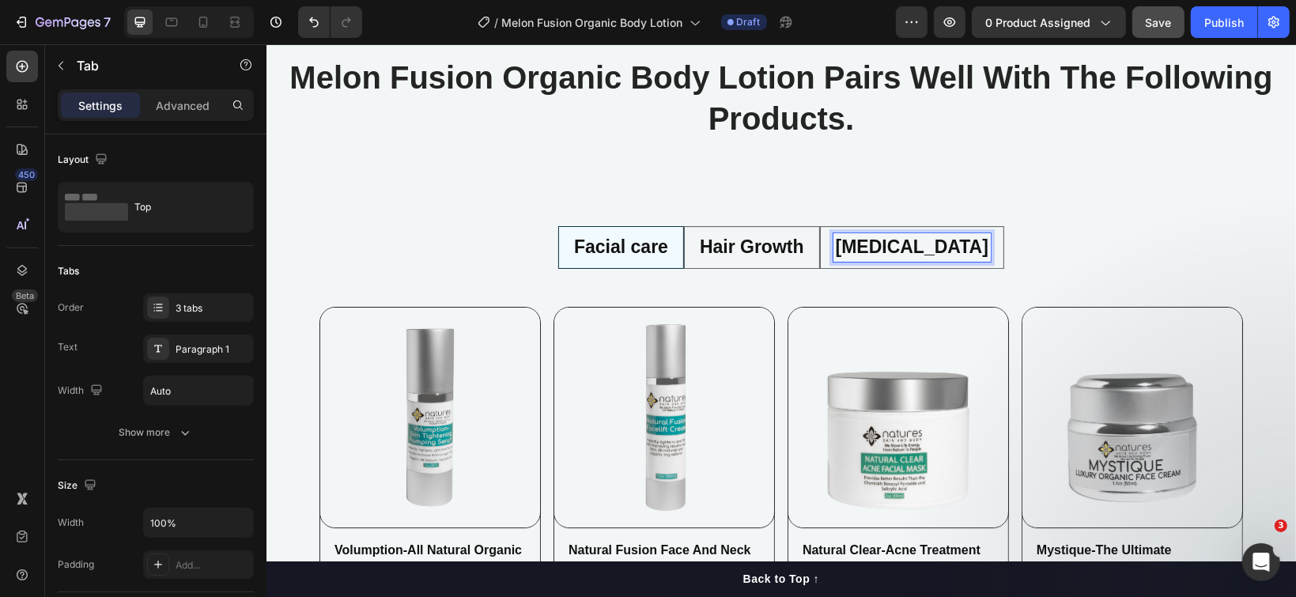
click at [881, 248] on p "Skin care" at bounding box center [911, 247] width 153 height 24
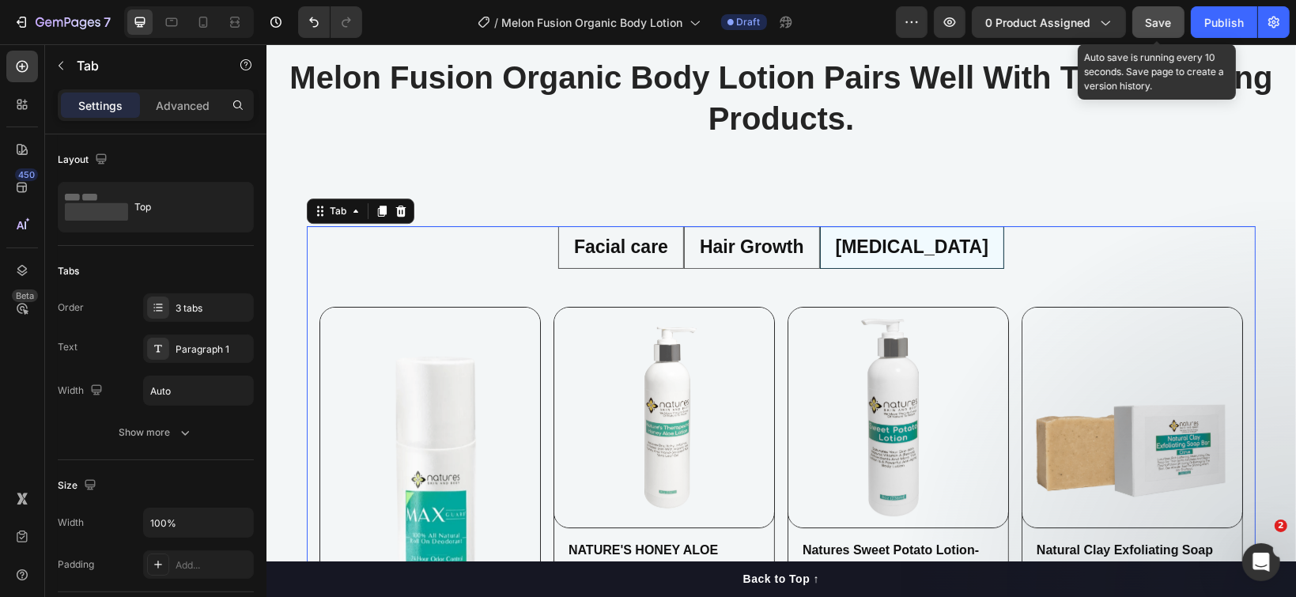
click at [1153, 28] on span "Save" at bounding box center [1159, 22] width 26 height 13
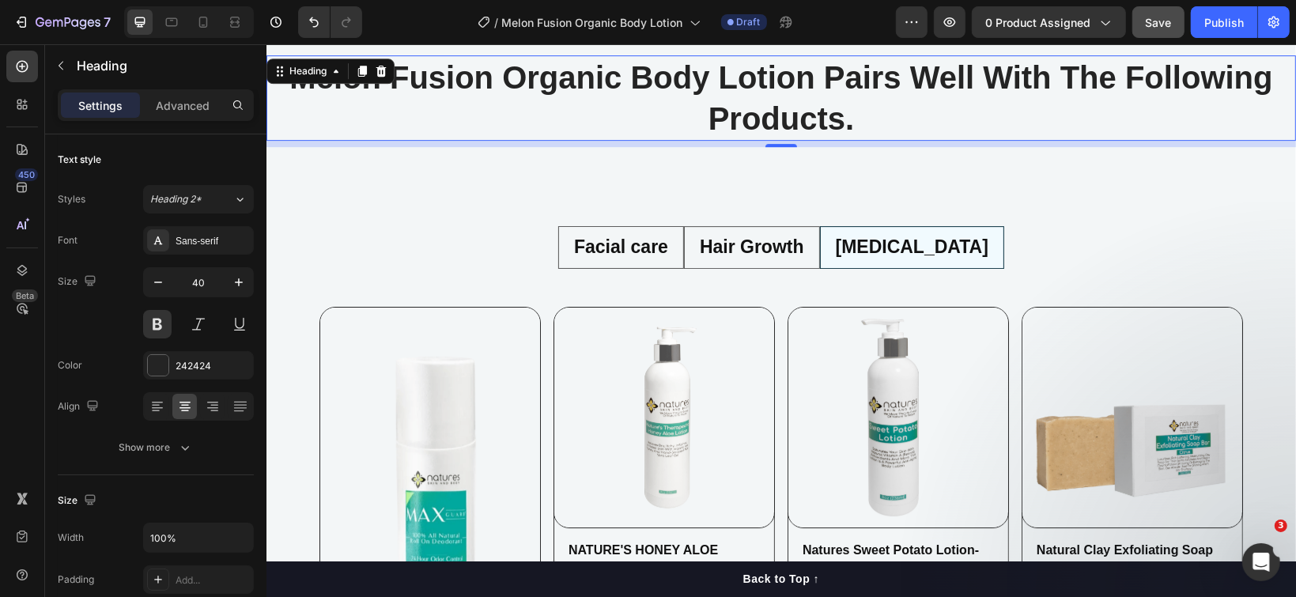
click at [975, 73] on h2 "Melon Fusion Organic Body Lotion Pairs Well With The Following Products." at bounding box center [781, 97] width 1030 height 85
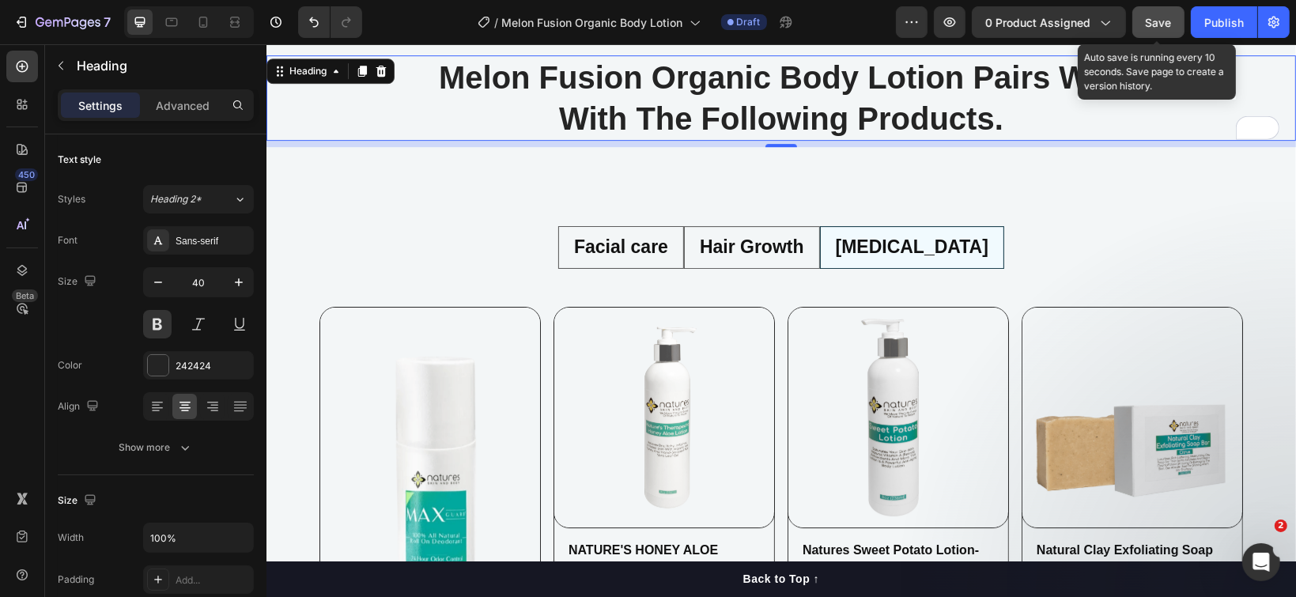
click at [1152, 28] on div "Save" at bounding box center [1159, 22] width 26 height 17
click at [1155, 25] on span "Save" at bounding box center [1159, 22] width 26 height 13
click at [1159, 28] on div "Save" at bounding box center [1159, 22] width 26 height 17
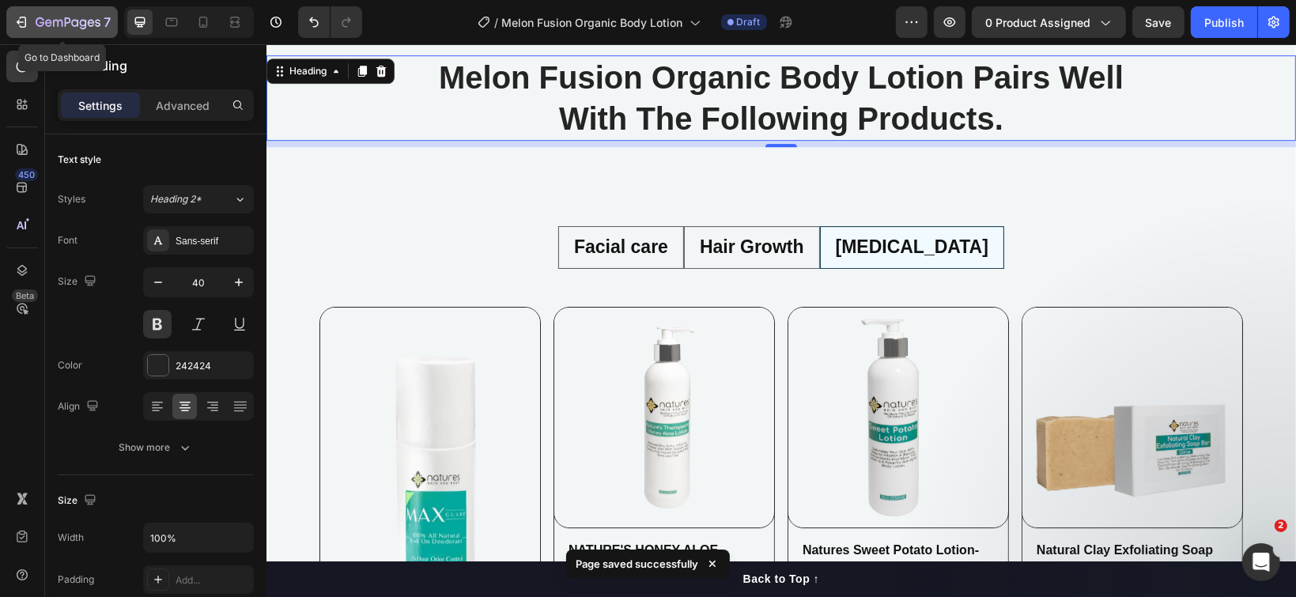
click at [54, 18] on icon "button" at bounding box center [68, 23] width 65 height 13
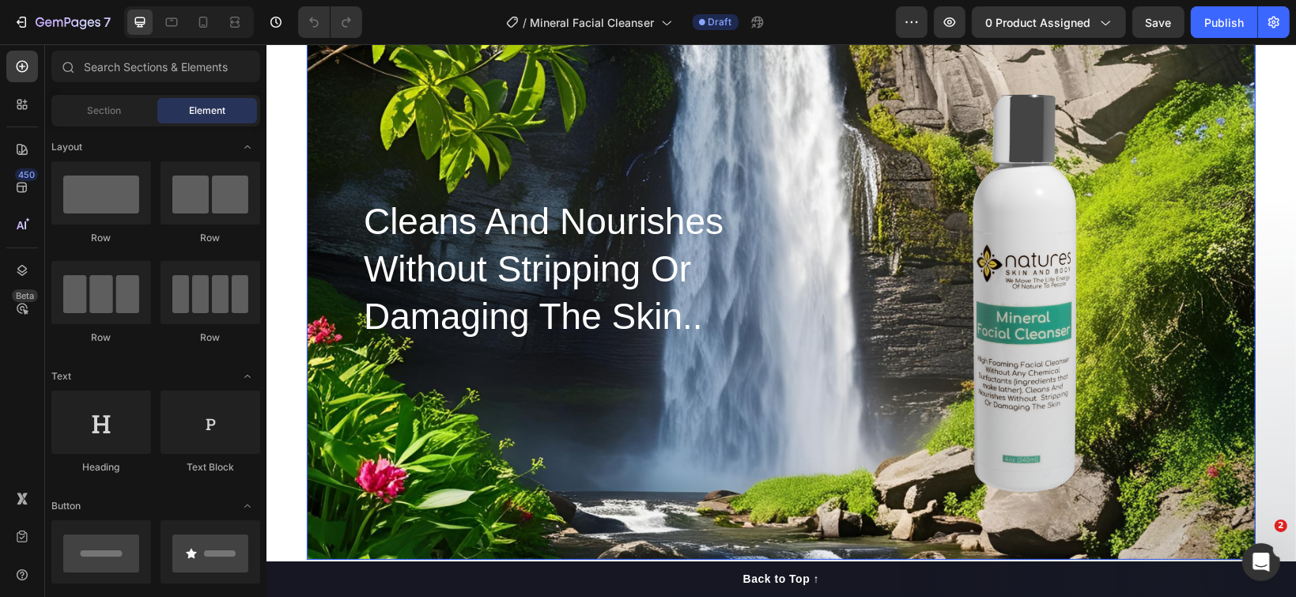
scroll to position [211, 0]
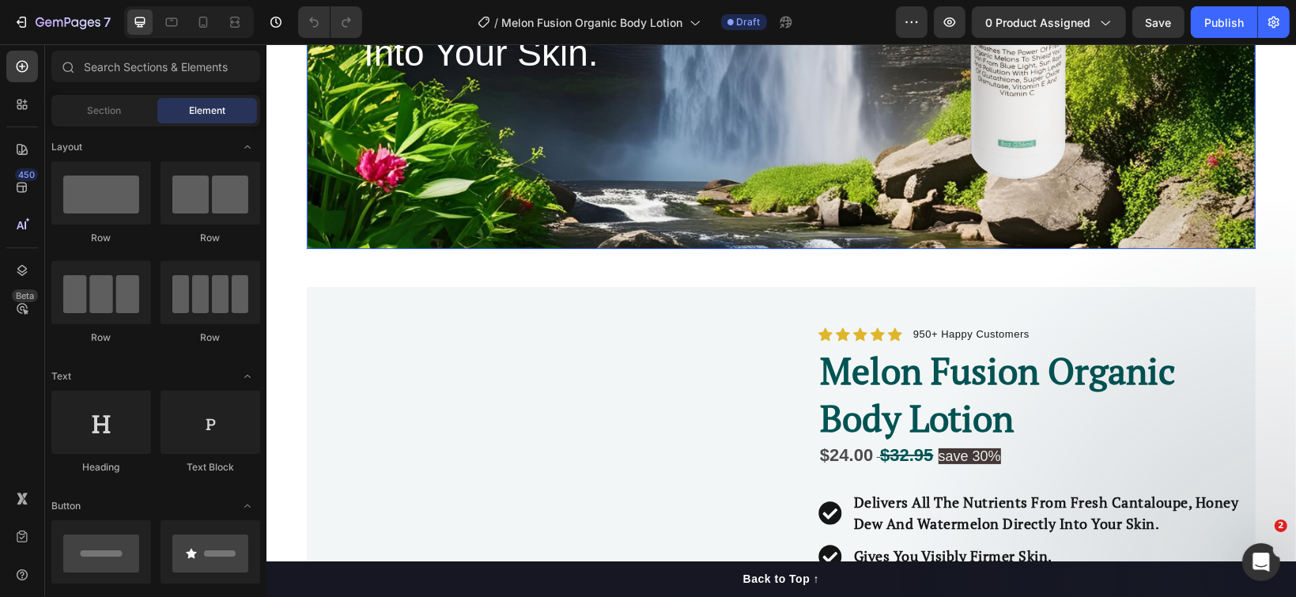
scroll to position [527, 0]
